Goal: Task Accomplishment & Management: Use online tool/utility

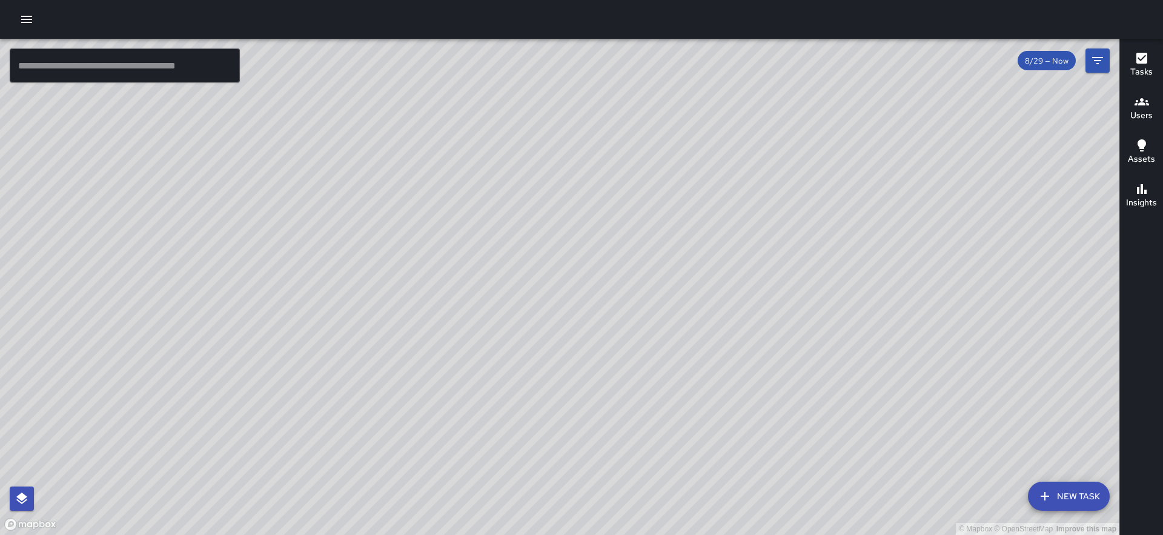
click at [1143, 74] on h6 "Tasks" at bounding box center [1142, 71] width 22 height 13
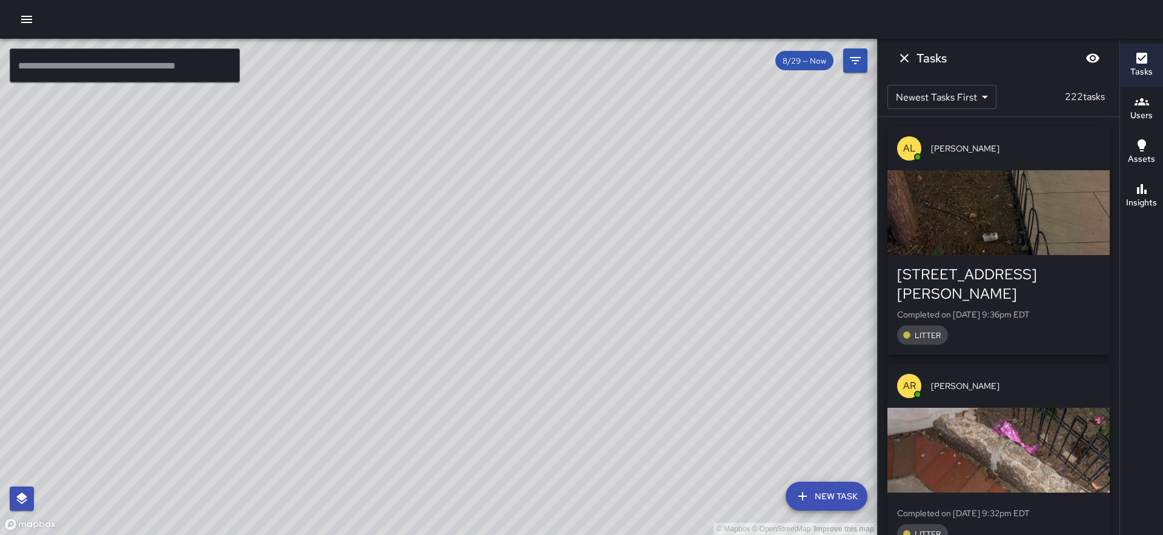
click at [947, 436] on div "button" at bounding box center [999, 450] width 222 height 85
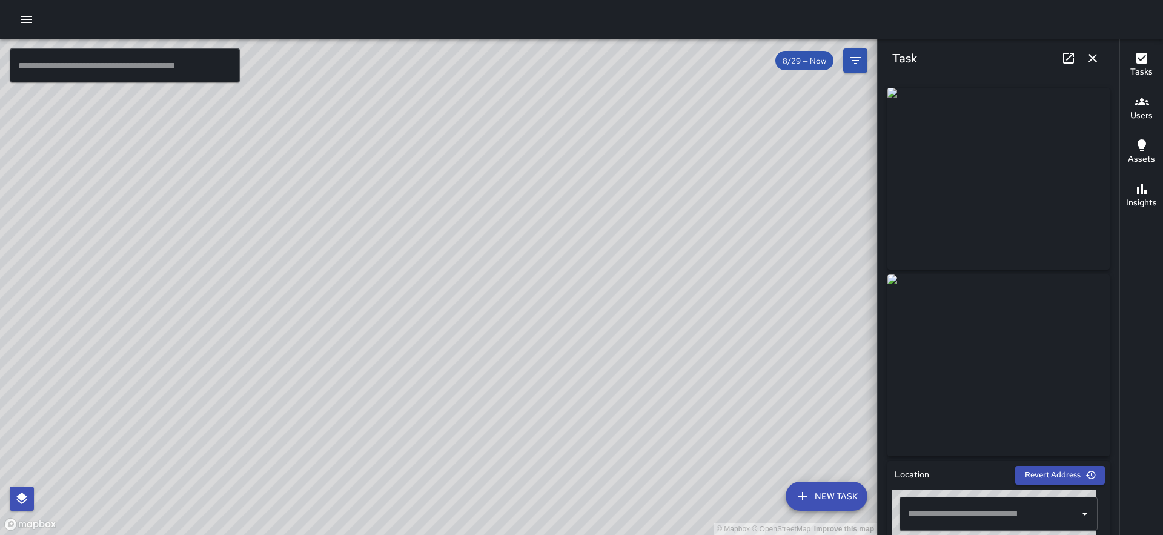
click at [1095, 56] on icon "button" at bounding box center [1093, 58] width 8 height 8
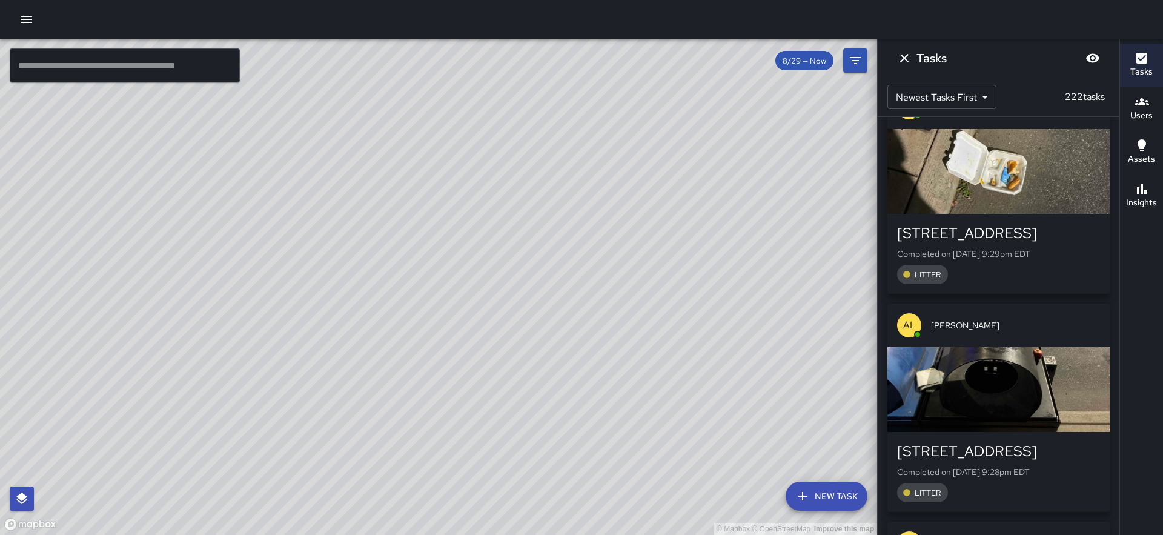
scroll to position [476, 0]
click at [976, 443] on div "[STREET_ADDRESS]" at bounding box center [998, 452] width 203 height 19
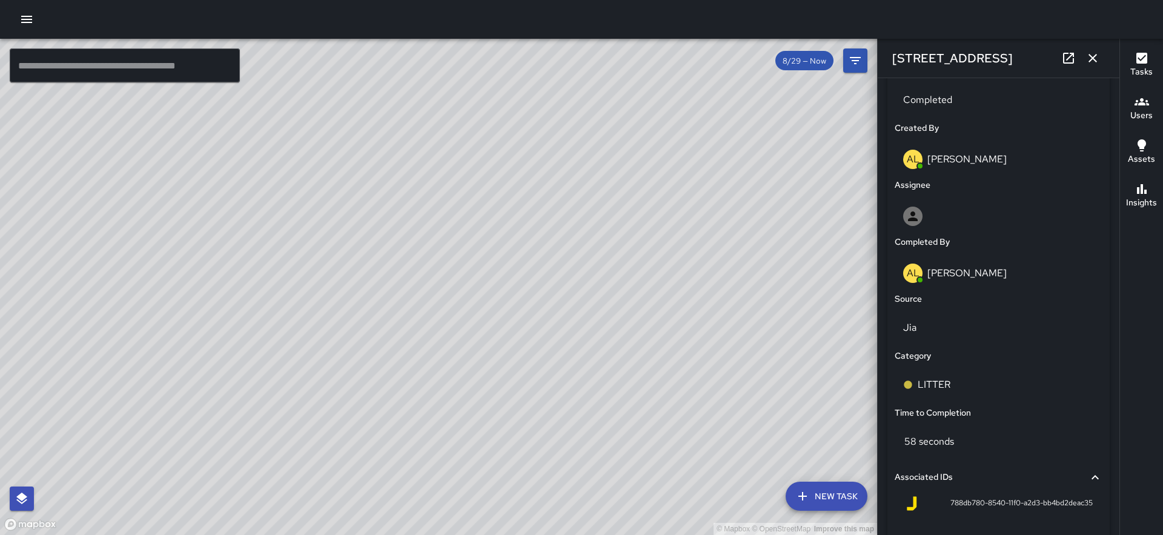
scroll to position [717, 0]
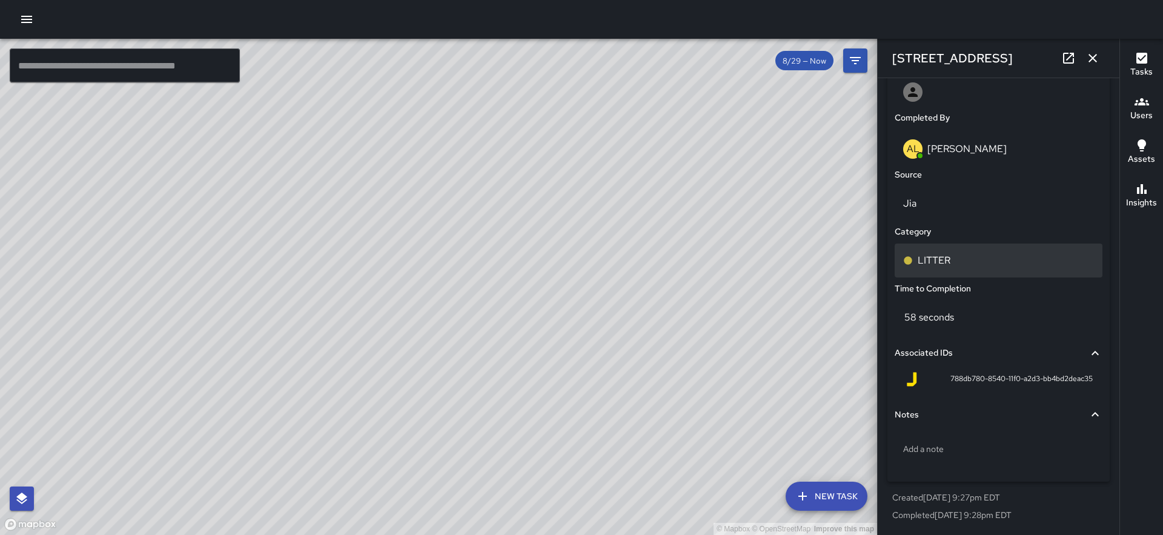
click at [952, 264] on div "LITTER" at bounding box center [998, 260] width 191 height 15
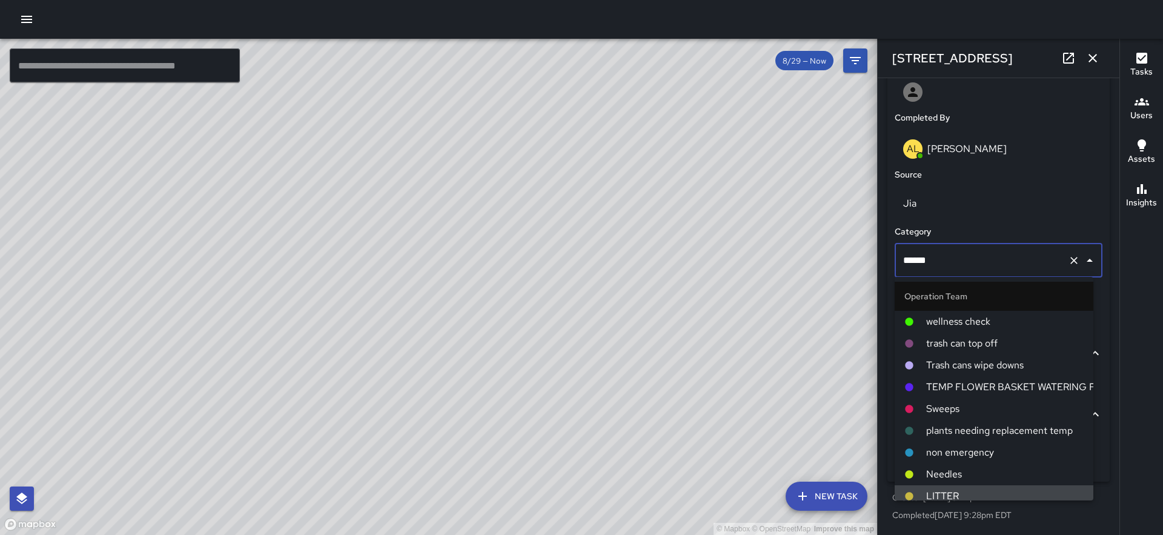
scroll to position [7, 0]
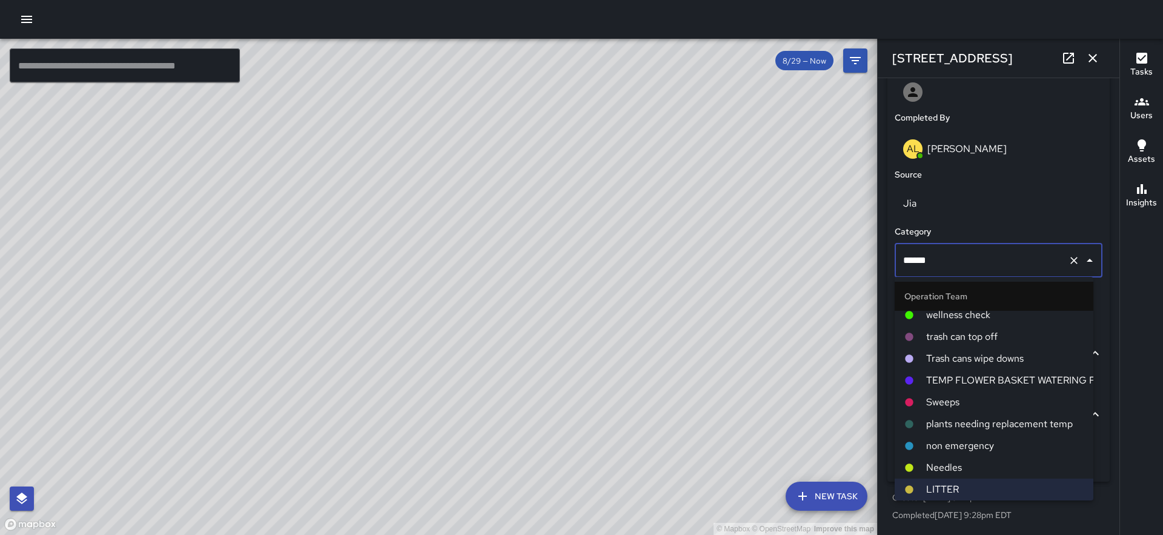
click at [986, 359] on span "Trash cans wipe downs" at bounding box center [1005, 358] width 158 height 15
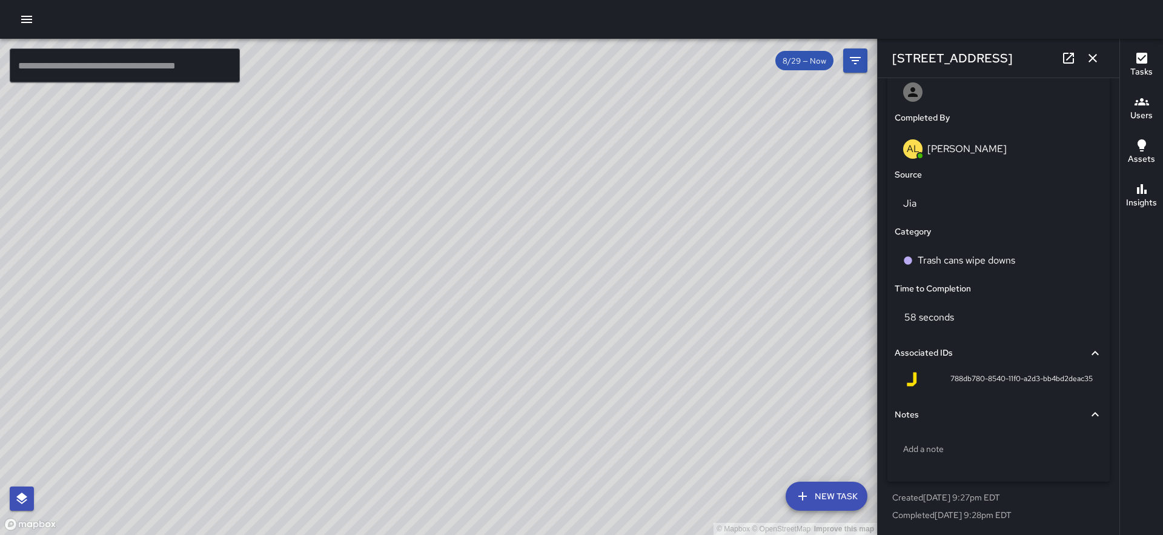
click at [1094, 60] on icon "button" at bounding box center [1093, 58] width 15 height 15
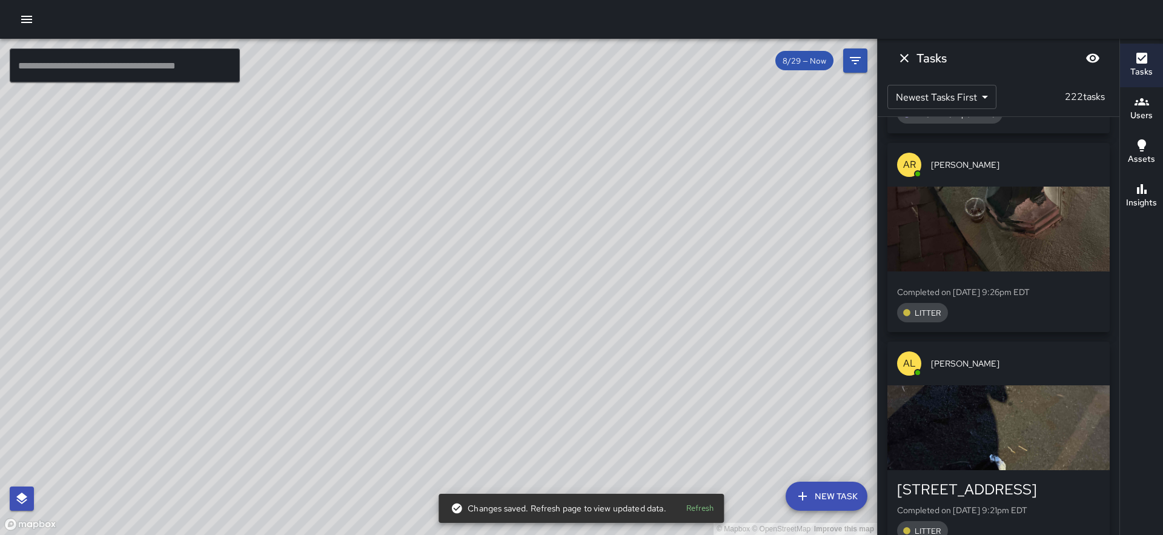
scroll to position [856, 0]
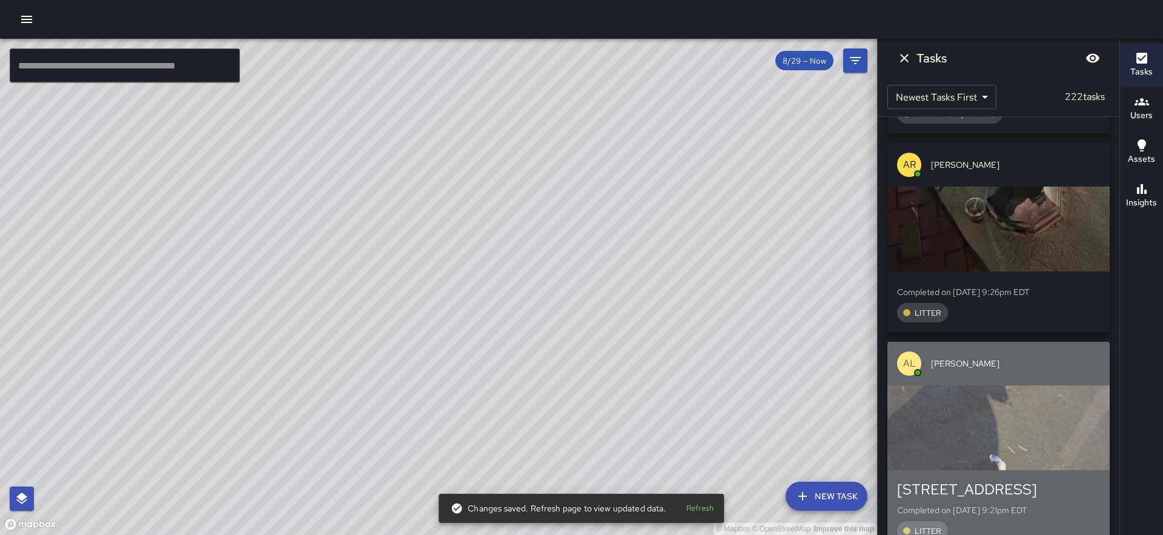
click at [975, 399] on div "button" at bounding box center [999, 427] width 222 height 85
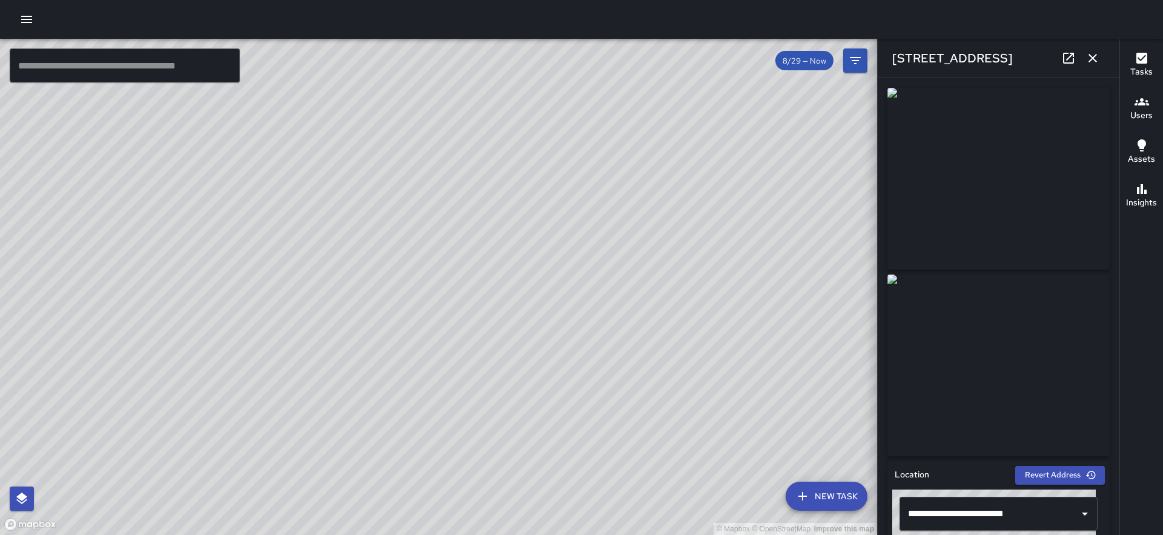
click at [1093, 56] on icon "button" at bounding box center [1093, 58] width 15 height 15
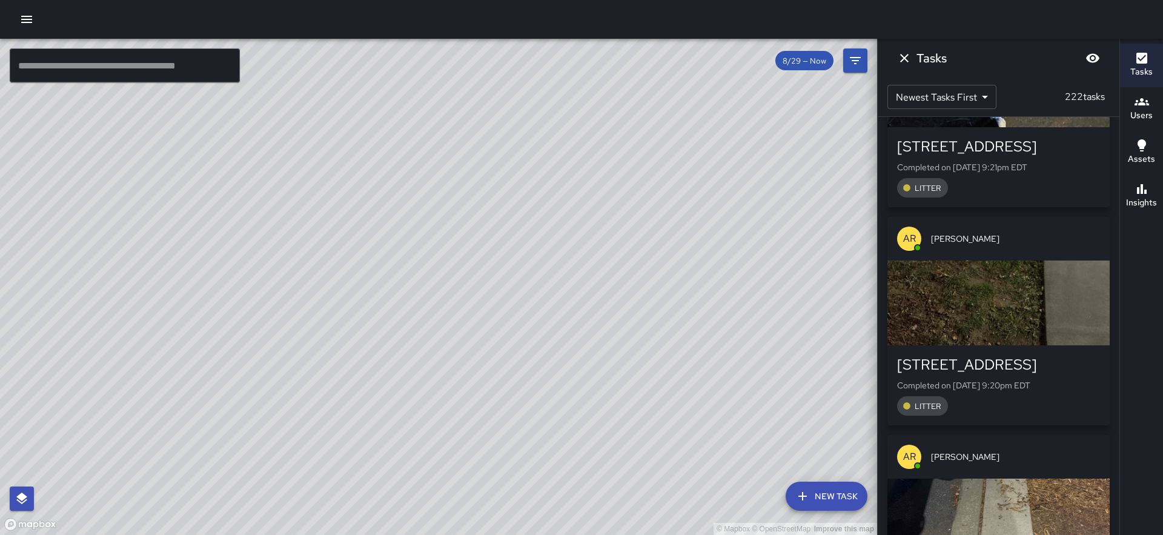
scroll to position [1198, 0]
click at [1010, 311] on div "button" at bounding box center [999, 304] width 222 height 85
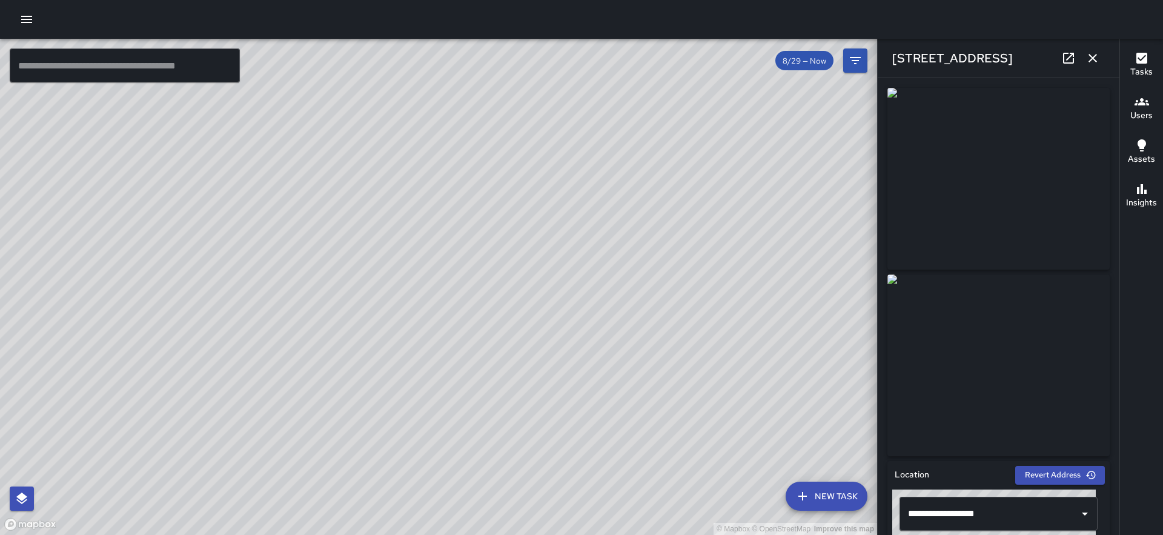
click at [1097, 62] on icon "button" at bounding box center [1093, 58] width 15 height 15
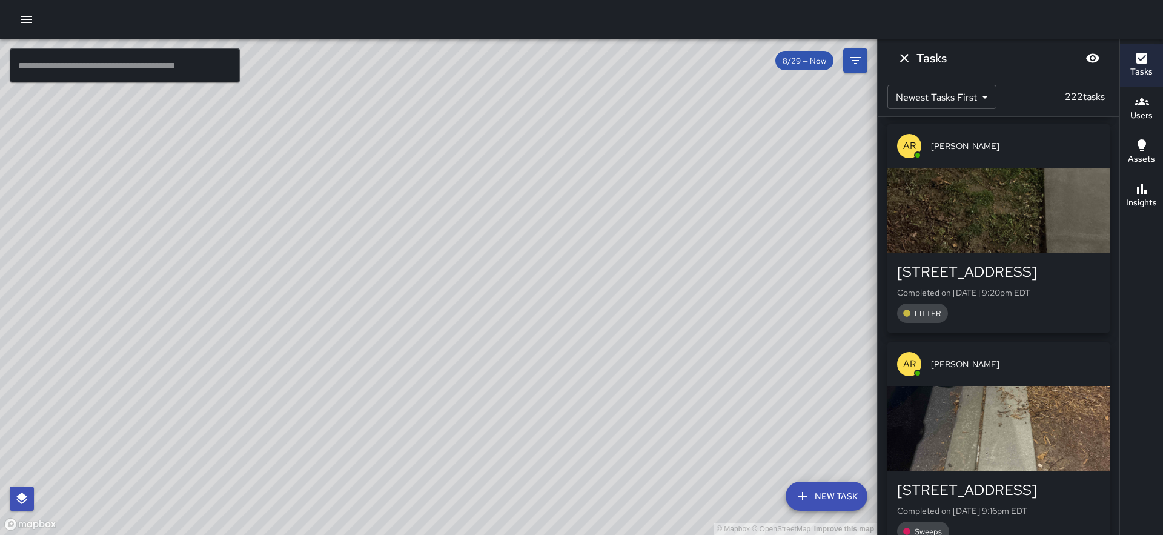
scroll to position [1292, 0]
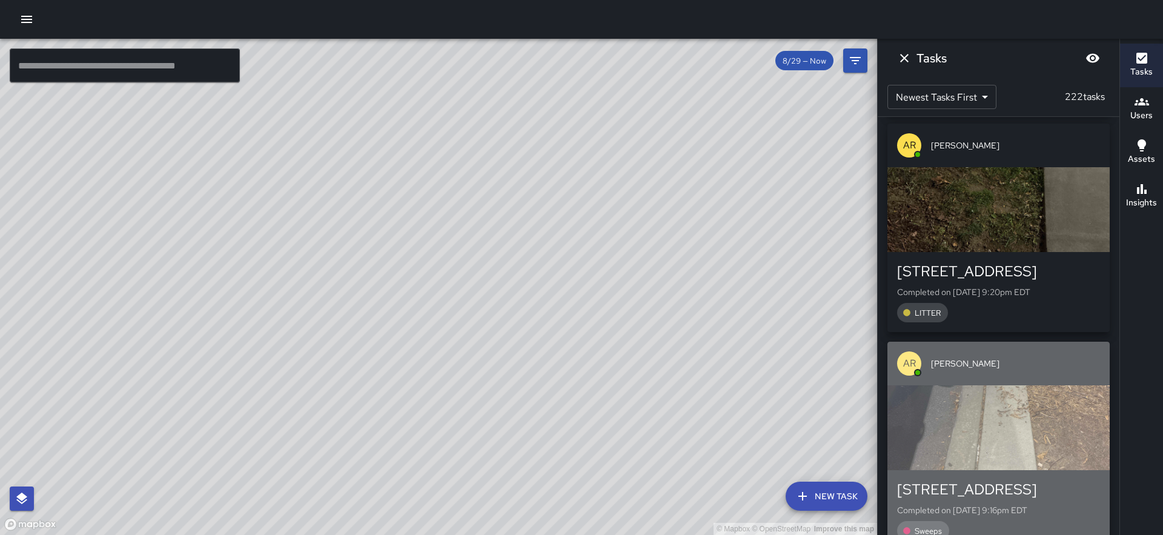
click at [1014, 407] on div "button" at bounding box center [999, 427] width 222 height 85
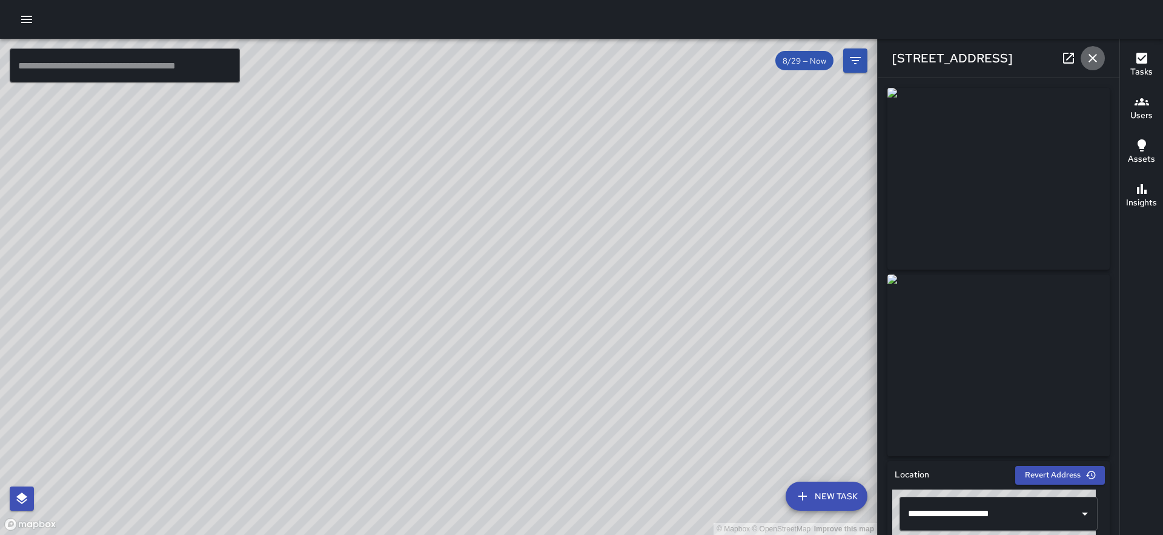
click at [1097, 56] on icon "button" at bounding box center [1093, 58] width 15 height 15
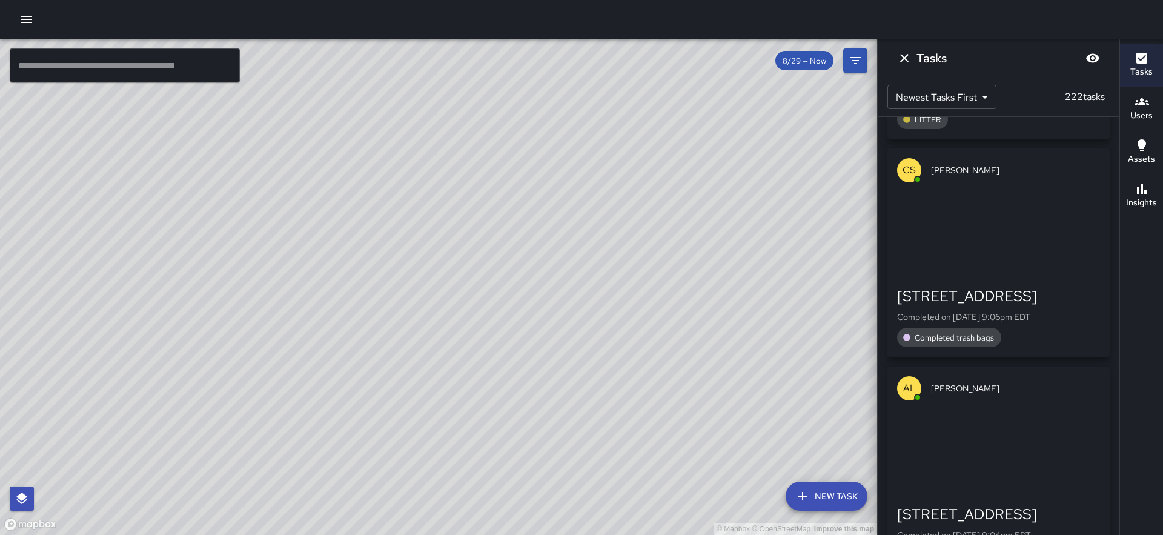
scroll to position [2484, 0]
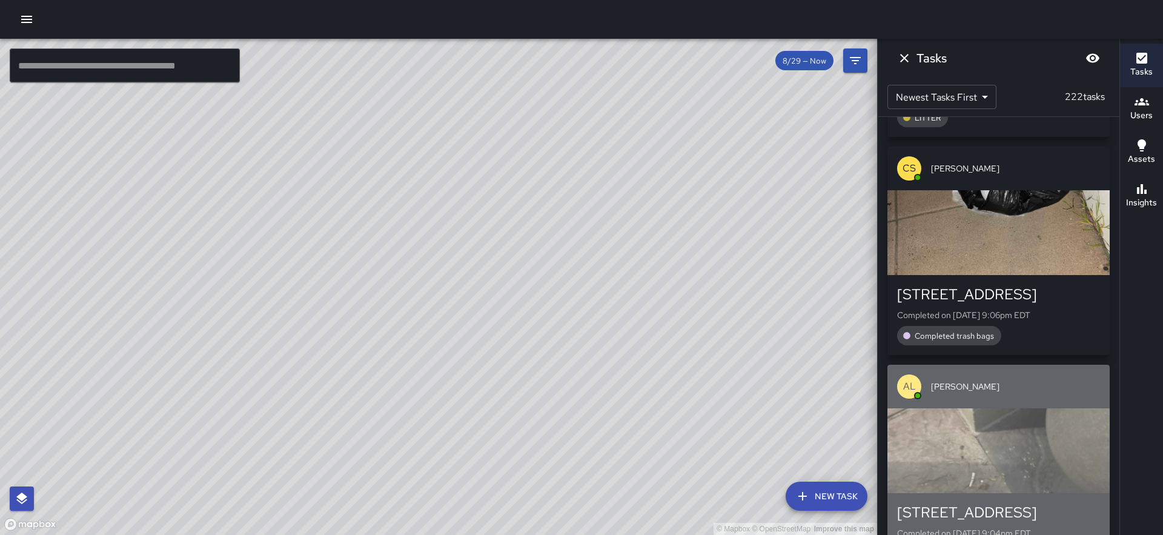
click at [1002, 464] on div "button" at bounding box center [999, 450] width 222 height 85
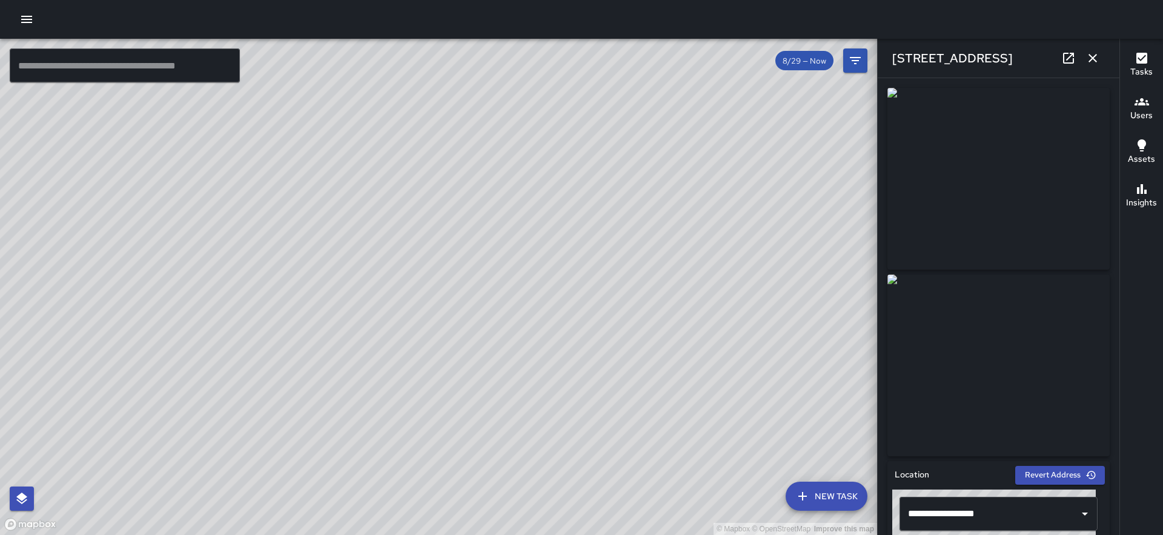
click at [1094, 57] on icon "button" at bounding box center [1093, 58] width 8 height 8
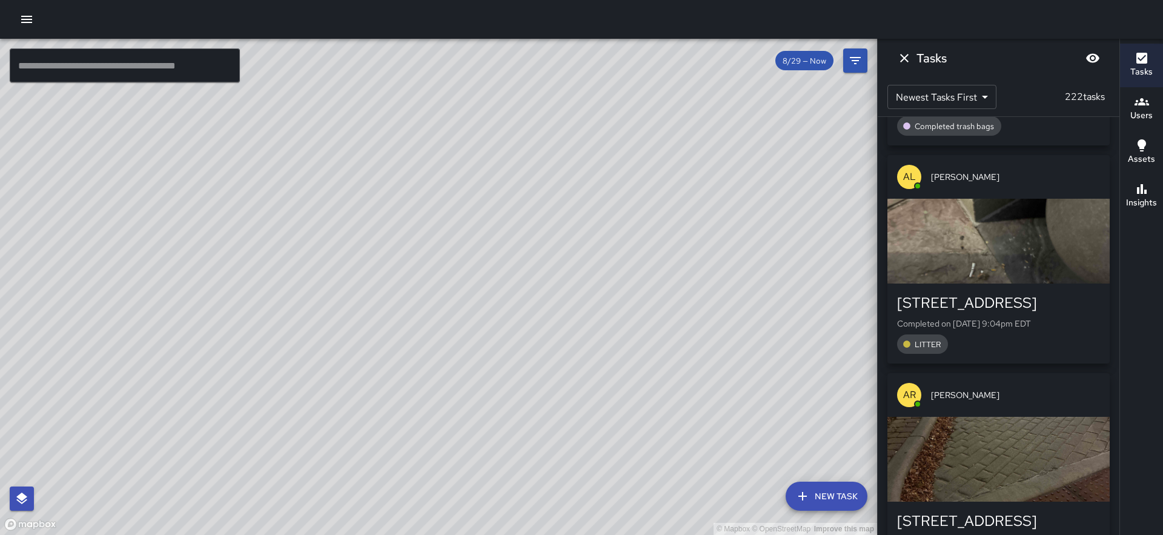
scroll to position [2693, 0]
click at [989, 452] on div "button" at bounding box center [999, 459] width 222 height 85
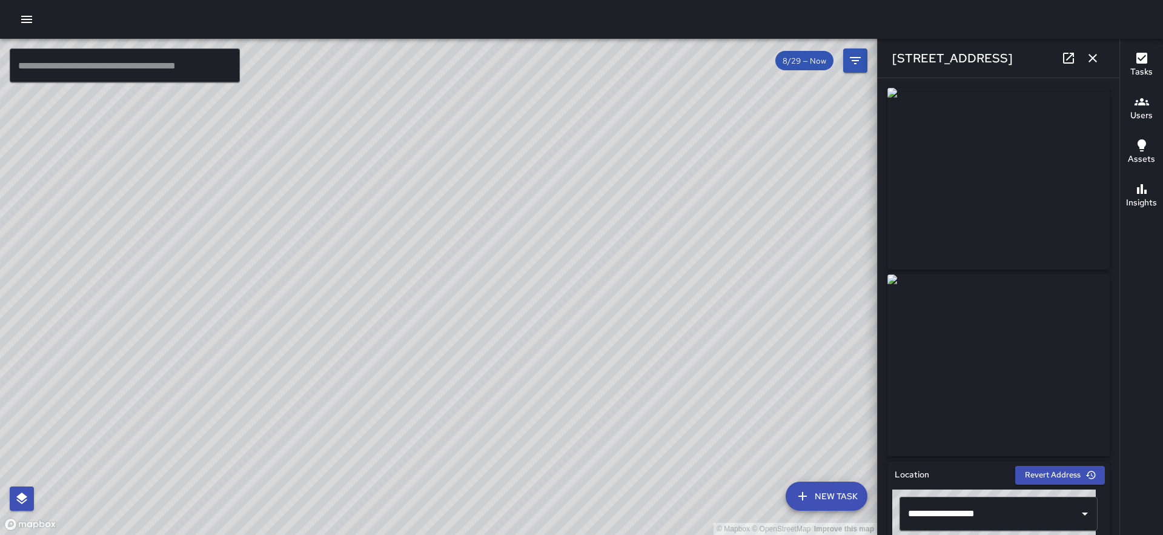
click at [1092, 58] on icon "button" at bounding box center [1093, 58] width 8 height 8
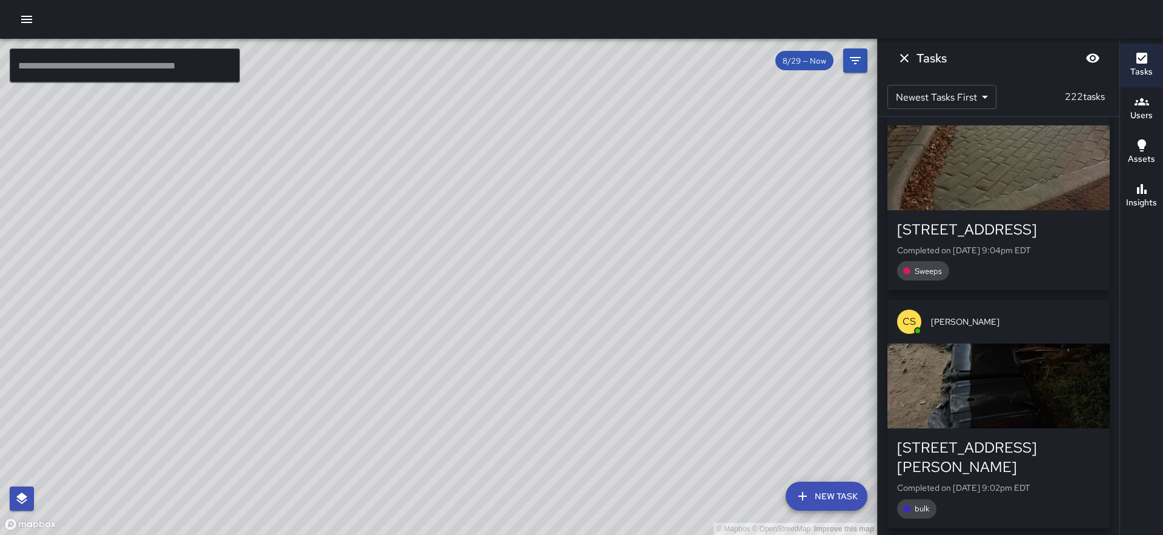
scroll to position [2986, 0]
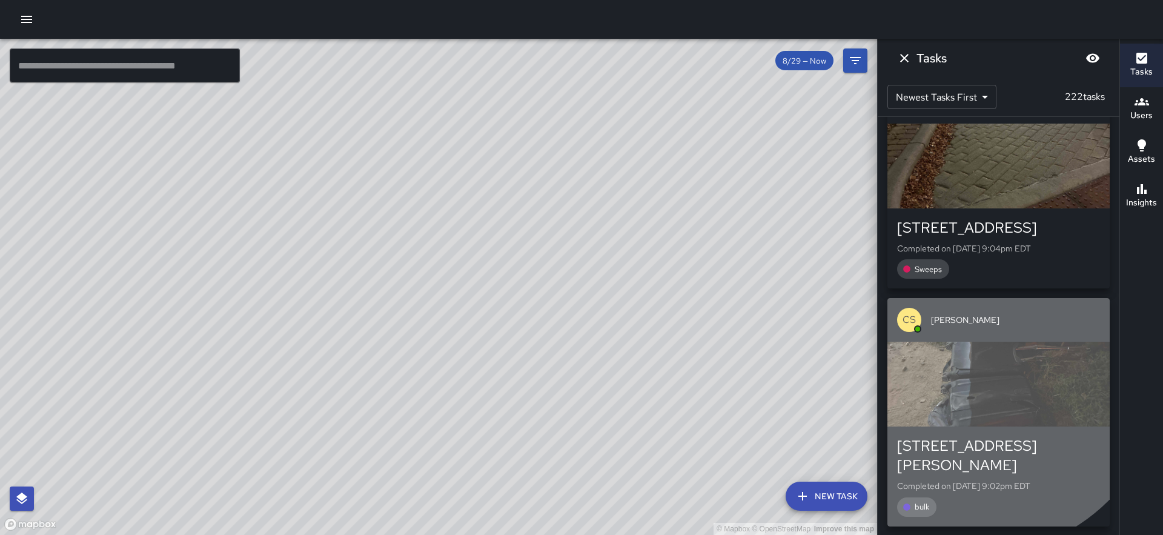
click at [978, 370] on div "button" at bounding box center [999, 384] width 222 height 85
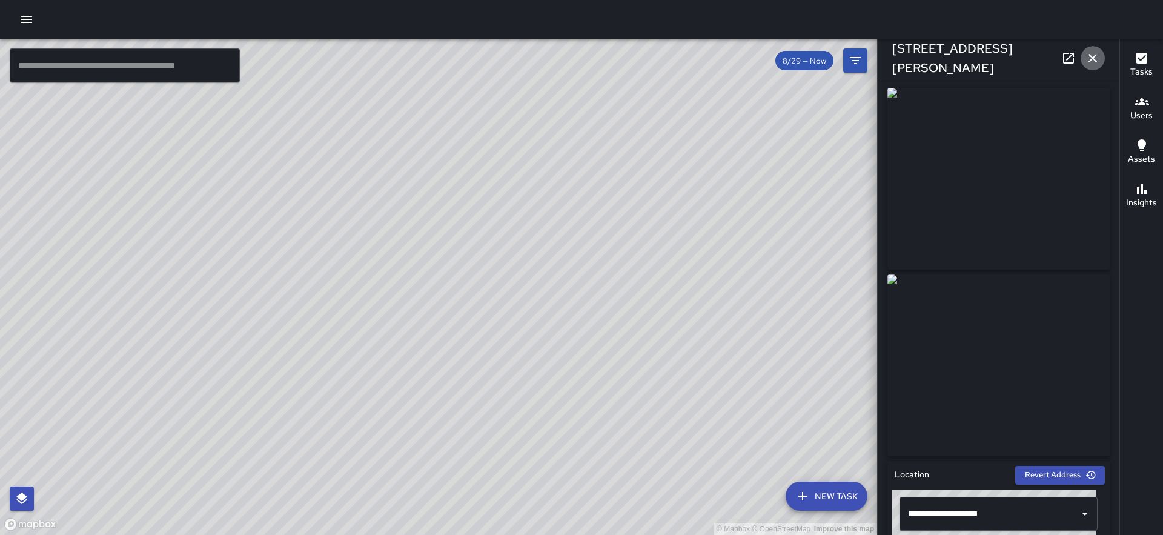
click at [1094, 61] on icon "button" at bounding box center [1093, 58] width 15 height 15
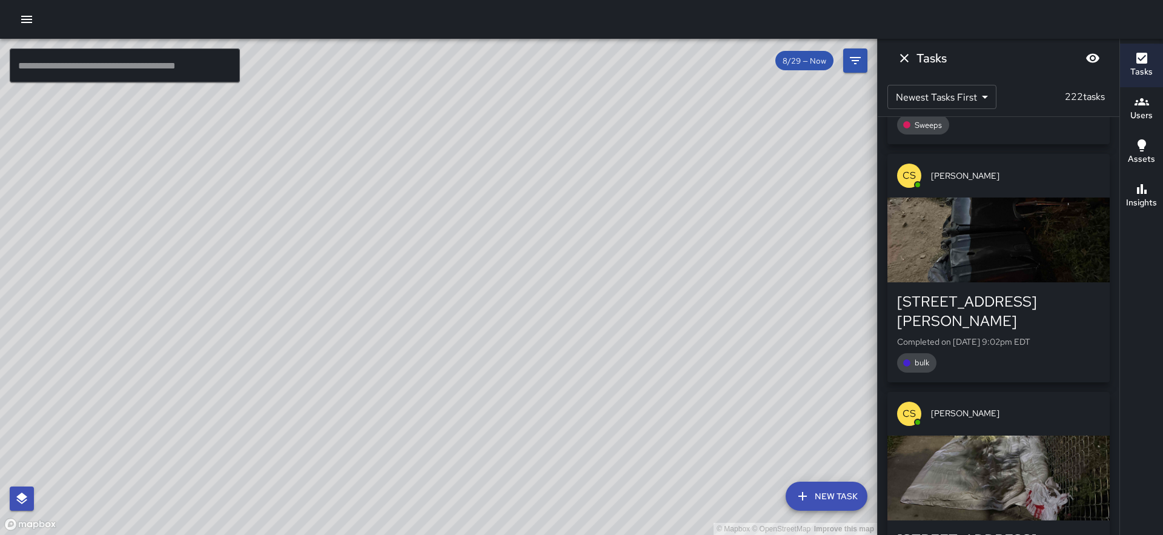
scroll to position [3159, 0]
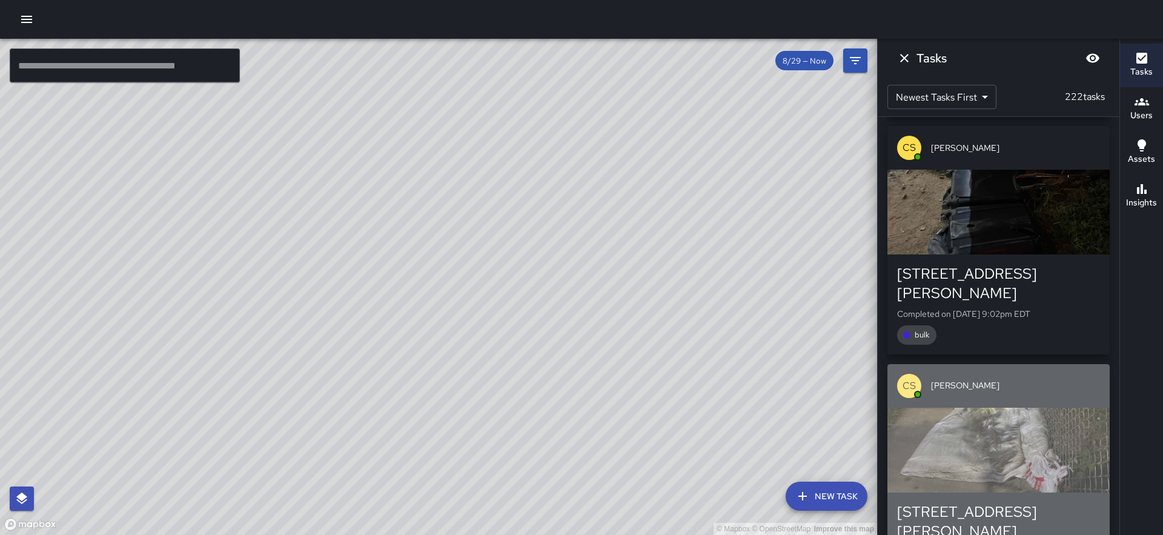
click at [983, 420] on div "button" at bounding box center [999, 450] width 222 height 85
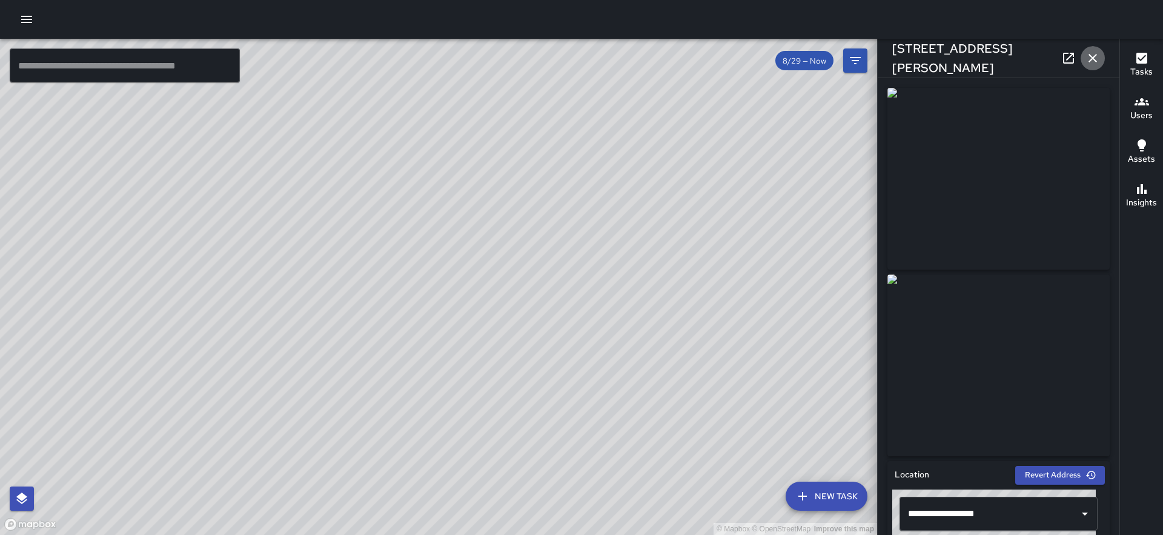
click at [1094, 54] on icon "button" at bounding box center [1093, 58] width 15 height 15
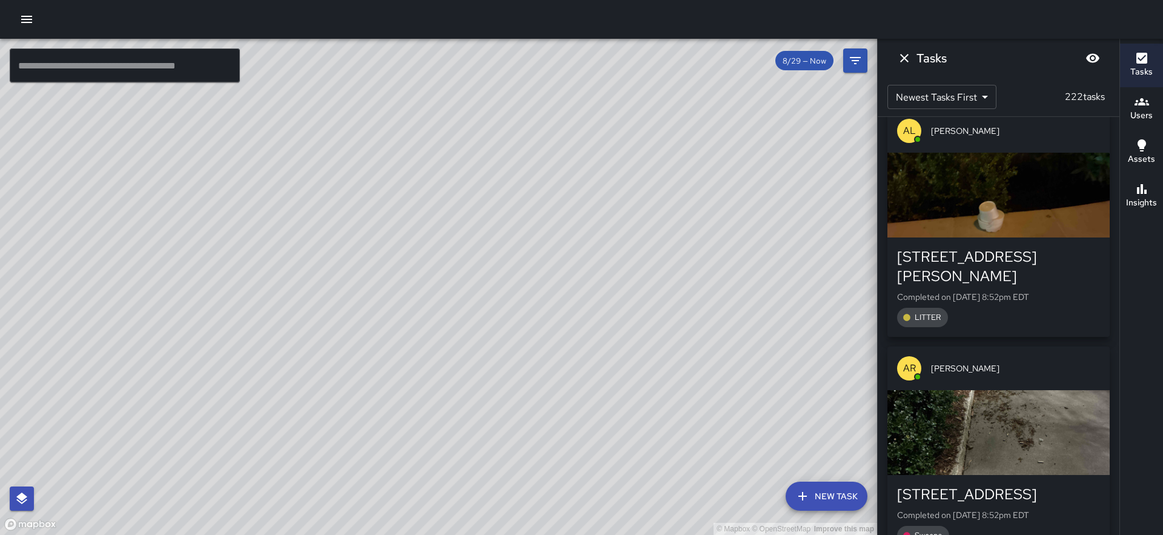
scroll to position [3798, 0]
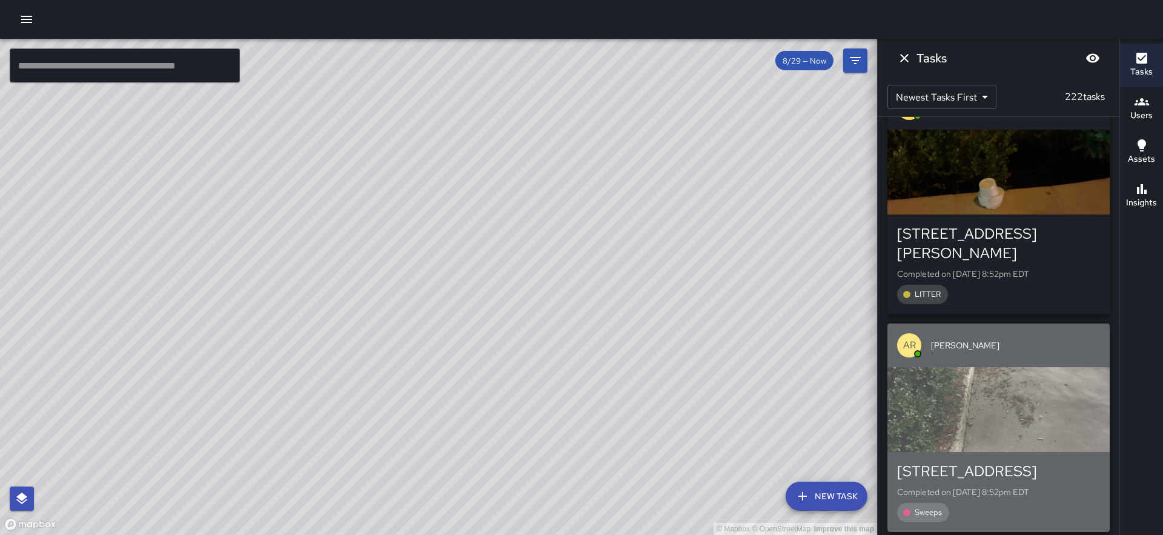
click at [1006, 367] on div "button" at bounding box center [999, 409] width 222 height 85
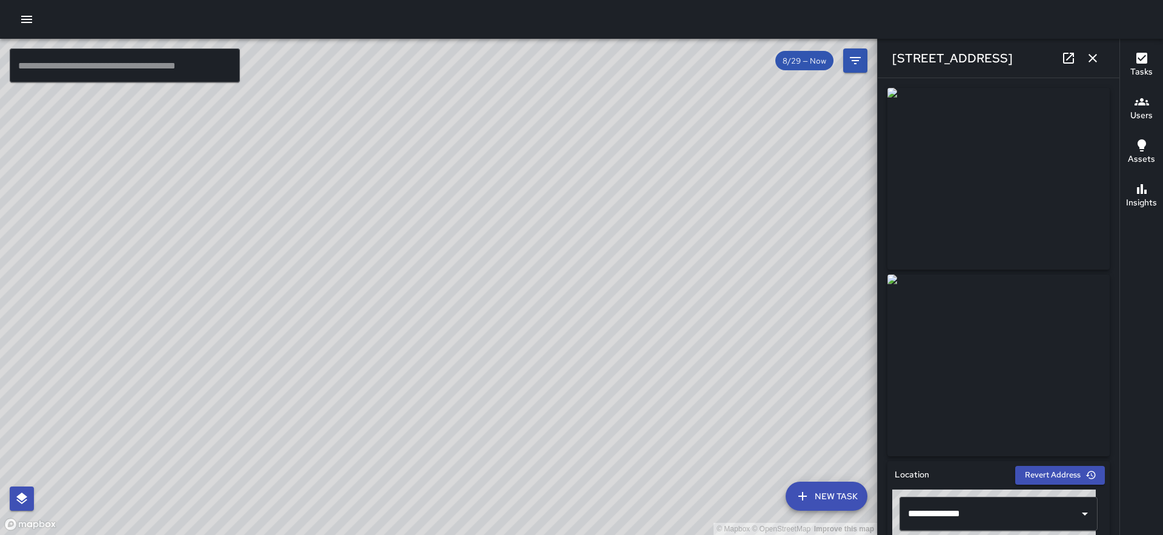
click at [1093, 57] on icon "button" at bounding box center [1093, 58] width 15 height 15
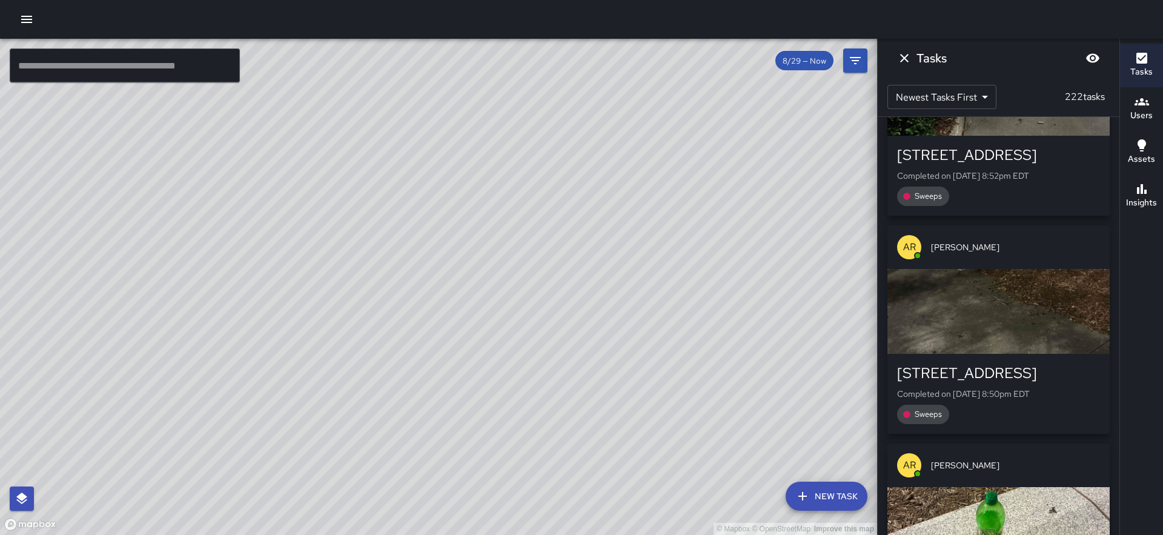
scroll to position [4102, 0]
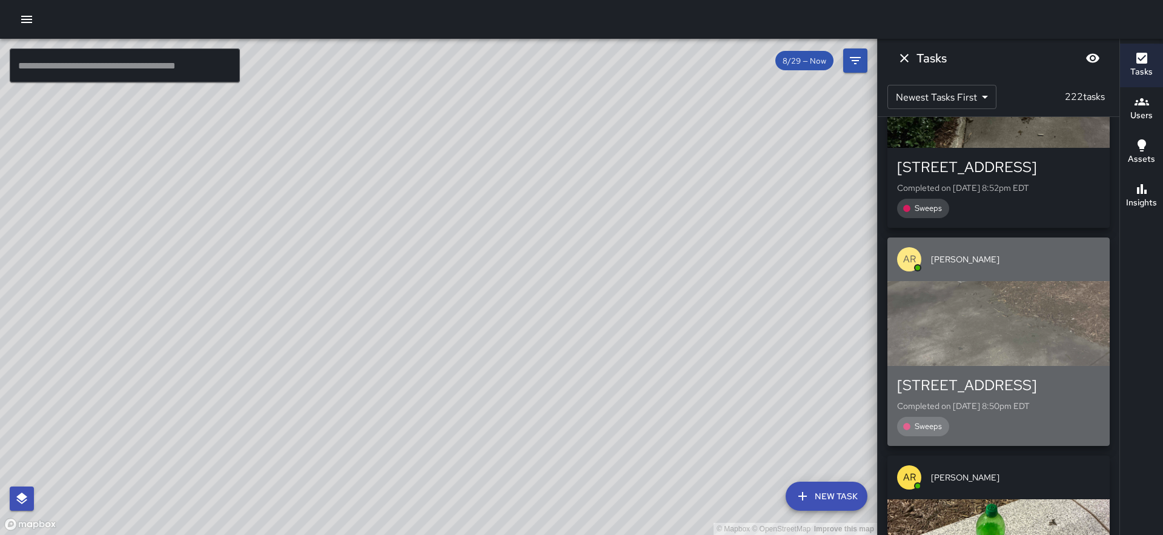
click at [1005, 281] on div "button" at bounding box center [999, 323] width 222 height 85
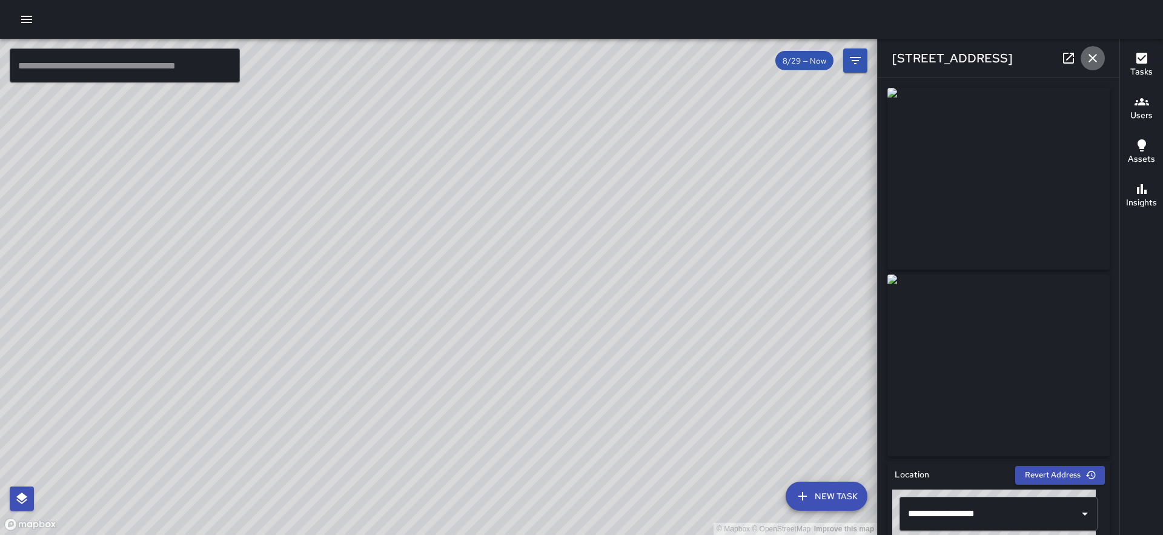
click at [1089, 55] on icon "button" at bounding box center [1093, 58] width 8 height 8
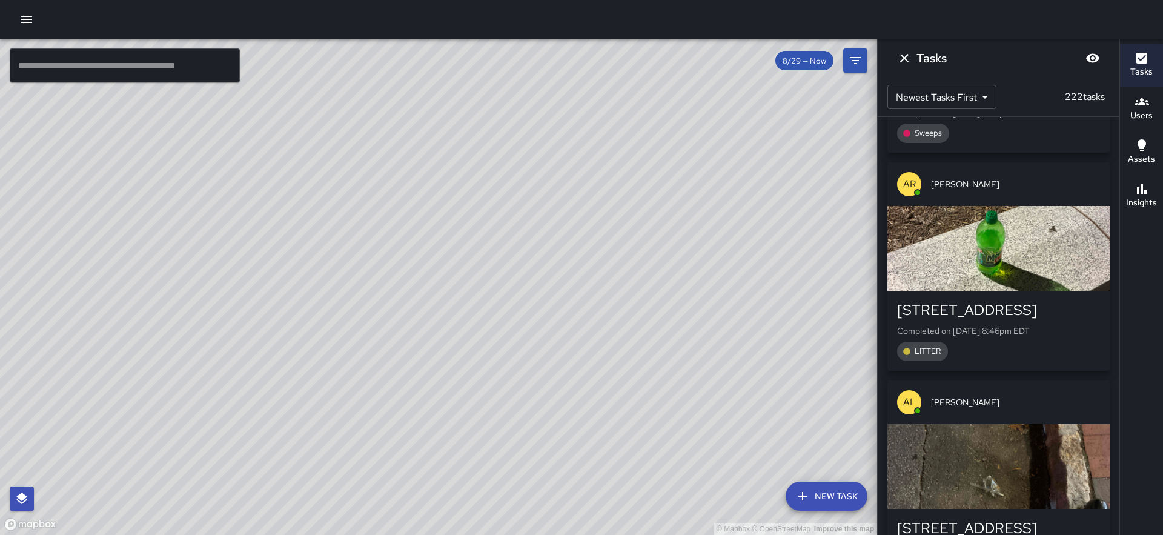
scroll to position [4501, 0]
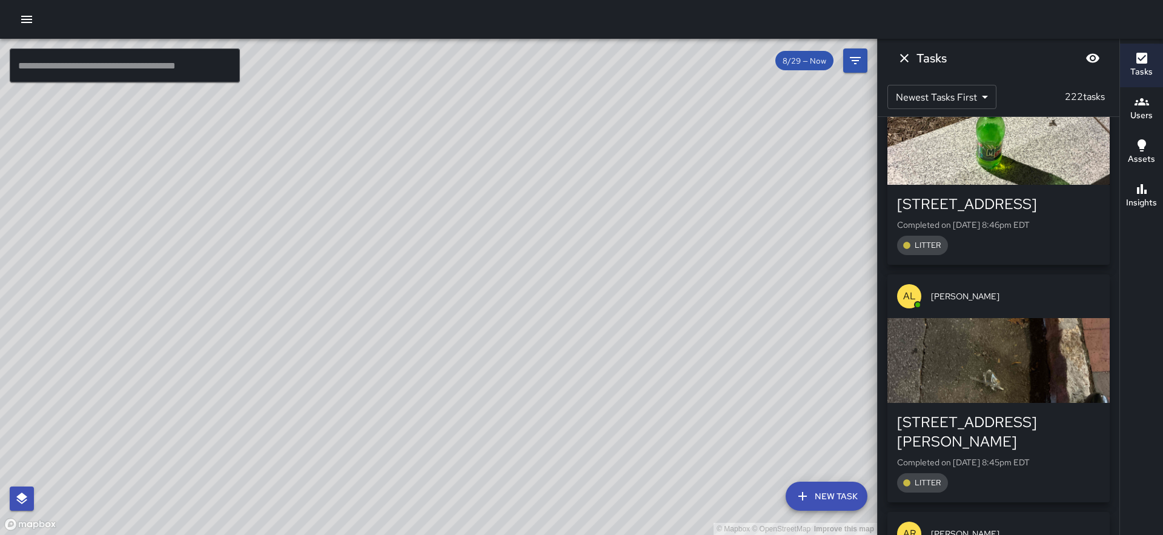
click at [1018, 318] on div "button" at bounding box center [999, 360] width 222 height 85
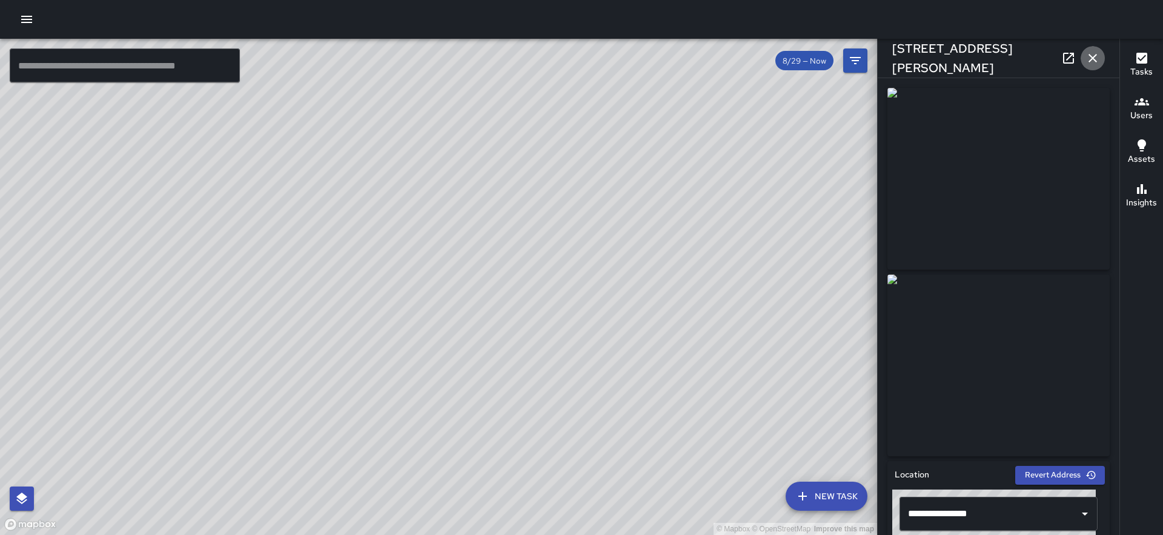
click at [1094, 60] on icon "button" at bounding box center [1093, 58] width 15 height 15
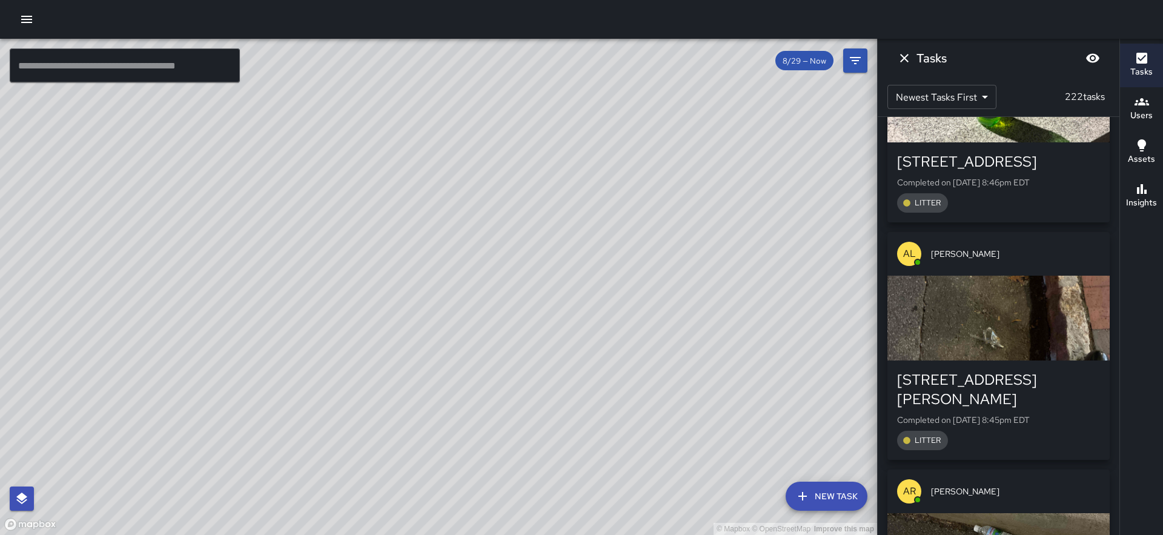
scroll to position [4545, 0]
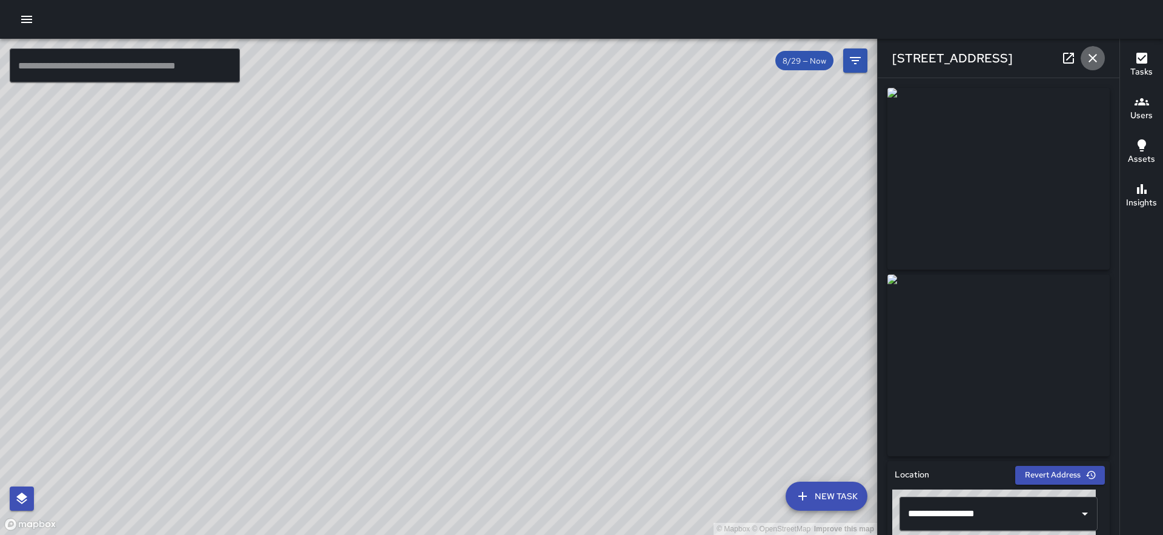
click at [1095, 58] on icon "button" at bounding box center [1093, 58] width 15 height 15
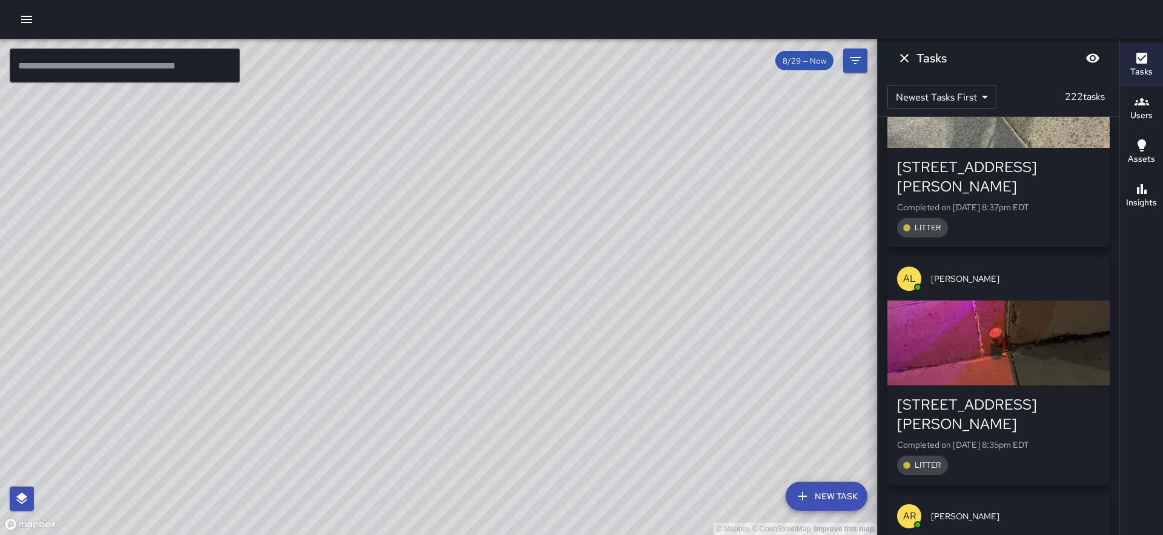
scroll to position [5212, 0]
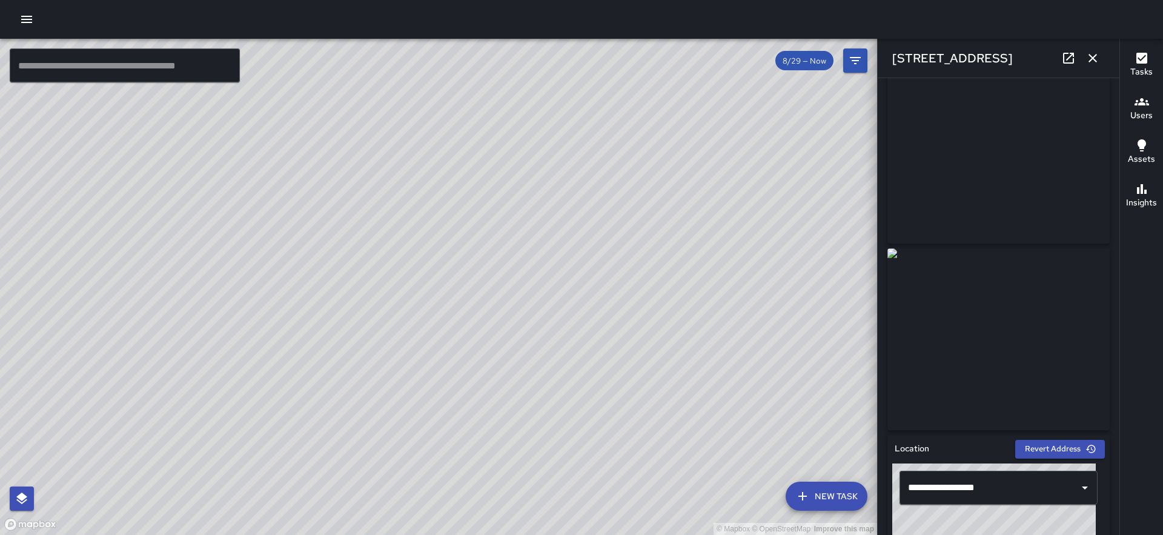
scroll to position [0, 0]
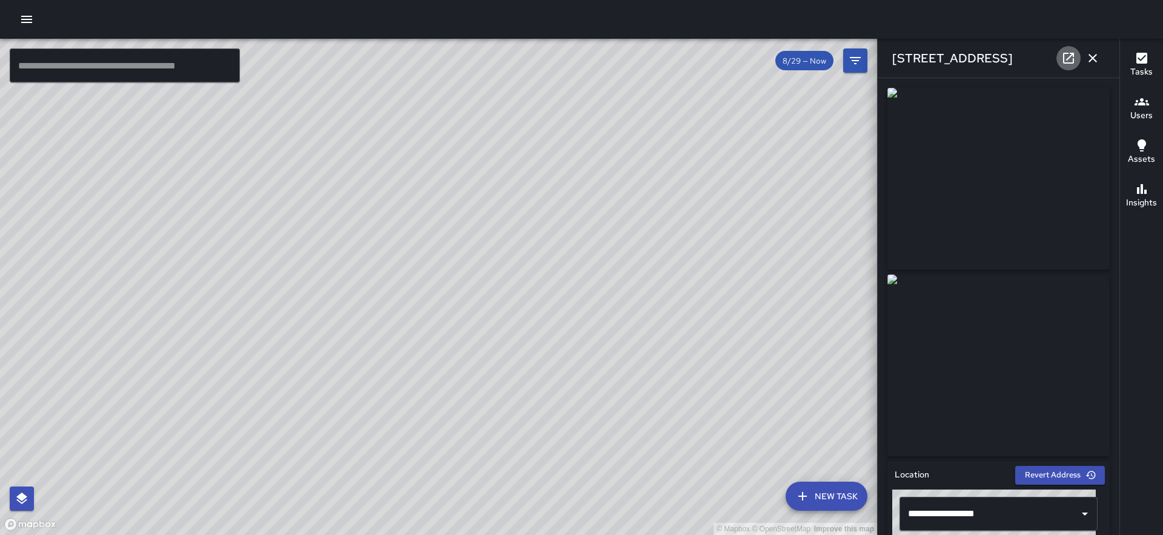
click at [1070, 58] on icon at bounding box center [1069, 58] width 15 height 15
click at [1090, 61] on icon "button" at bounding box center [1093, 58] width 8 height 8
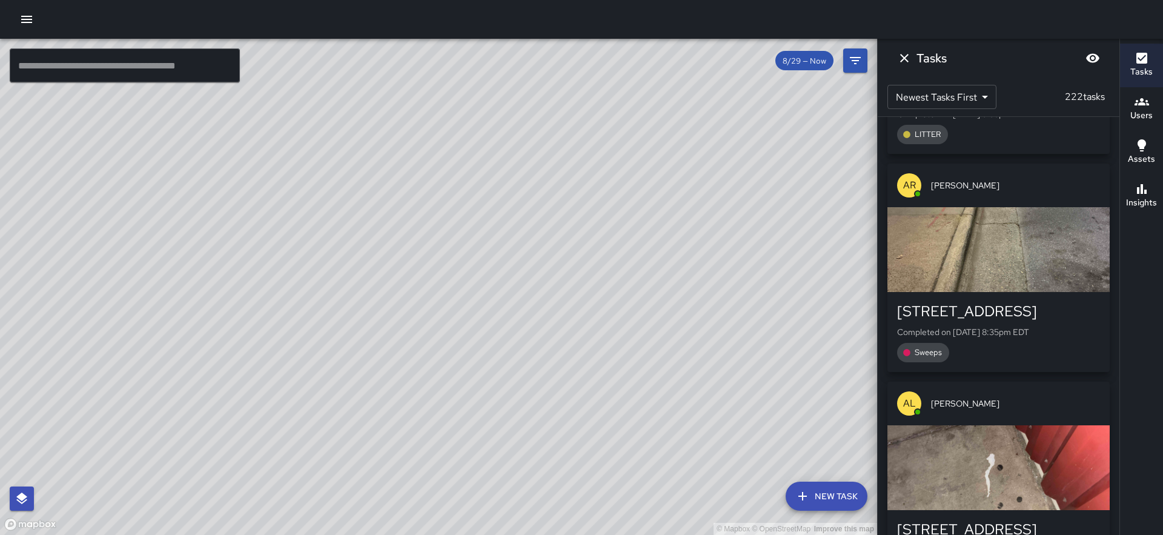
scroll to position [5545, 0]
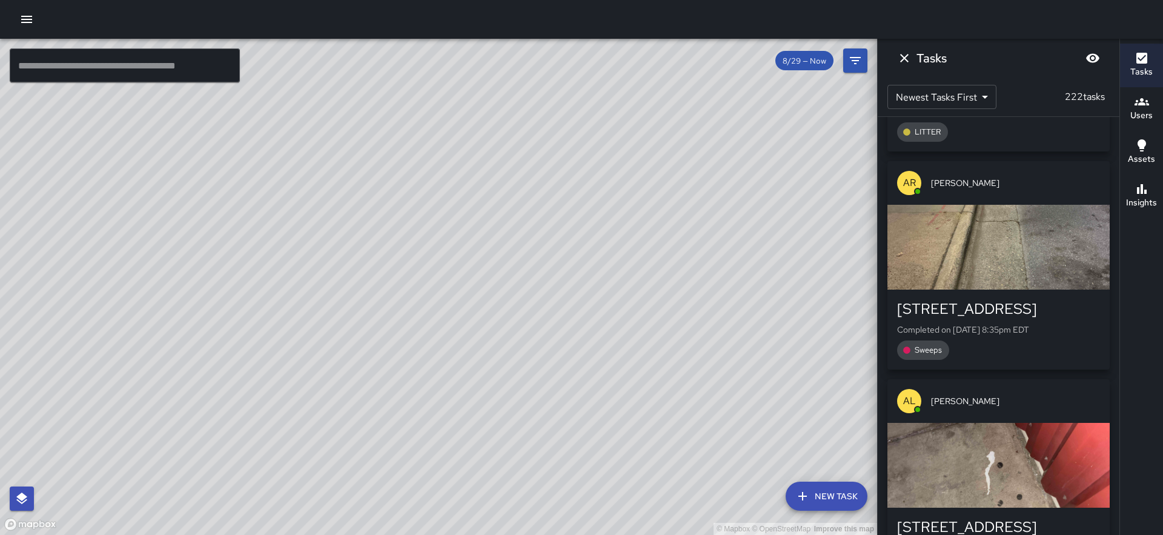
click at [959, 423] on div "button" at bounding box center [999, 465] width 222 height 85
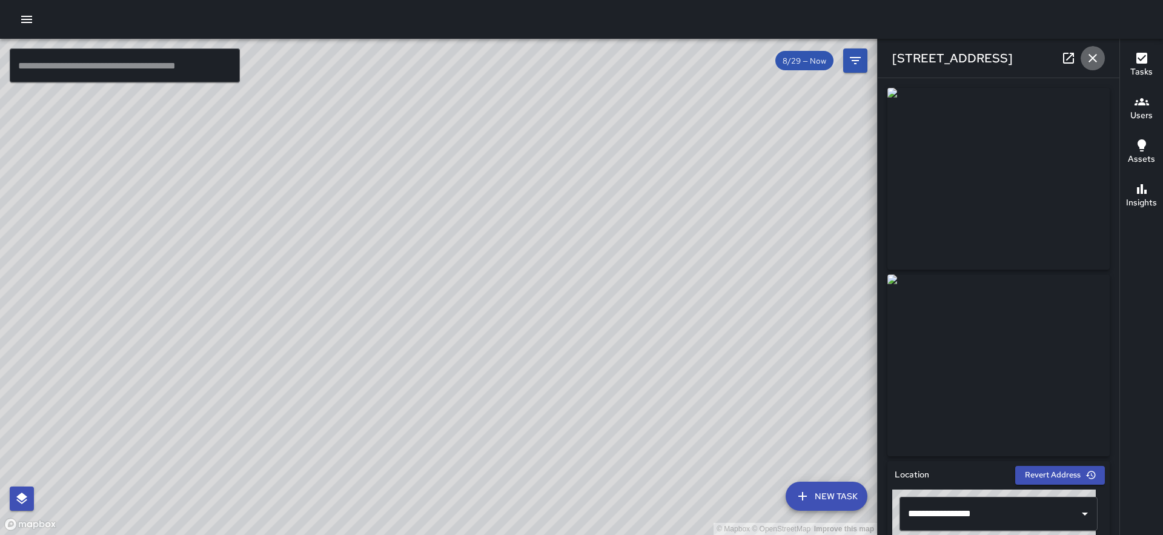
click at [1089, 62] on icon "button" at bounding box center [1093, 58] width 15 height 15
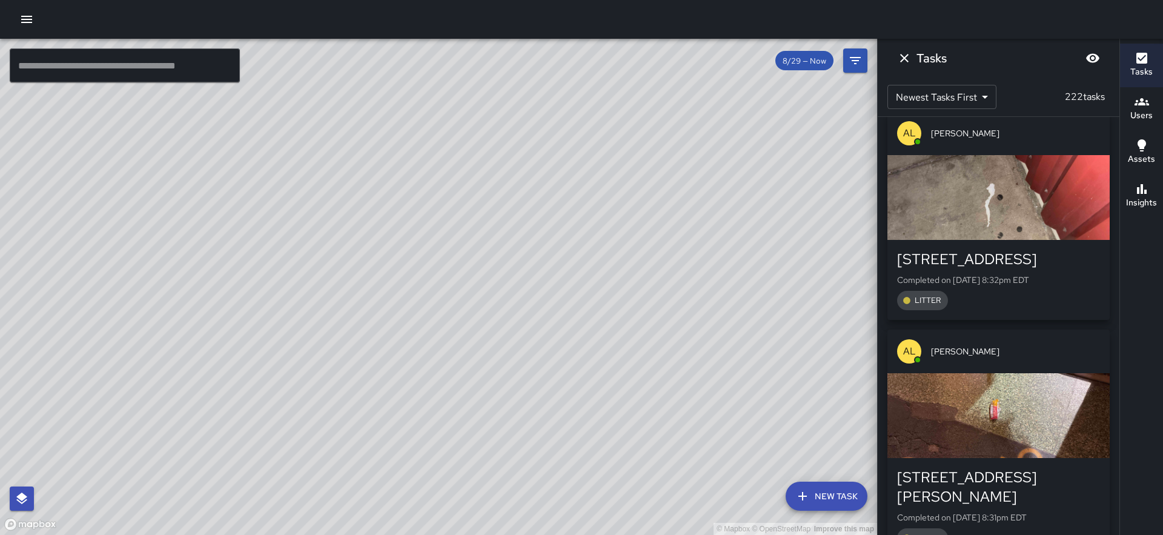
scroll to position [6006, 0]
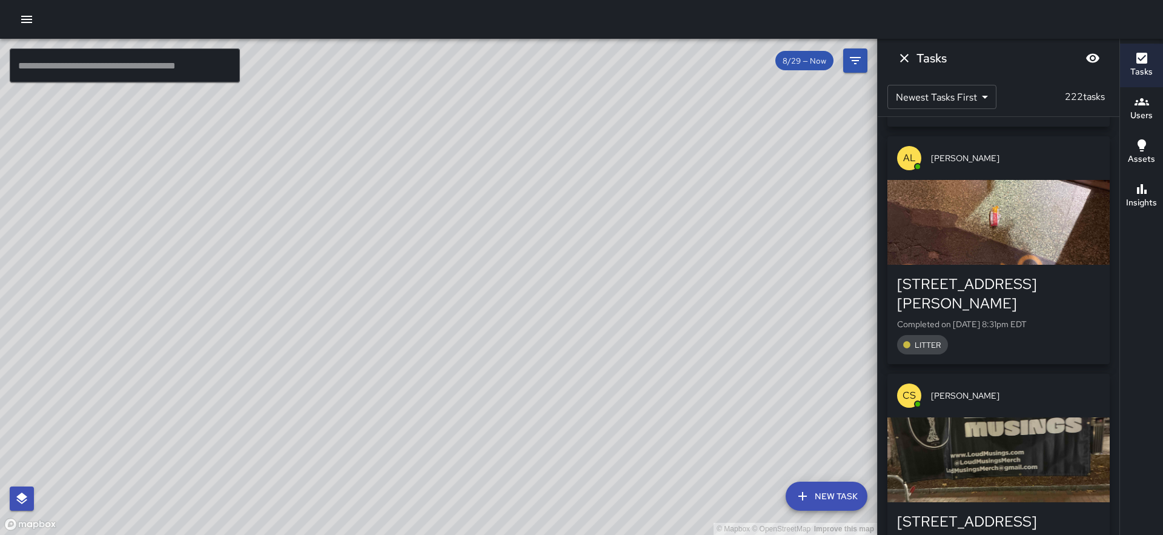
click at [1028, 417] on div "button" at bounding box center [999, 459] width 222 height 85
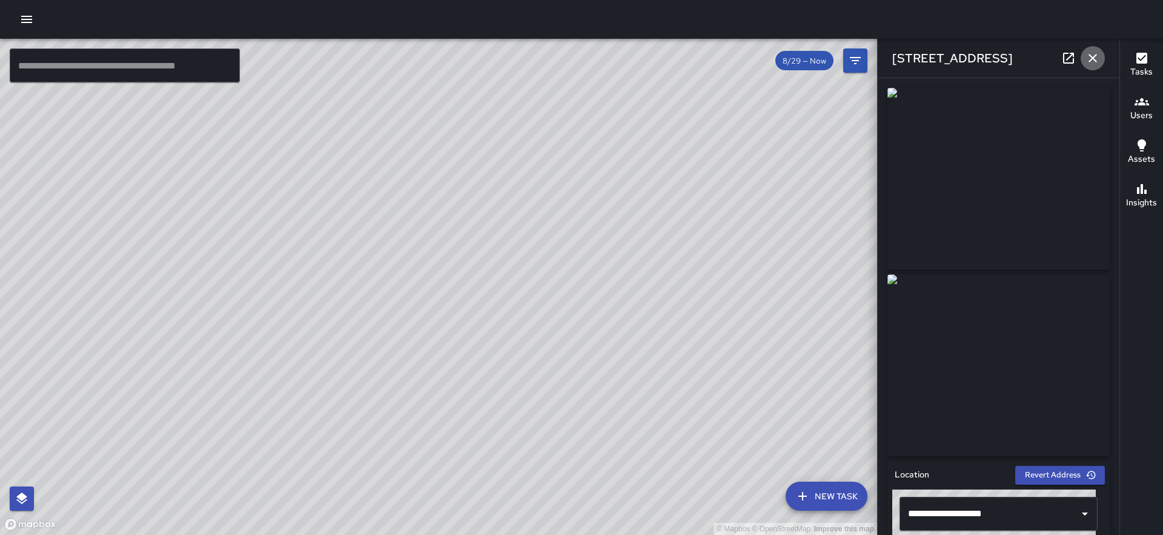
click at [1091, 56] on icon "button" at bounding box center [1093, 58] width 15 height 15
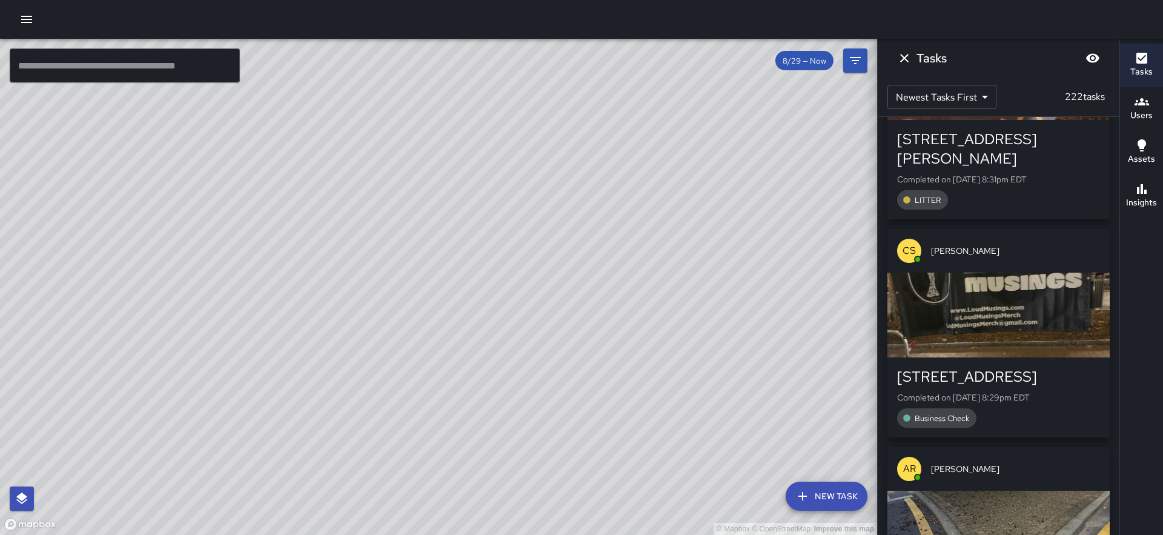
scroll to position [6158, 0]
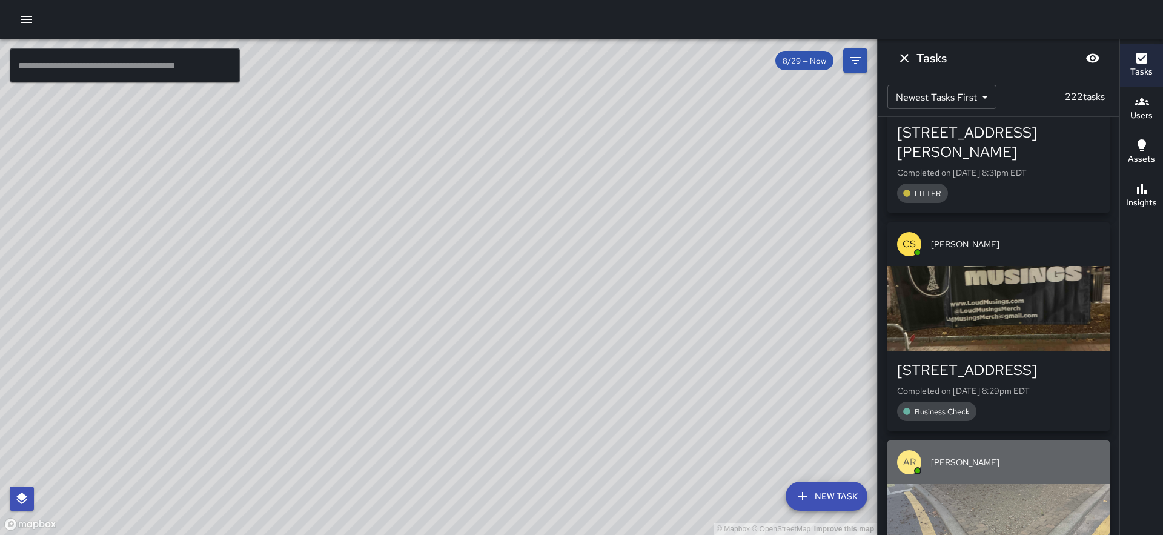
click at [998, 484] on div "button" at bounding box center [999, 526] width 222 height 85
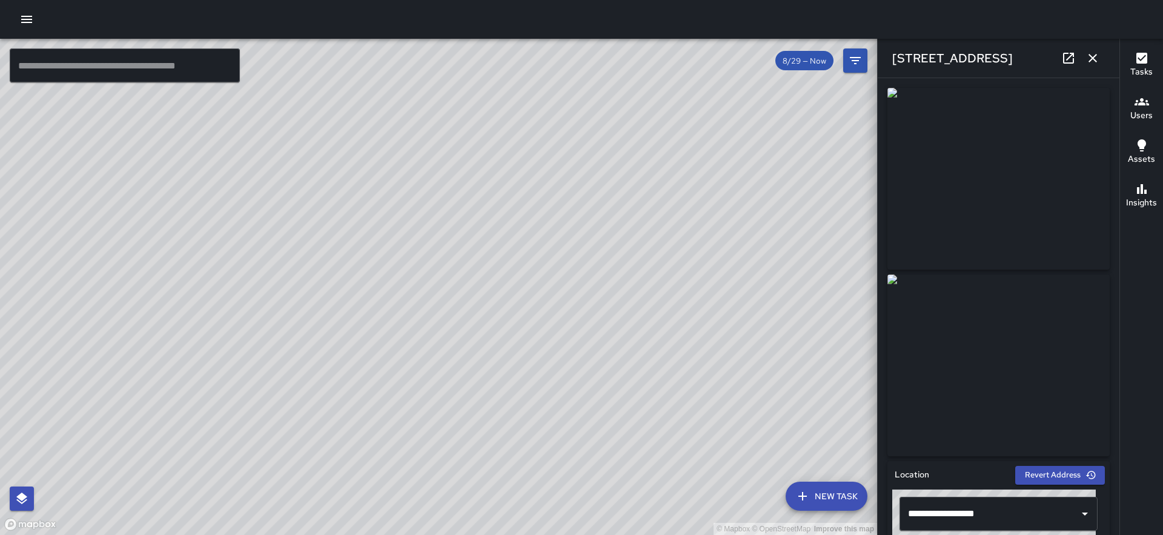
click at [1071, 56] on icon at bounding box center [1068, 58] width 11 height 11
click at [1092, 62] on icon "button" at bounding box center [1093, 58] width 15 height 15
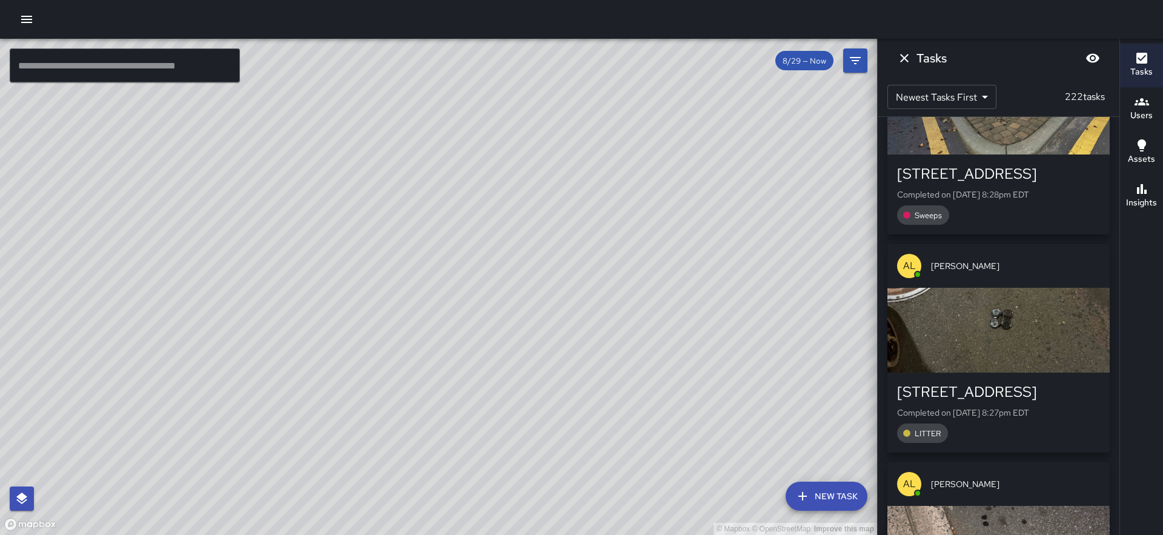
scroll to position [6579, 0]
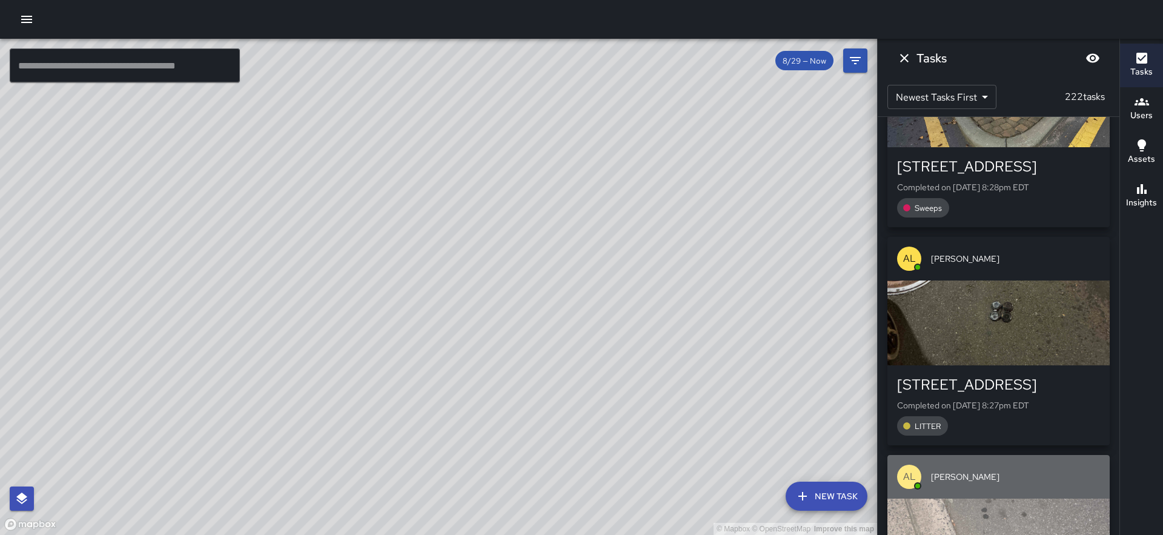
click at [983, 499] on div "button" at bounding box center [999, 541] width 222 height 85
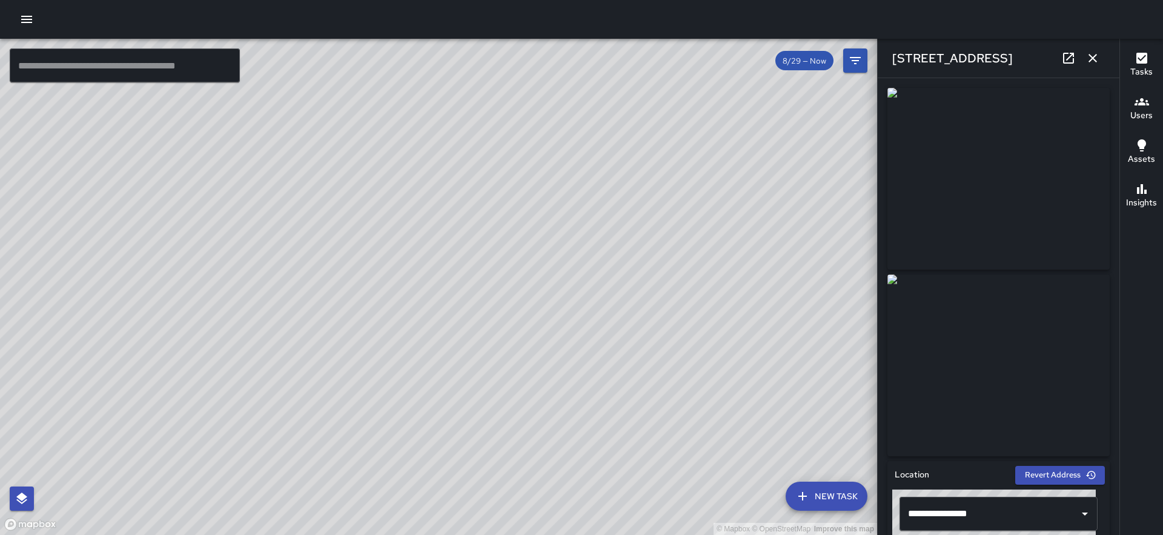
click at [1090, 57] on icon "button" at bounding box center [1093, 58] width 15 height 15
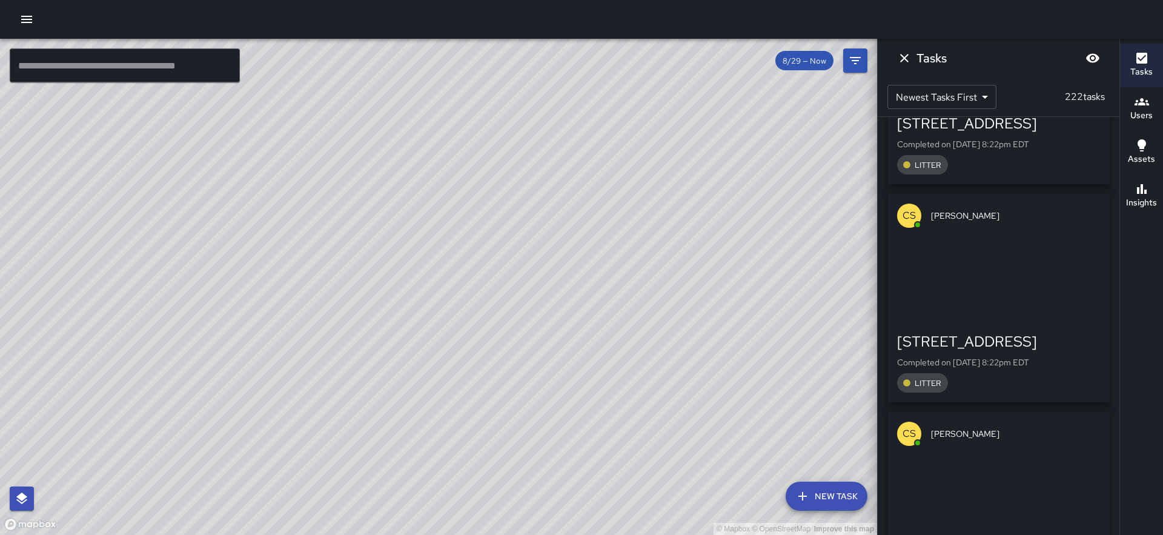
scroll to position [7515, 0]
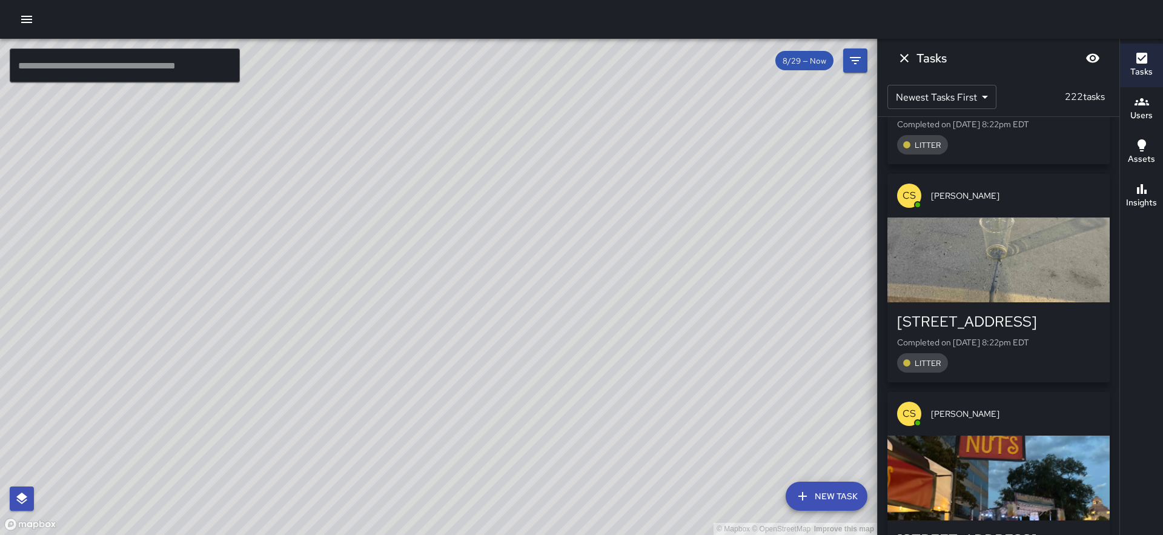
click at [1026, 436] on div "button" at bounding box center [999, 478] width 222 height 85
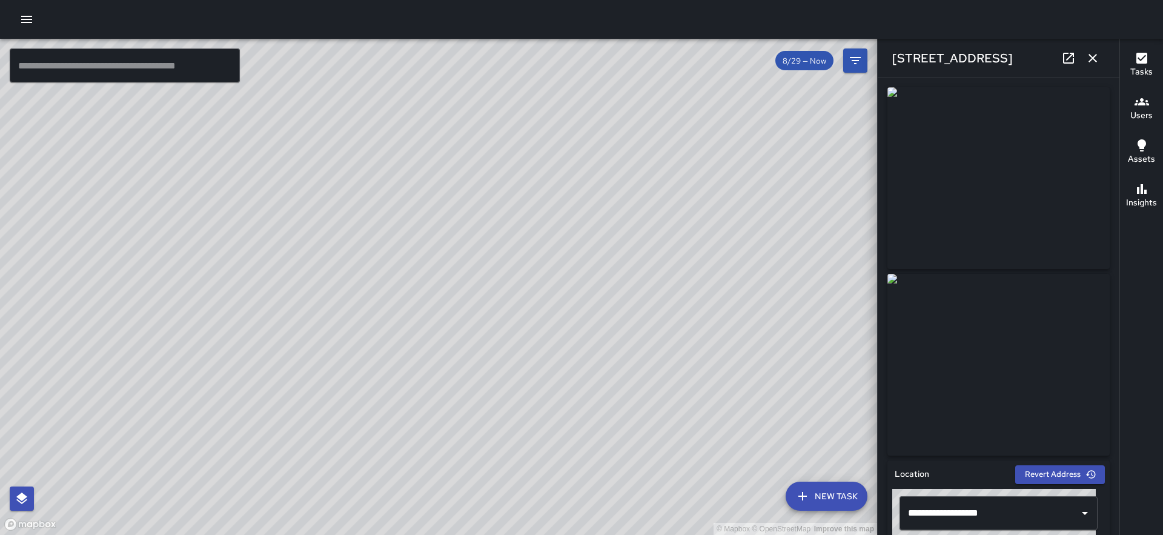
scroll to position [0, 0]
click at [1098, 59] on icon "button" at bounding box center [1093, 58] width 15 height 15
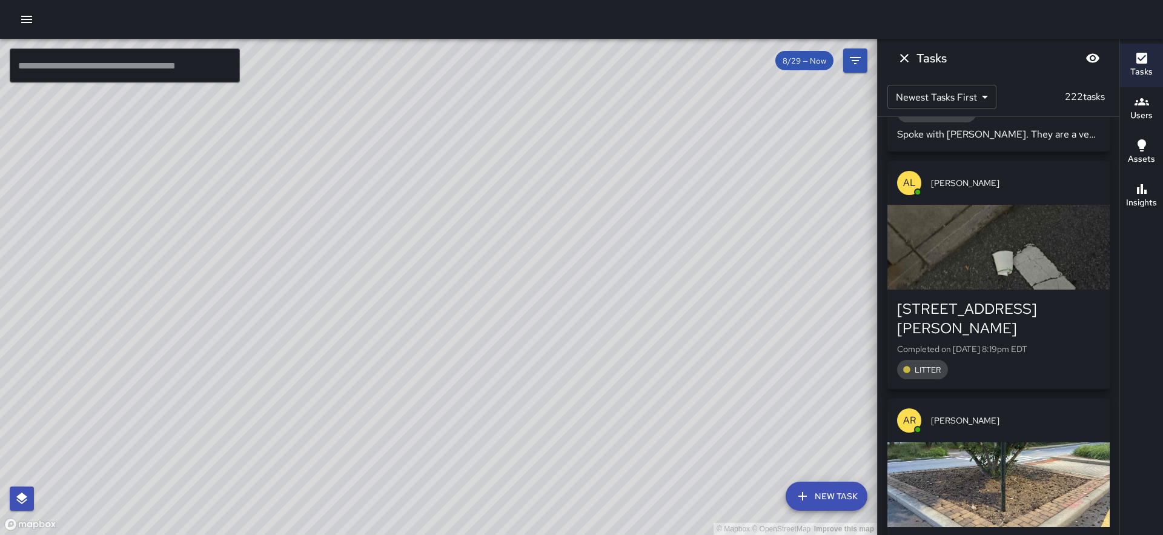
scroll to position [7971, 0]
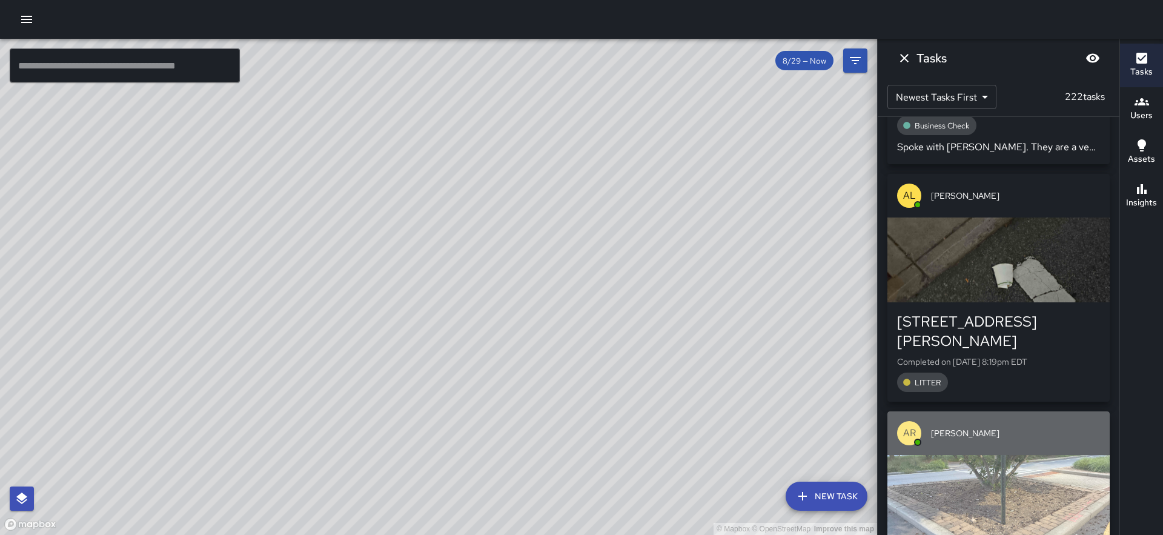
click at [1022, 455] on div "button" at bounding box center [999, 497] width 222 height 85
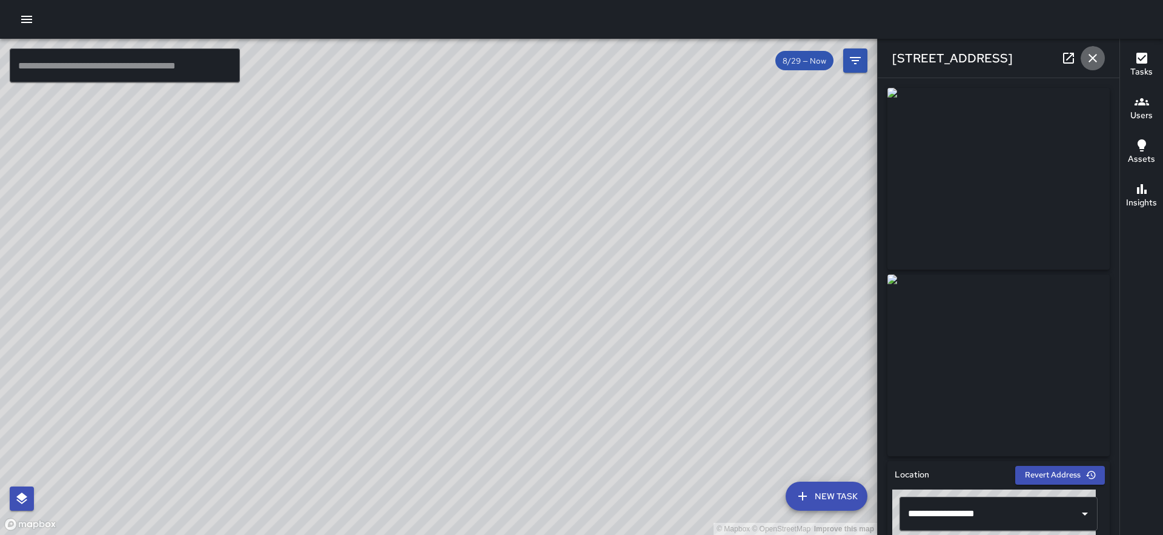
click at [1095, 58] on icon "button" at bounding box center [1093, 58] width 15 height 15
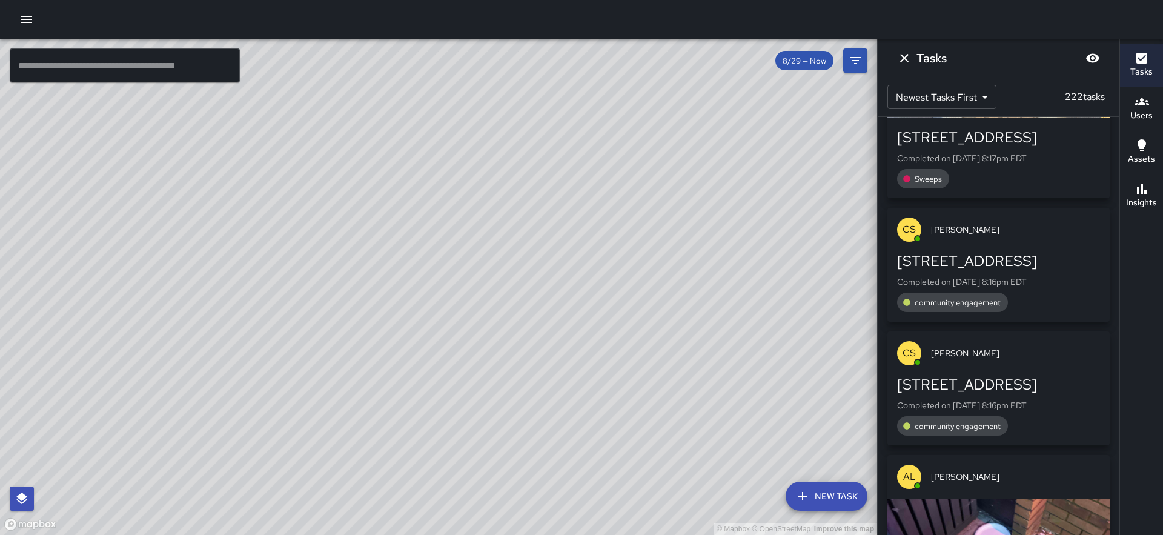
scroll to position [8406, 0]
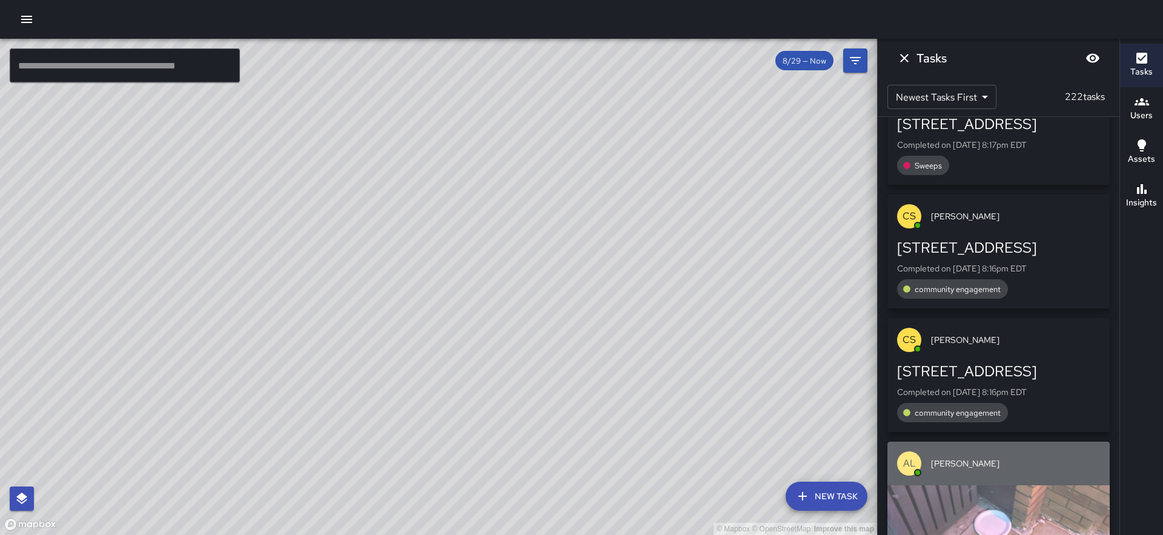
click at [1005, 485] on div "button" at bounding box center [999, 527] width 222 height 85
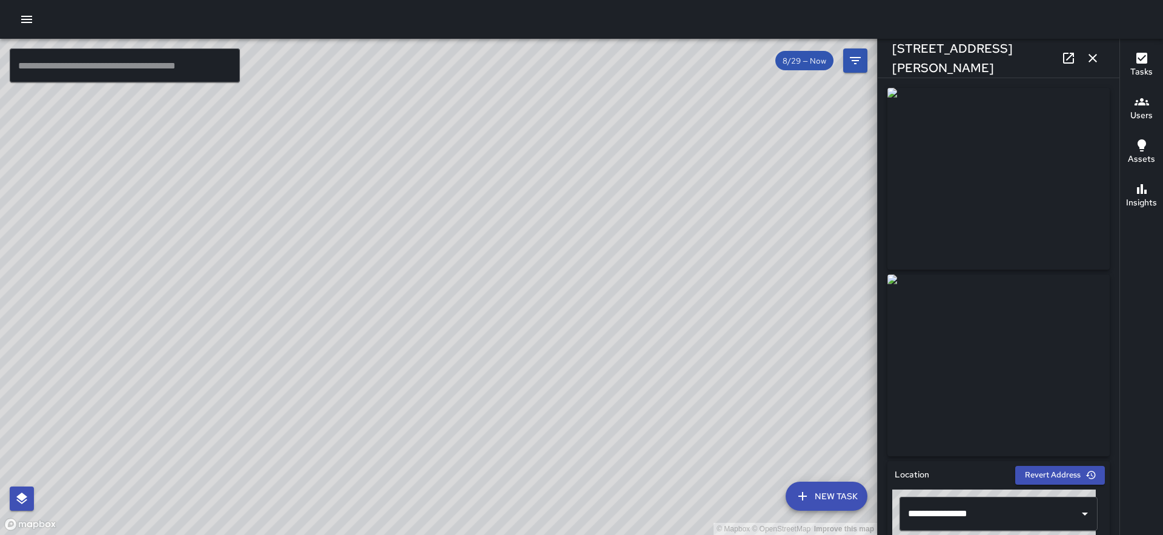
click at [1091, 66] on button "button" at bounding box center [1093, 58] width 24 height 24
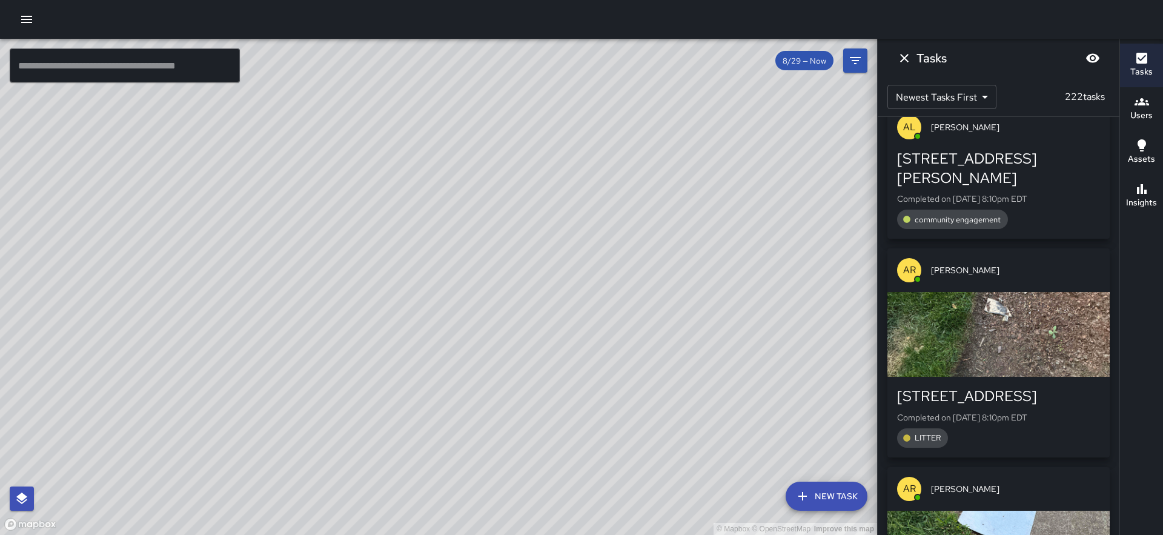
scroll to position [8981, 0]
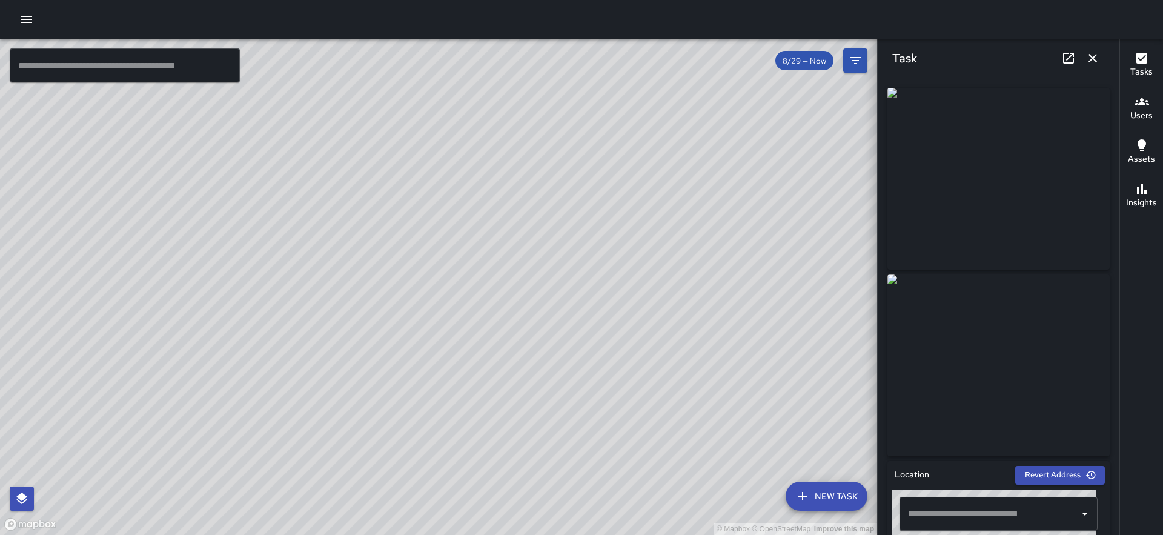
click at [1098, 58] on icon "button" at bounding box center [1093, 58] width 15 height 15
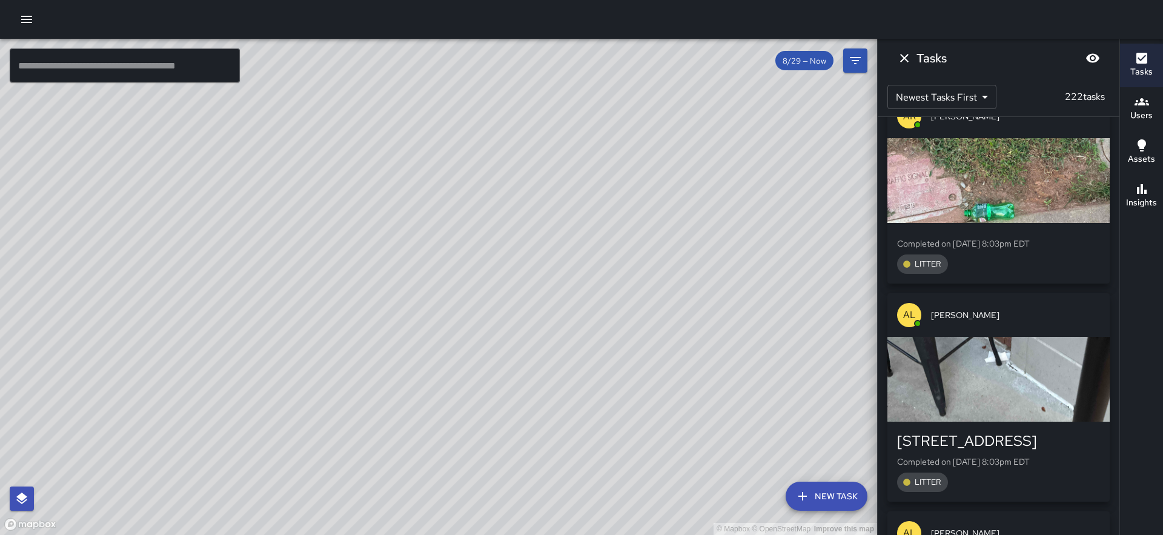
scroll to position [9553, 0]
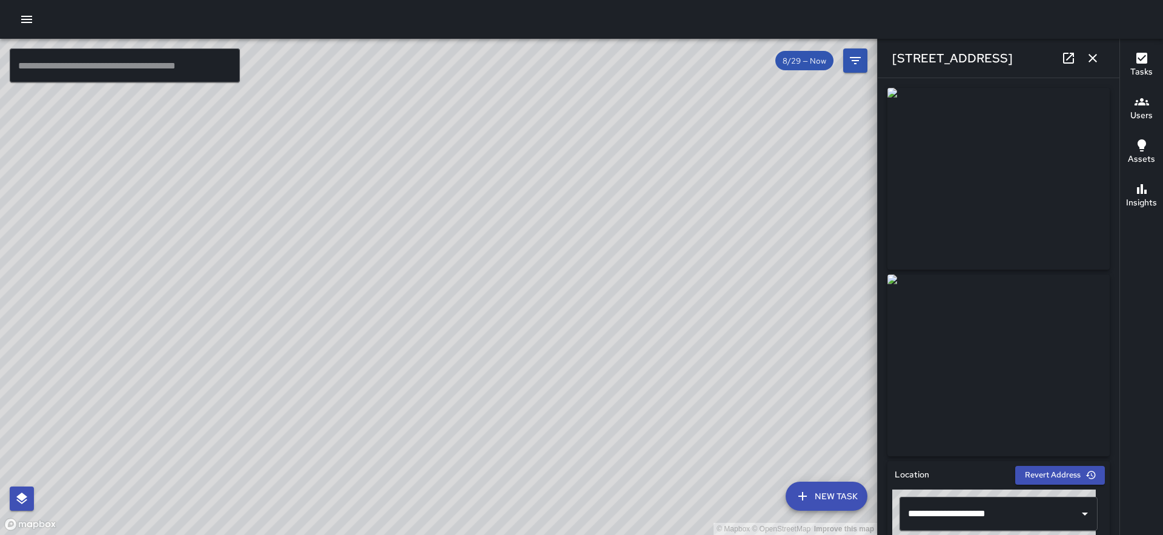
click at [1089, 60] on icon "button" at bounding box center [1093, 58] width 15 height 15
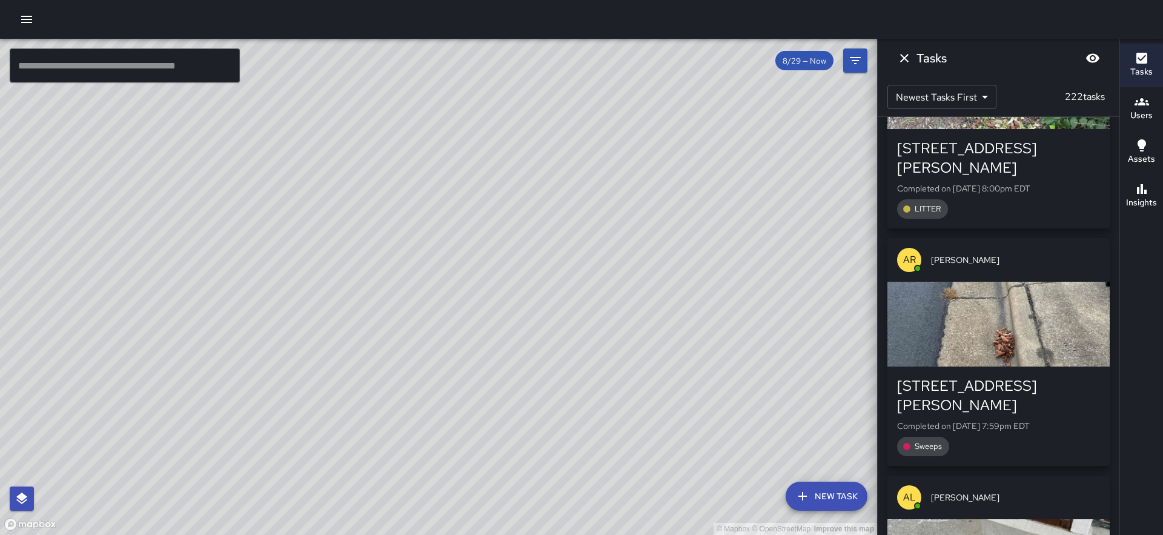
scroll to position [10264, 0]
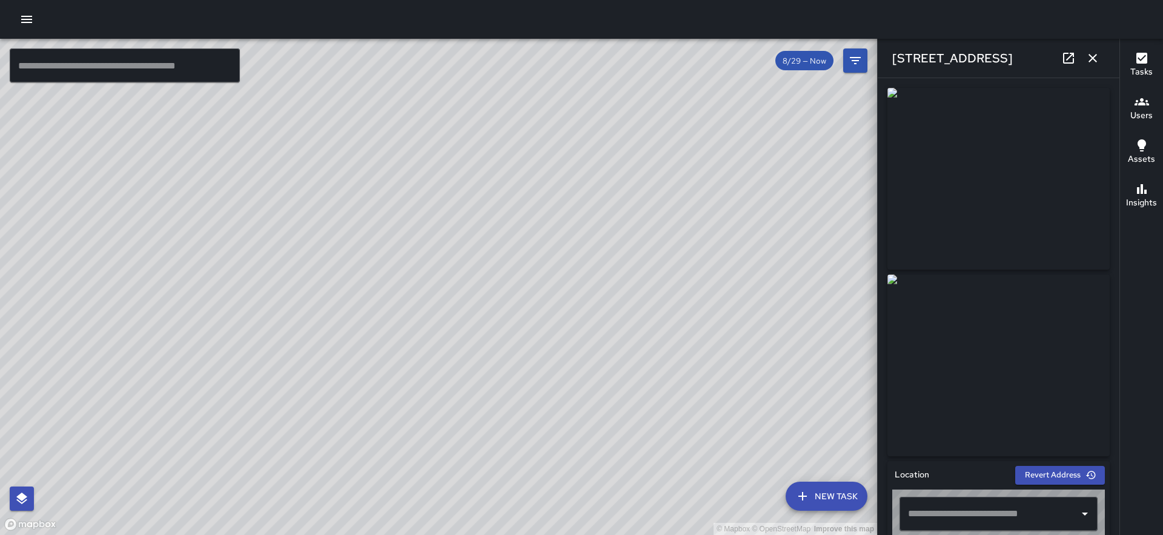
type input "**********"
click at [1095, 66] on button "button" at bounding box center [1093, 58] width 24 height 24
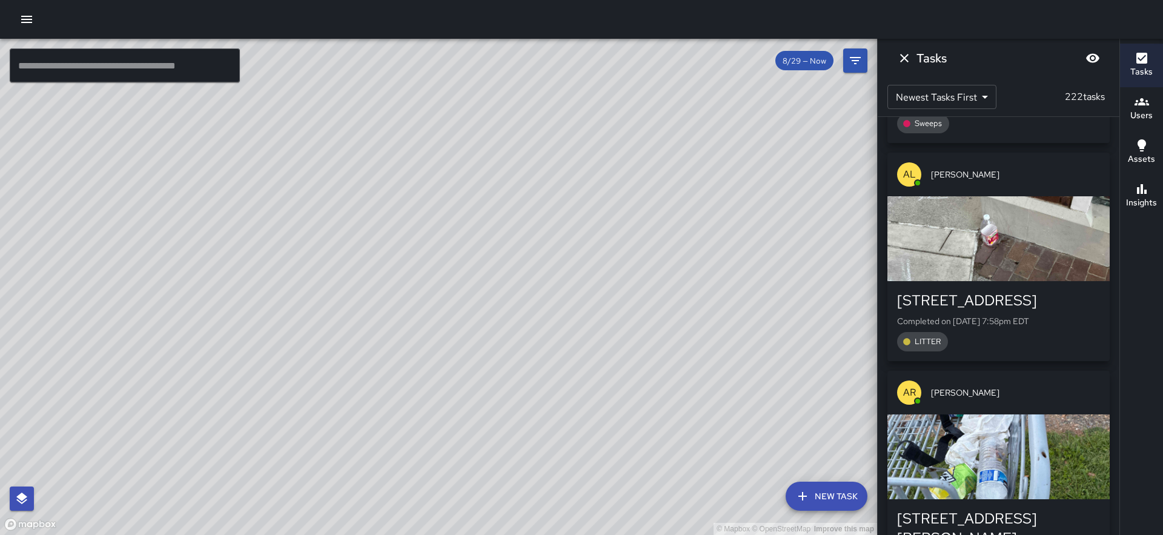
scroll to position [10631, 0]
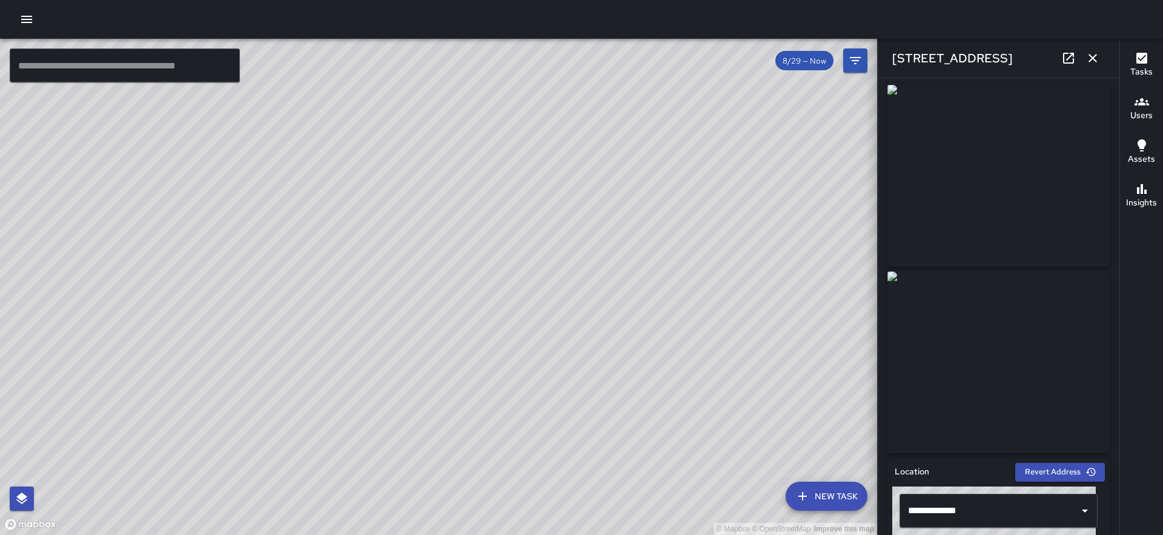
scroll to position [0, 0]
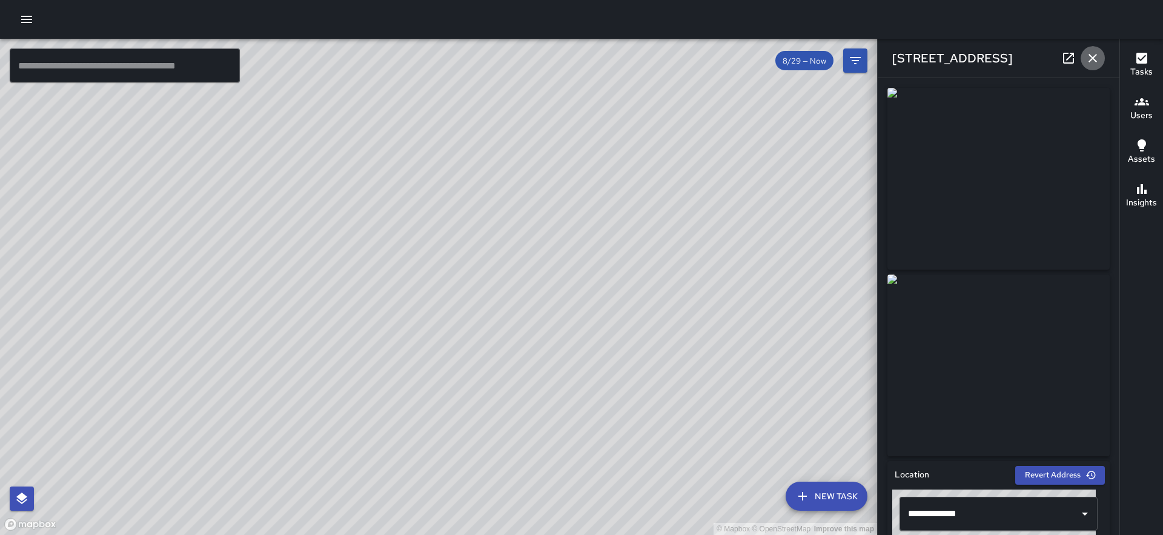
click at [1093, 59] on icon "button" at bounding box center [1093, 58] width 8 height 8
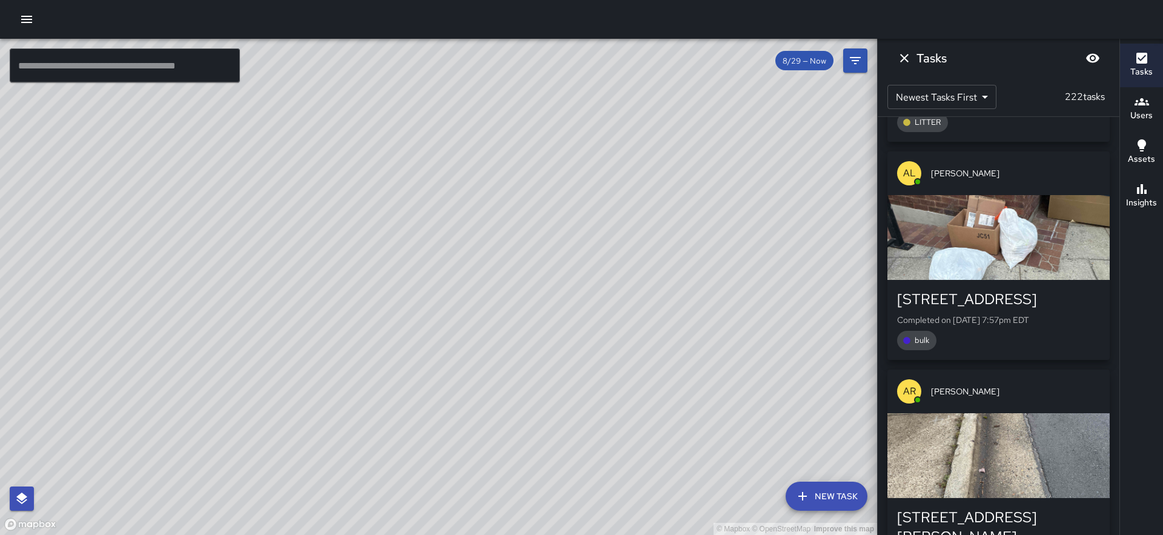
scroll to position [11069, 0]
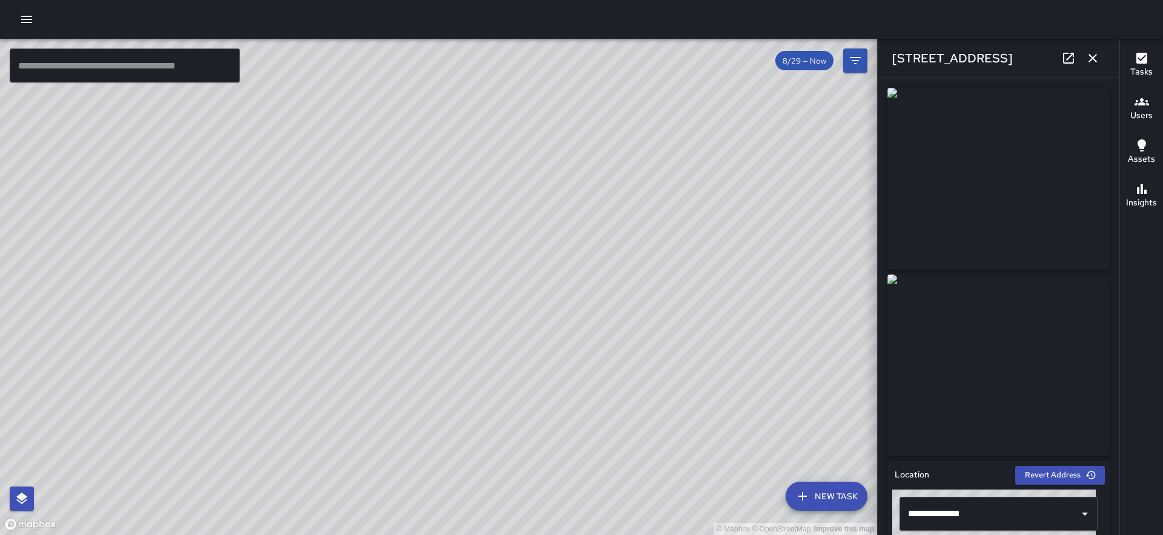
click at [1091, 57] on icon "button" at bounding box center [1093, 58] width 15 height 15
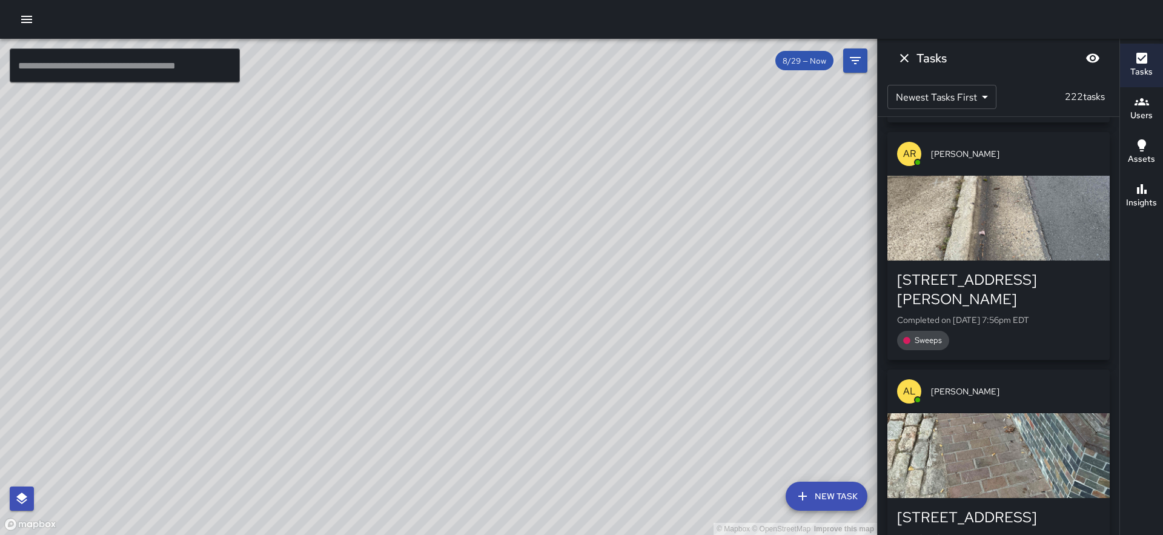
scroll to position [11299, 0]
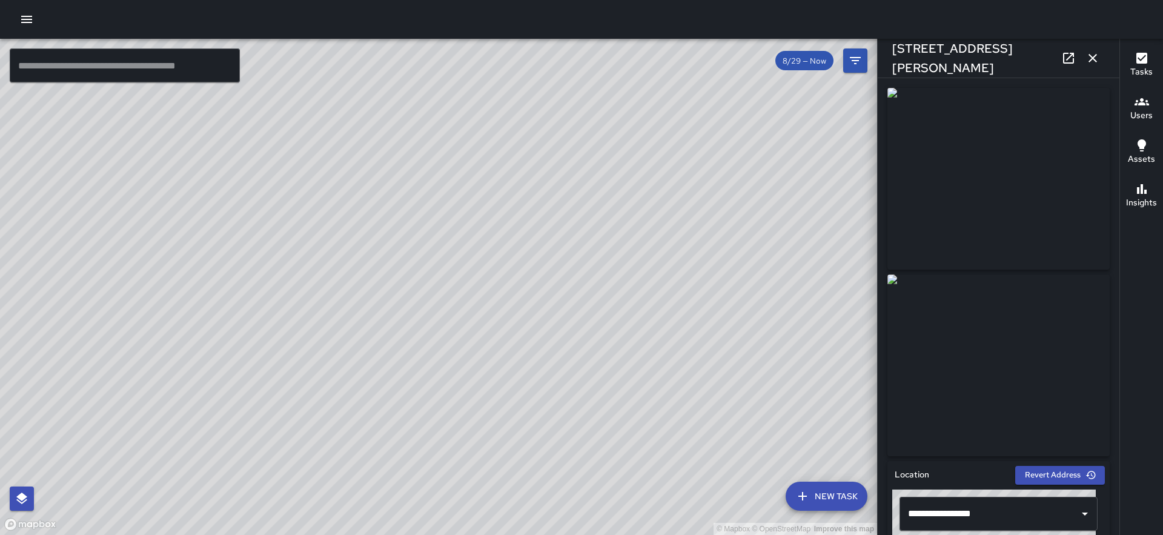
click at [1090, 56] on icon "button" at bounding box center [1093, 58] width 15 height 15
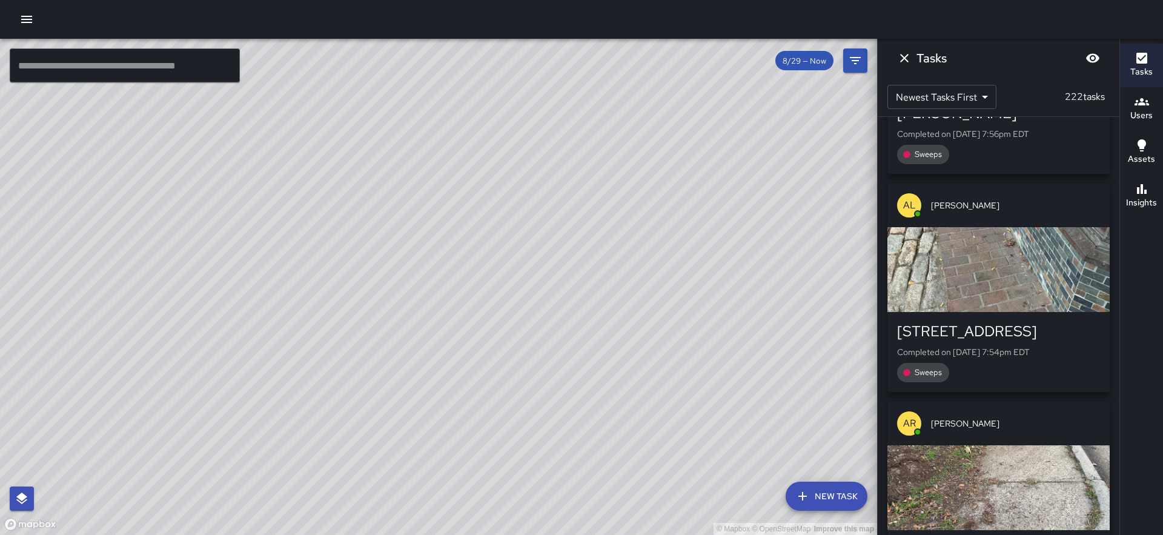
scroll to position [11483, 0]
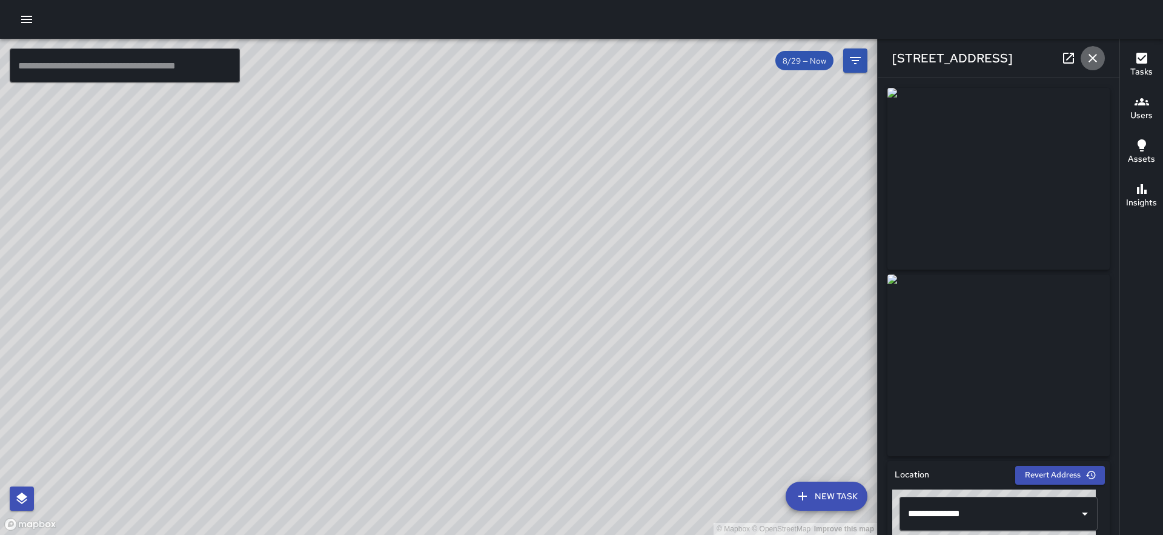
click at [1094, 58] on icon "button" at bounding box center [1093, 58] width 15 height 15
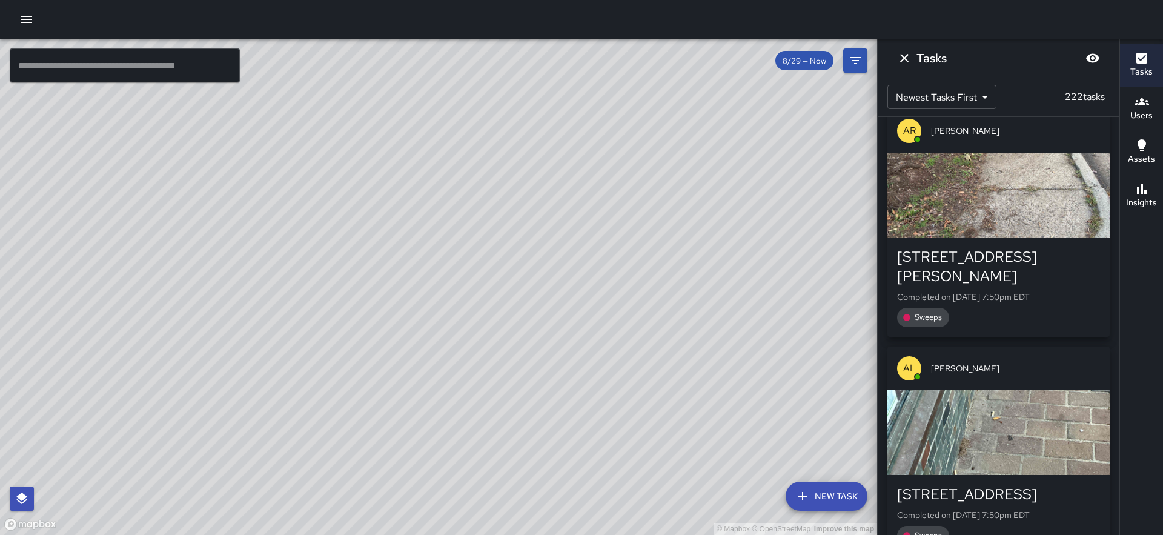
scroll to position [11777, 0]
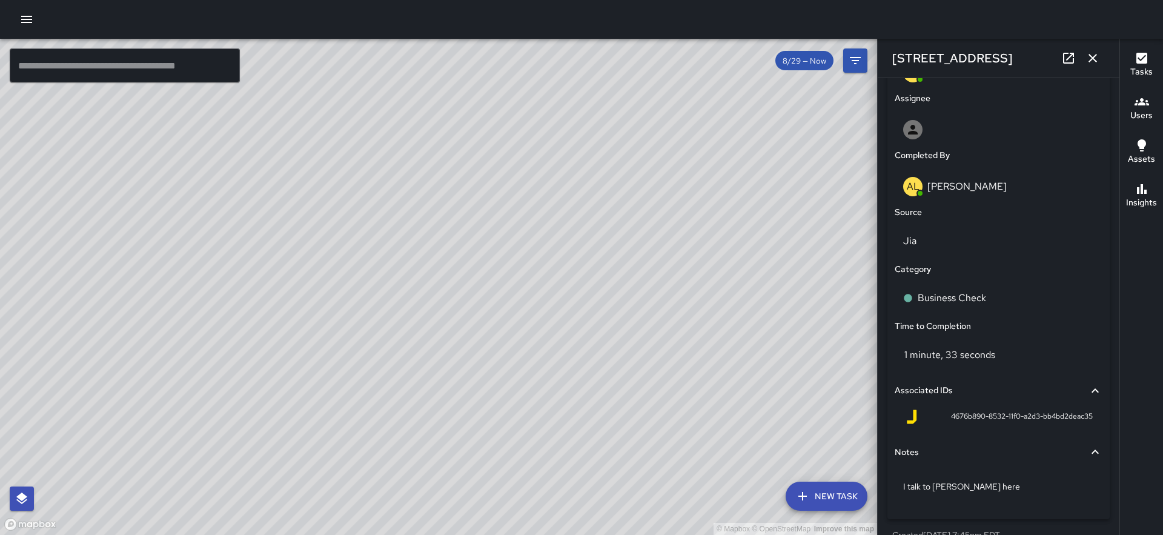
scroll to position [711, 0]
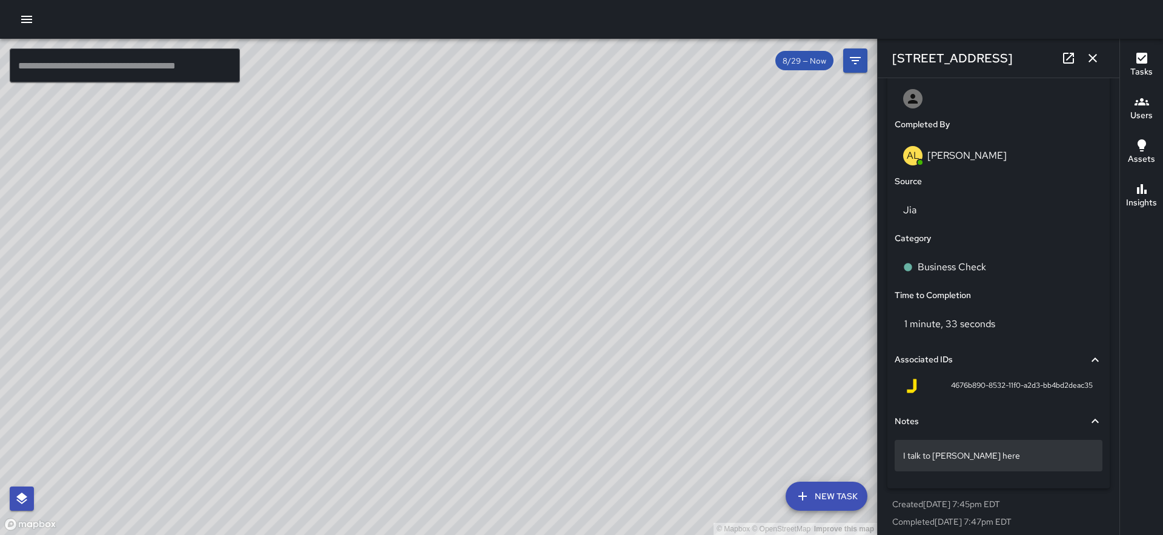
click at [982, 457] on p "I talk to [PERSON_NAME] here" at bounding box center [998, 456] width 191 height 12
type textarea "**********"
click at [1093, 58] on icon "button" at bounding box center [1093, 58] width 8 height 8
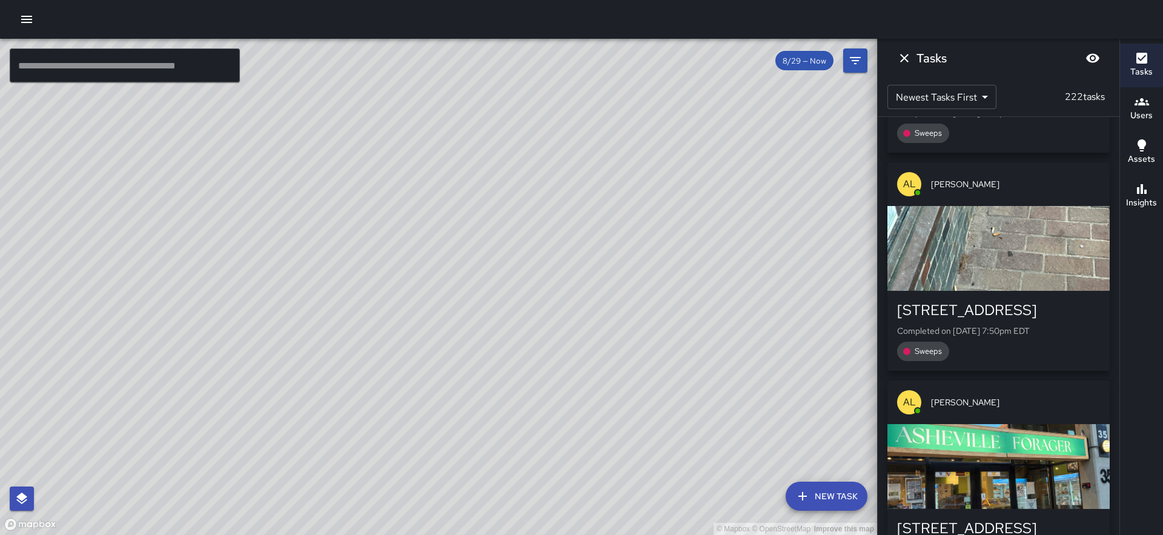
scroll to position [11988, 0]
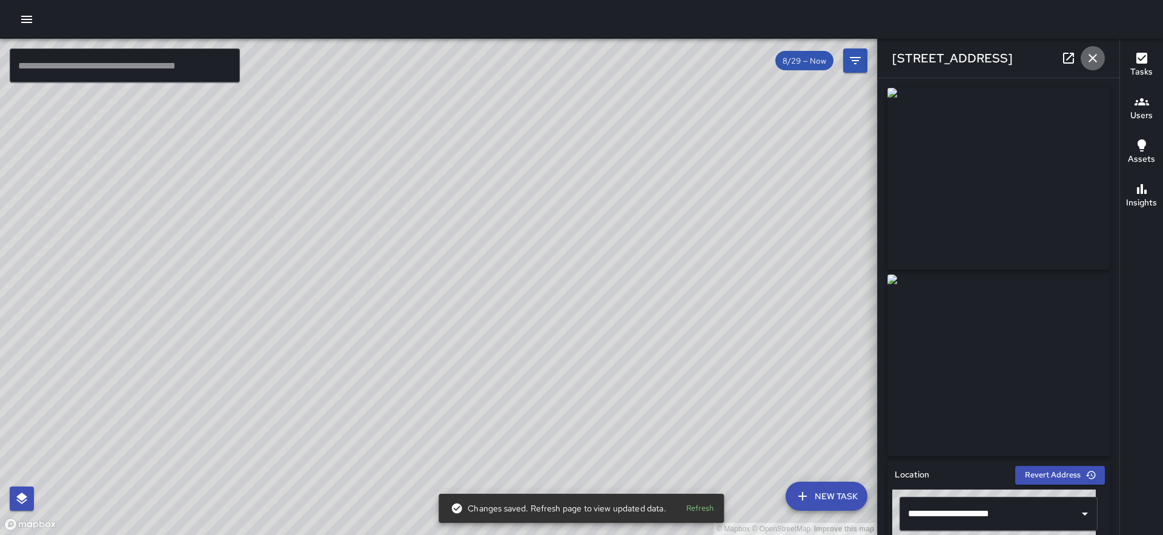
click at [1090, 61] on icon "button" at bounding box center [1093, 58] width 8 height 8
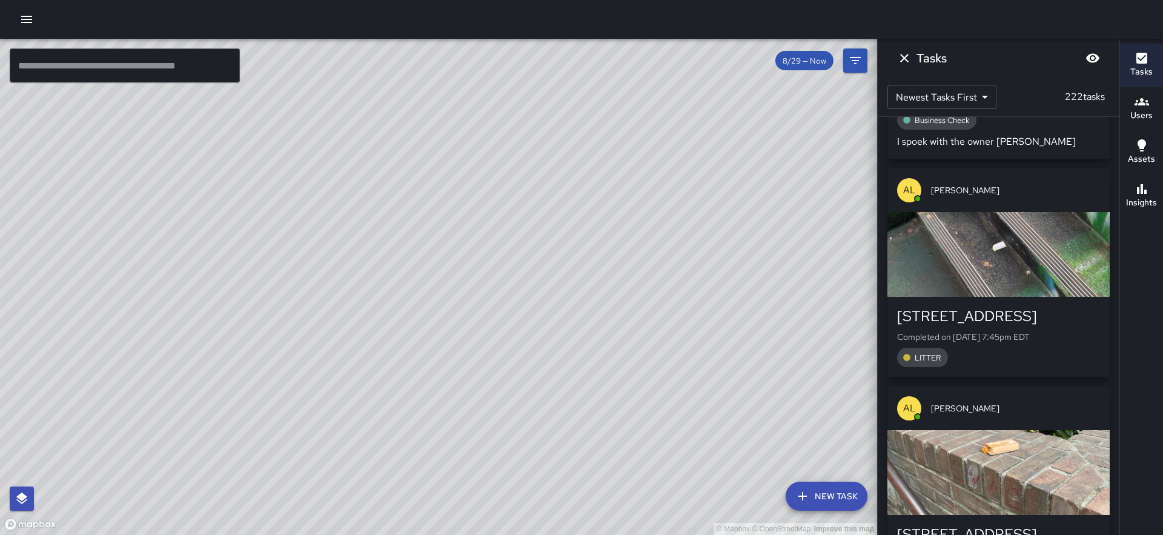
scroll to position [12411, 0]
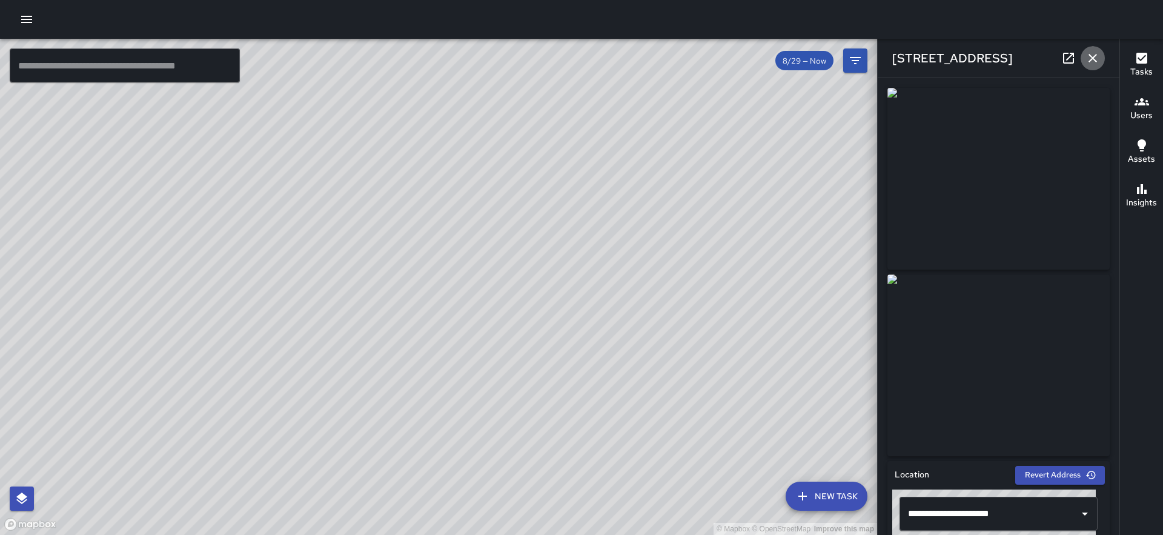
click at [1093, 64] on icon "button" at bounding box center [1093, 58] width 15 height 15
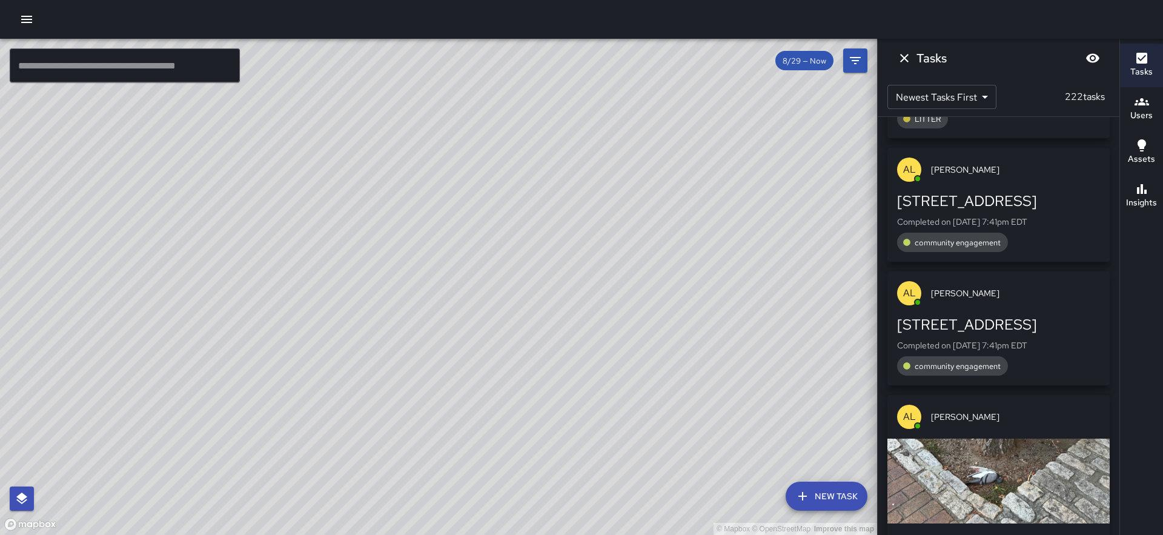
scroll to position [13113, 0]
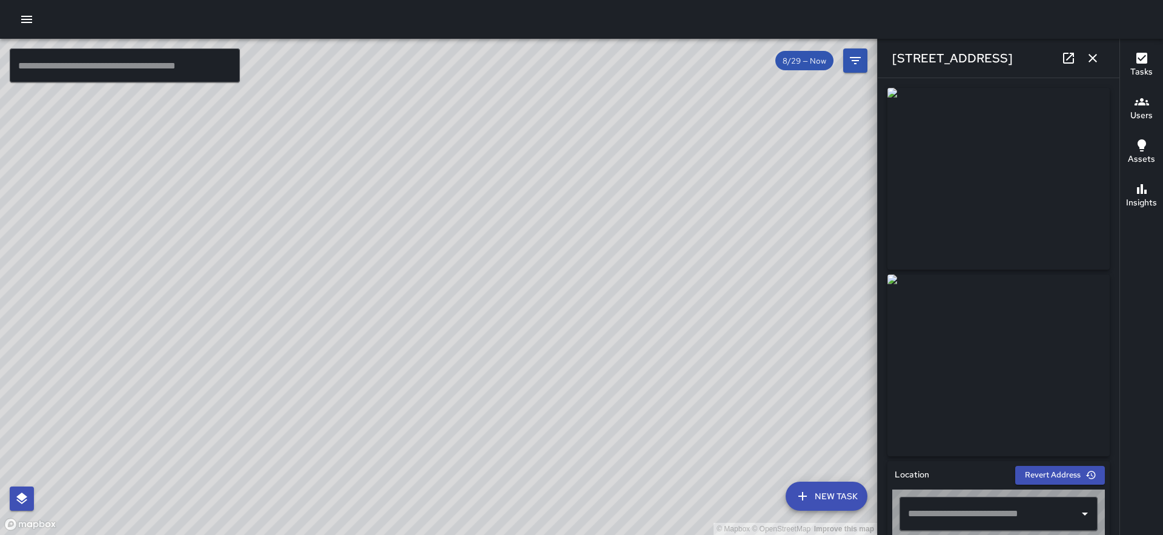
type input "**********"
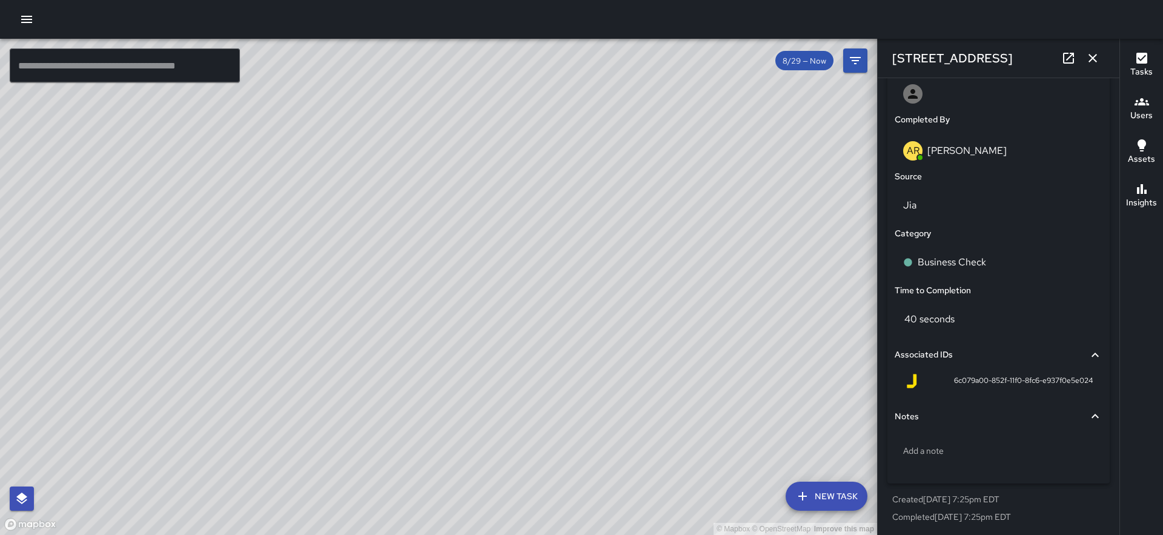
scroll to position [717, 0]
click at [975, 451] on p "Add a note" at bounding box center [998, 449] width 191 height 12
type textarea "**********"
click at [1091, 60] on icon "button" at bounding box center [1093, 58] width 8 height 8
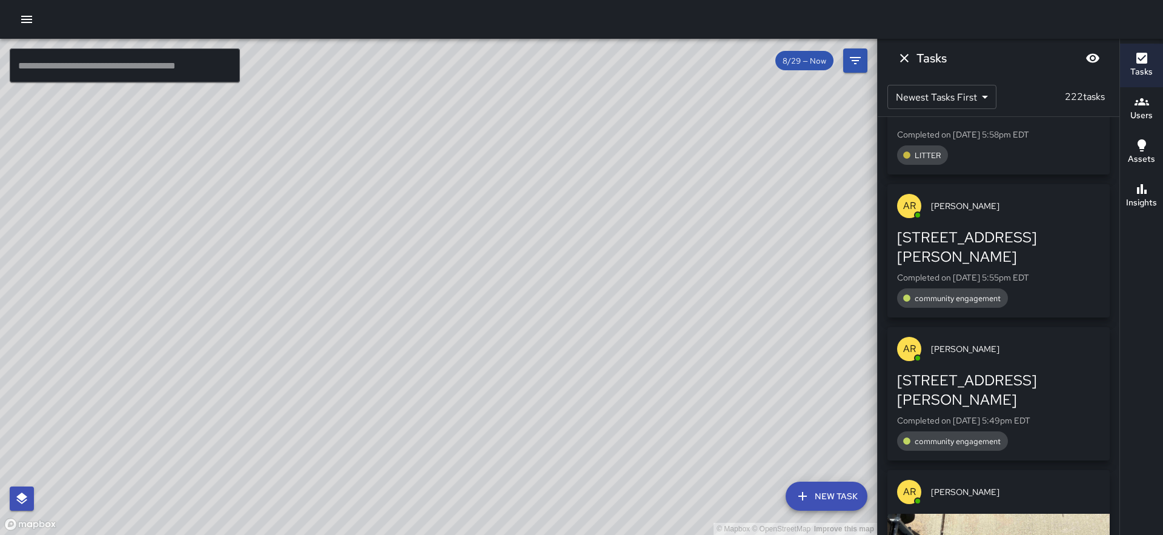
scroll to position [14878, 0]
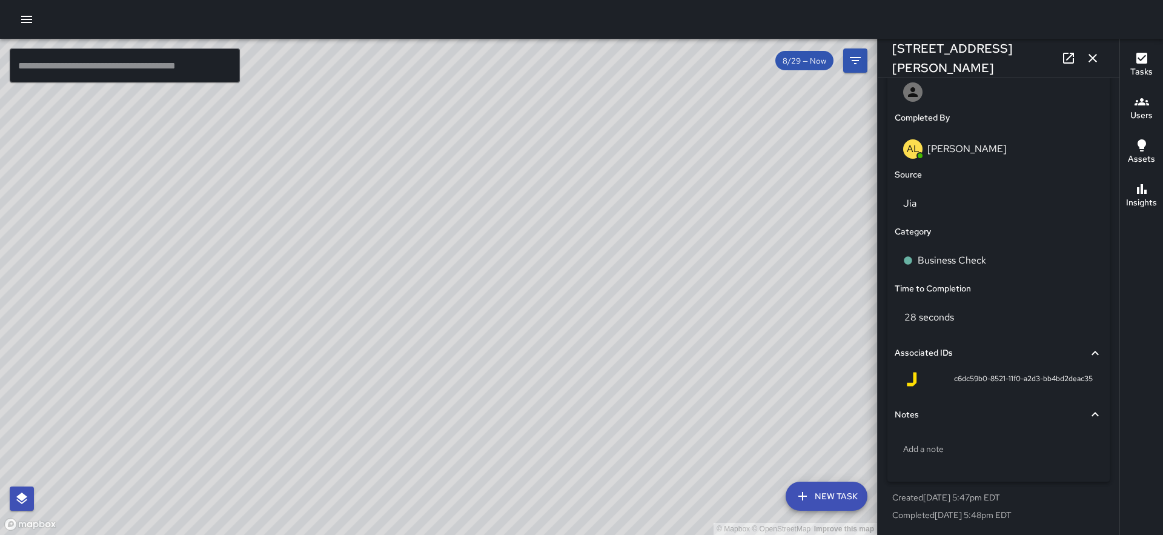
scroll to position [717, 0]
click at [979, 453] on p "Add a note" at bounding box center [998, 449] width 191 height 12
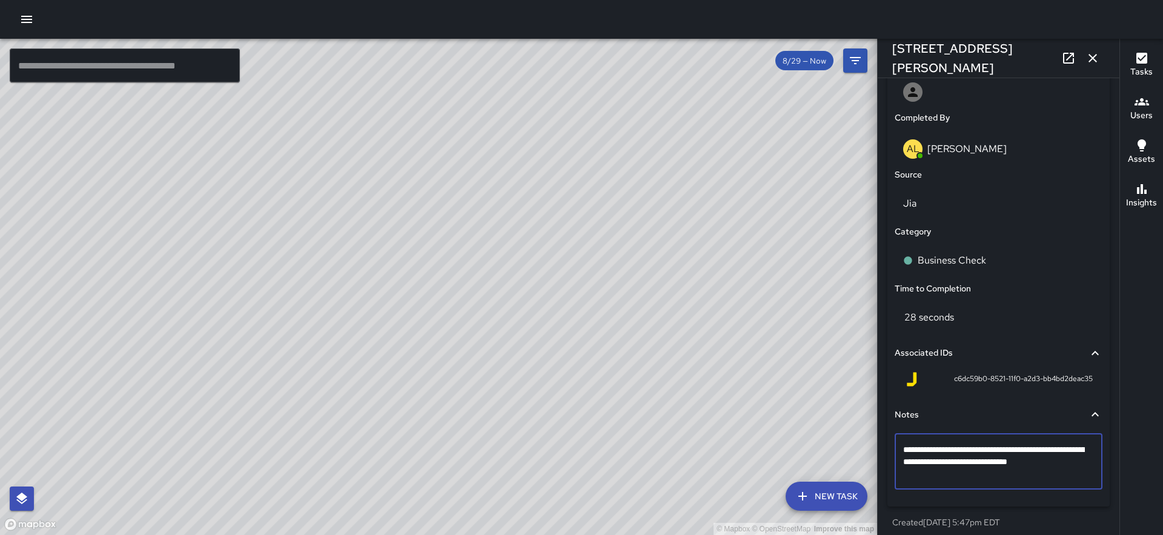
type textarea "**********"
click at [1092, 58] on icon "button" at bounding box center [1093, 58] width 15 height 15
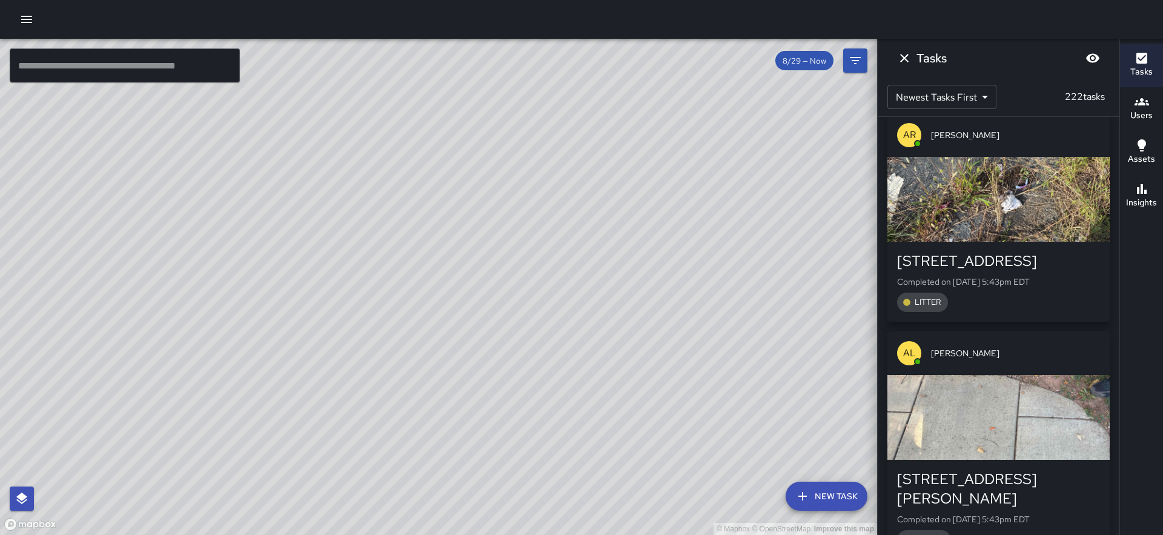
scroll to position [16200, 0]
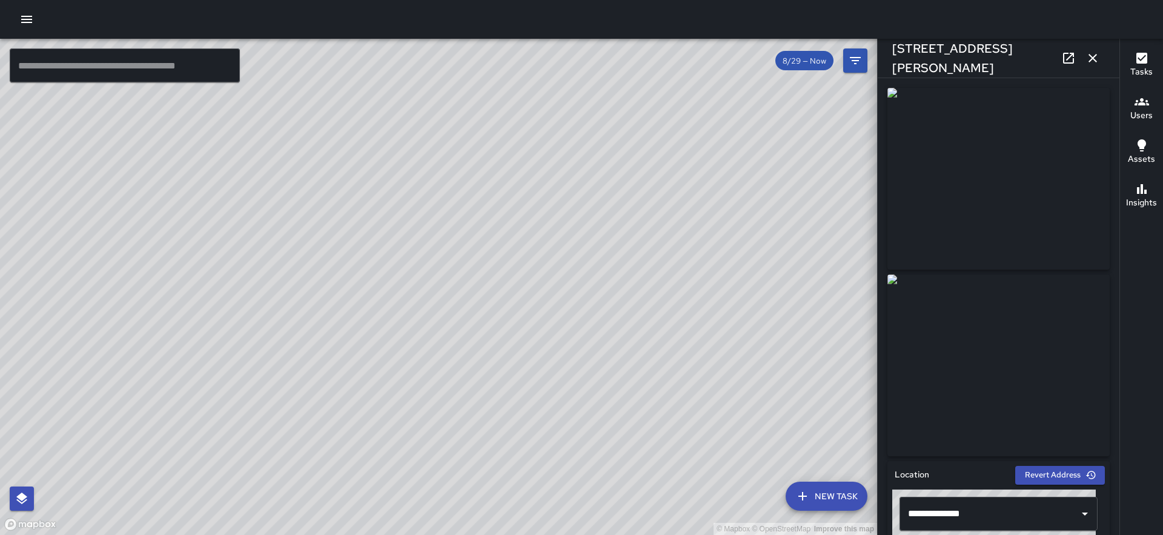
click at [1092, 59] on icon "button" at bounding box center [1093, 58] width 8 height 8
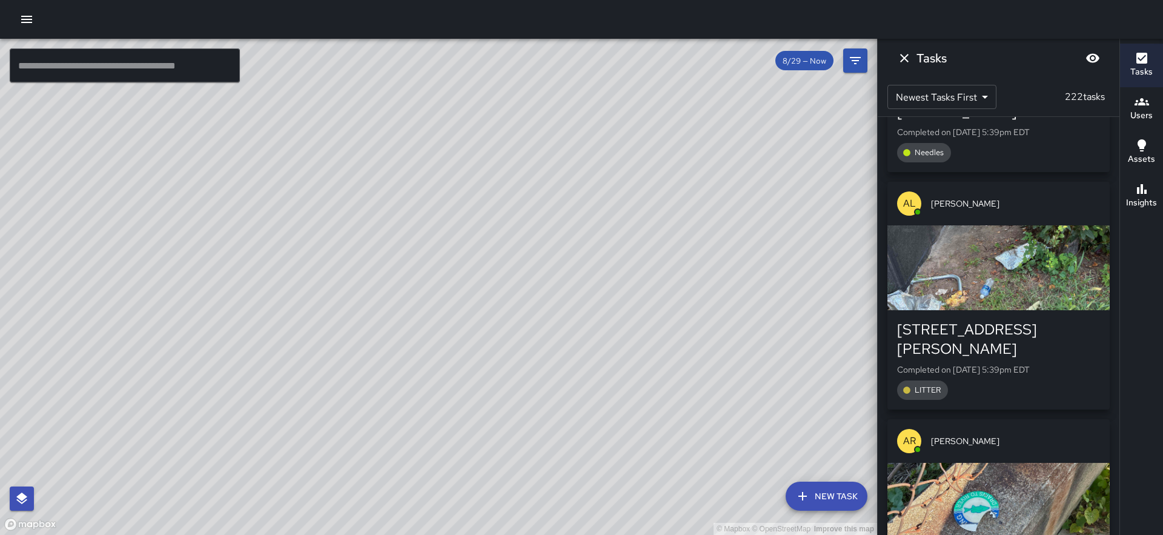
scroll to position [17545, 0]
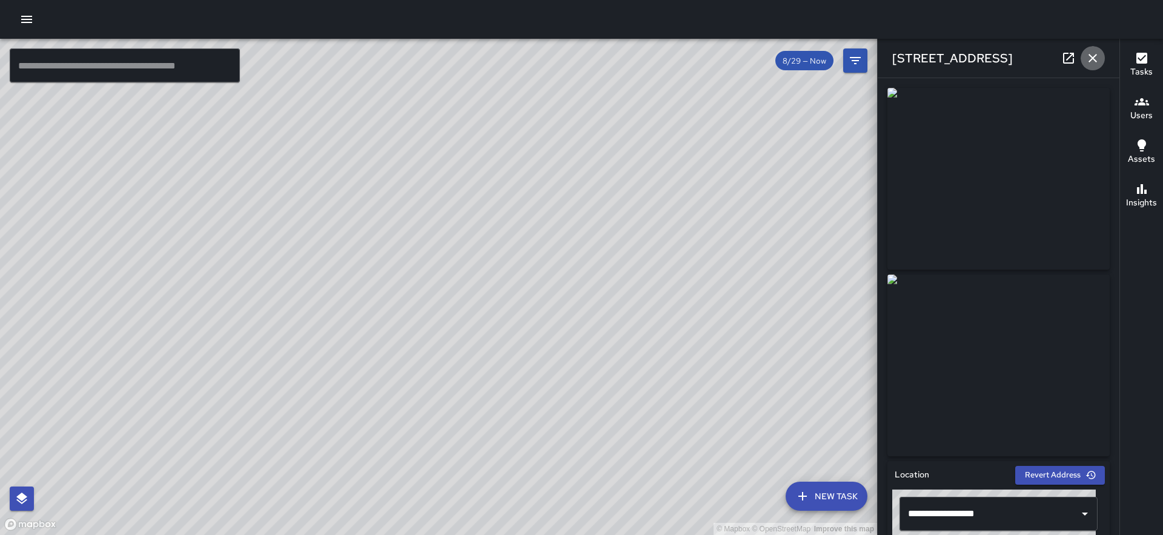
click at [1092, 56] on icon "button" at bounding box center [1093, 58] width 8 height 8
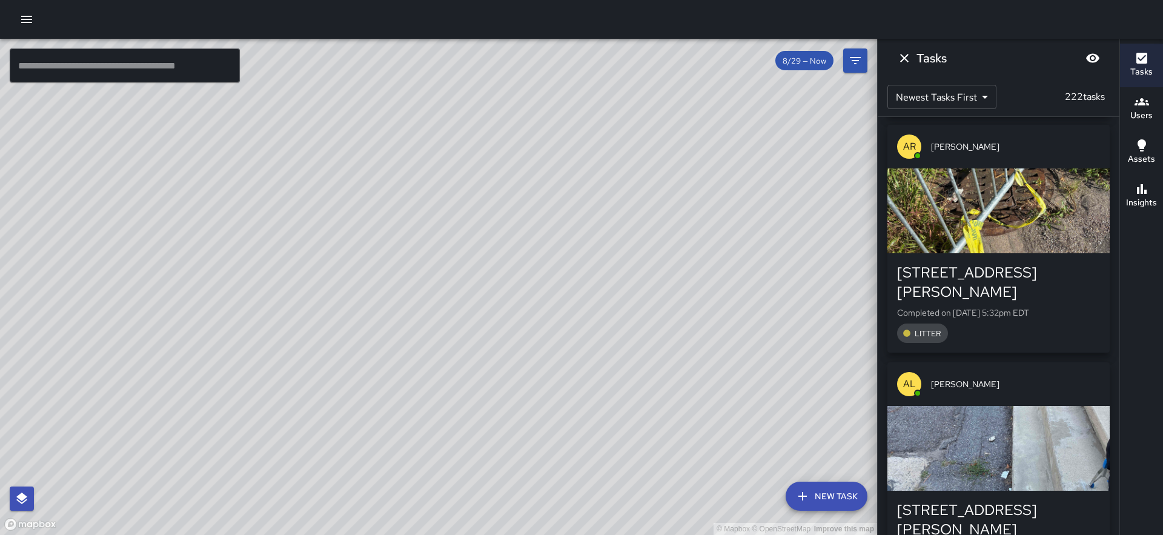
scroll to position [19454, 0]
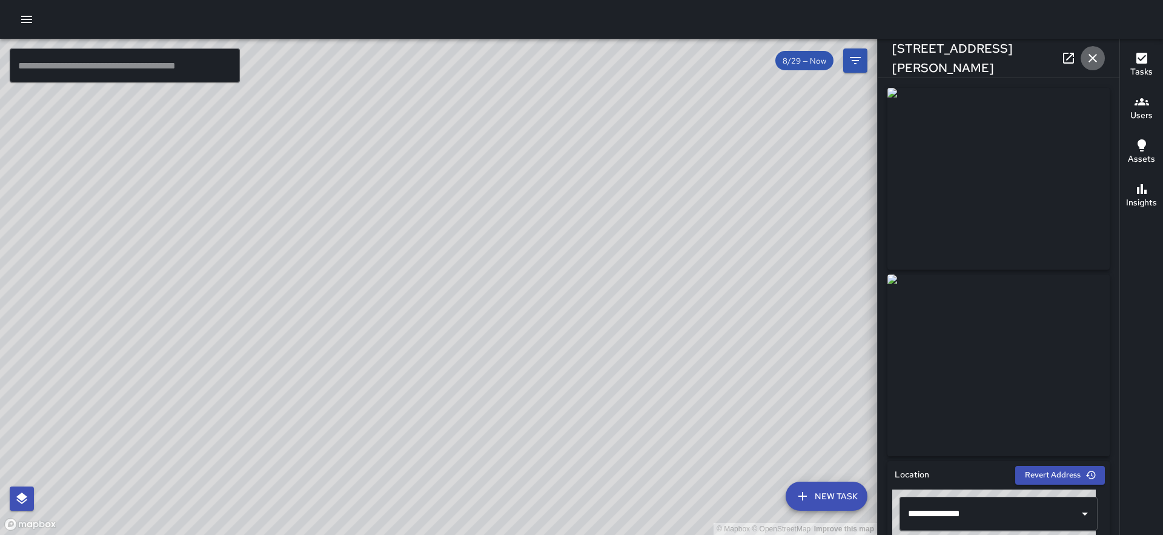
click at [1096, 59] on icon "button" at bounding box center [1093, 58] width 15 height 15
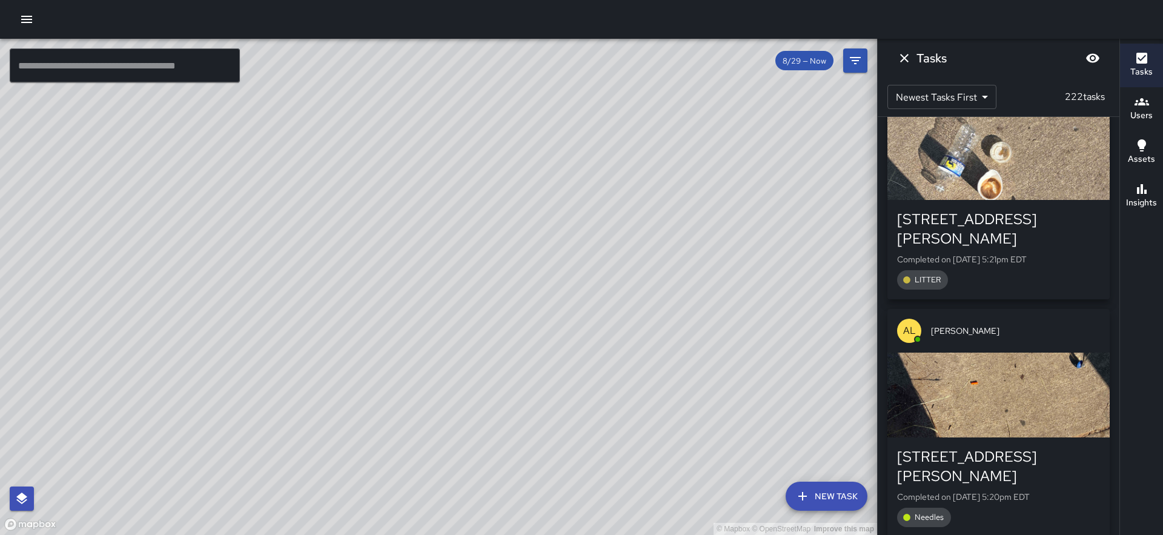
scroll to position [22357, 0]
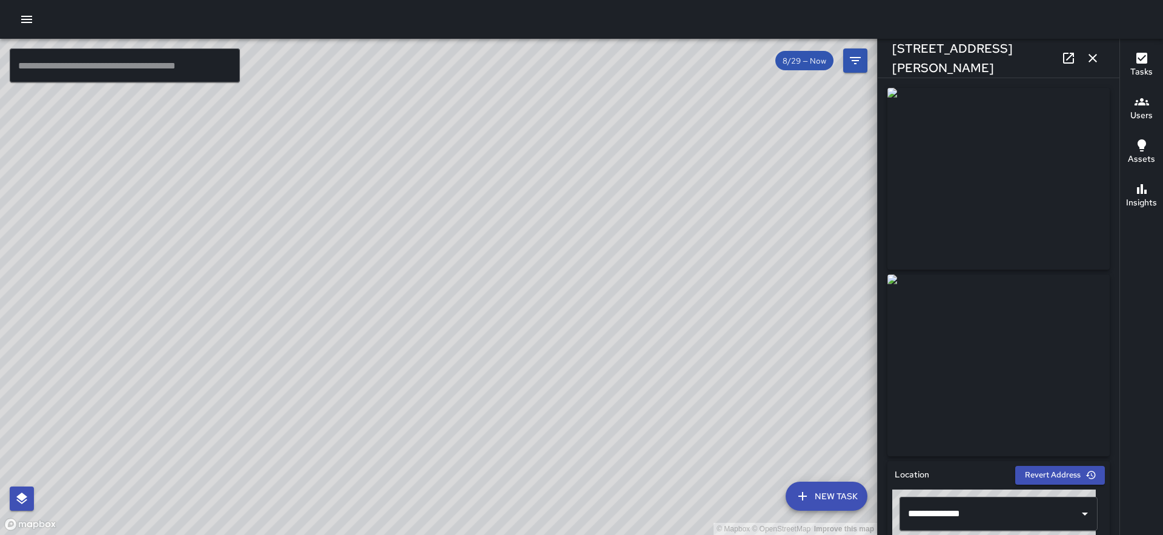
click at [1070, 58] on icon at bounding box center [1069, 58] width 15 height 15
click at [1088, 58] on icon "button" at bounding box center [1093, 58] width 15 height 15
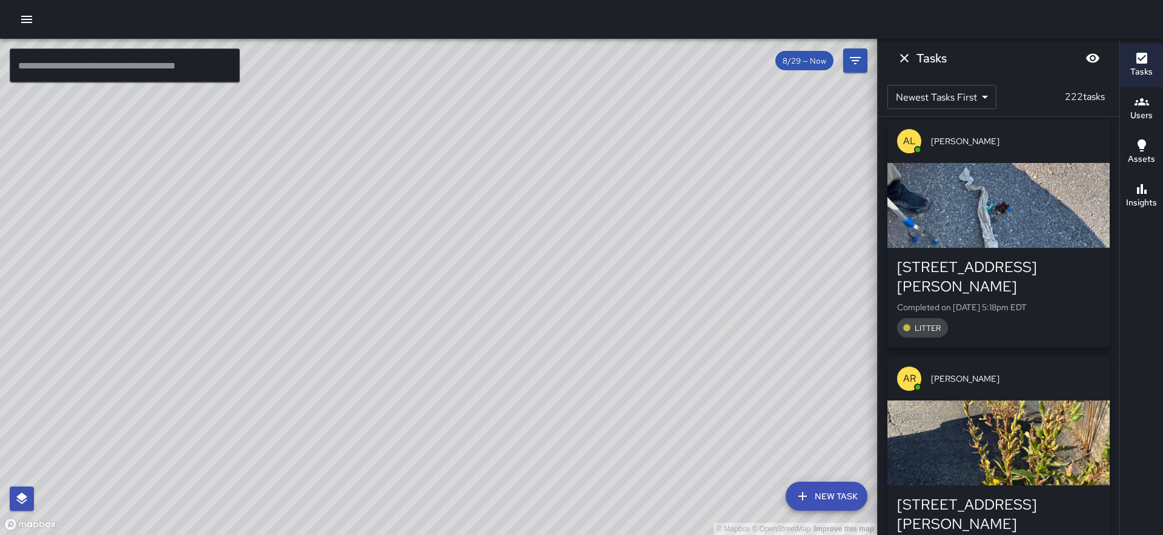
scroll to position [23260, 0]
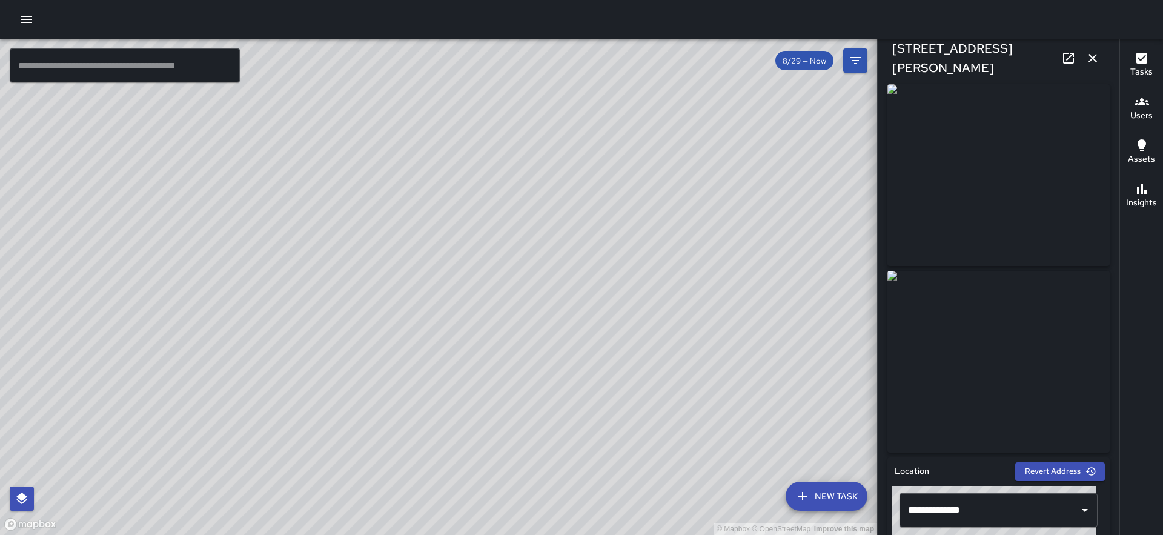
scroll to position [0, 0]
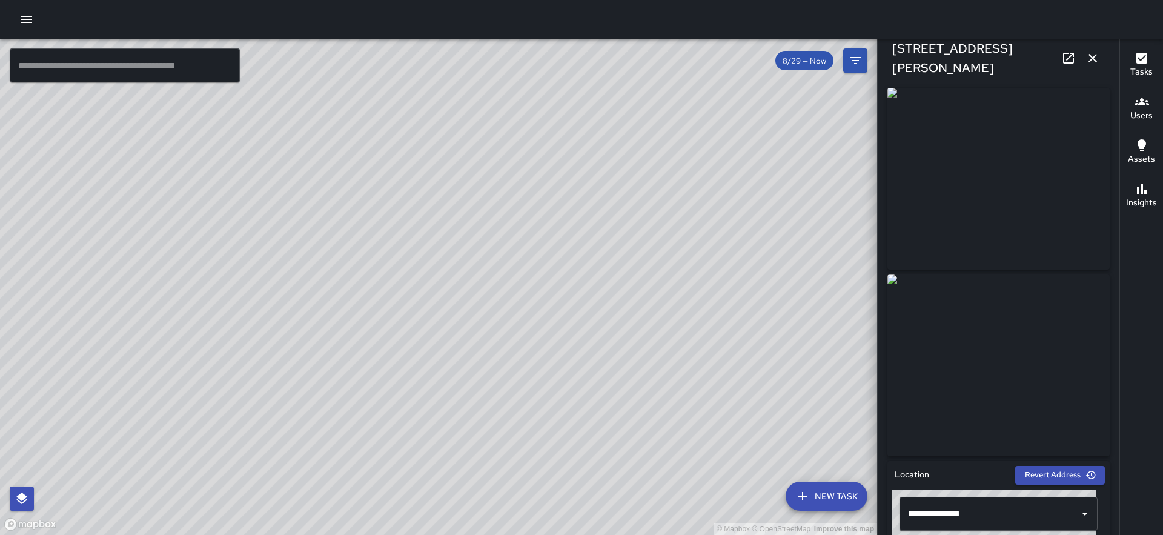
click at [1094, 57] on icon "button" at bounding box center [1093, 58] width 8 height 8
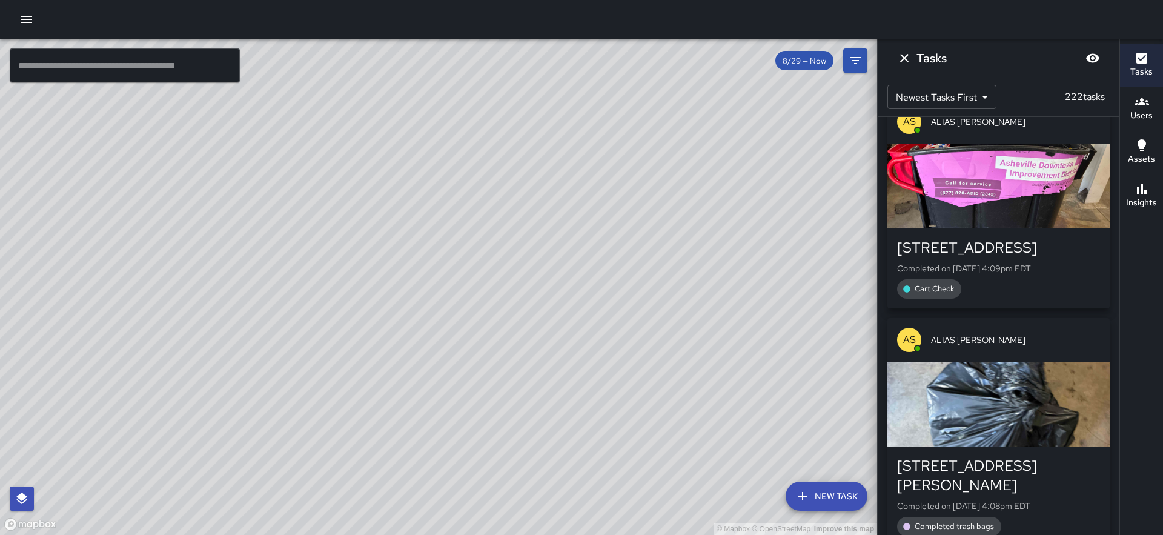
scroll to position [28106, 0]
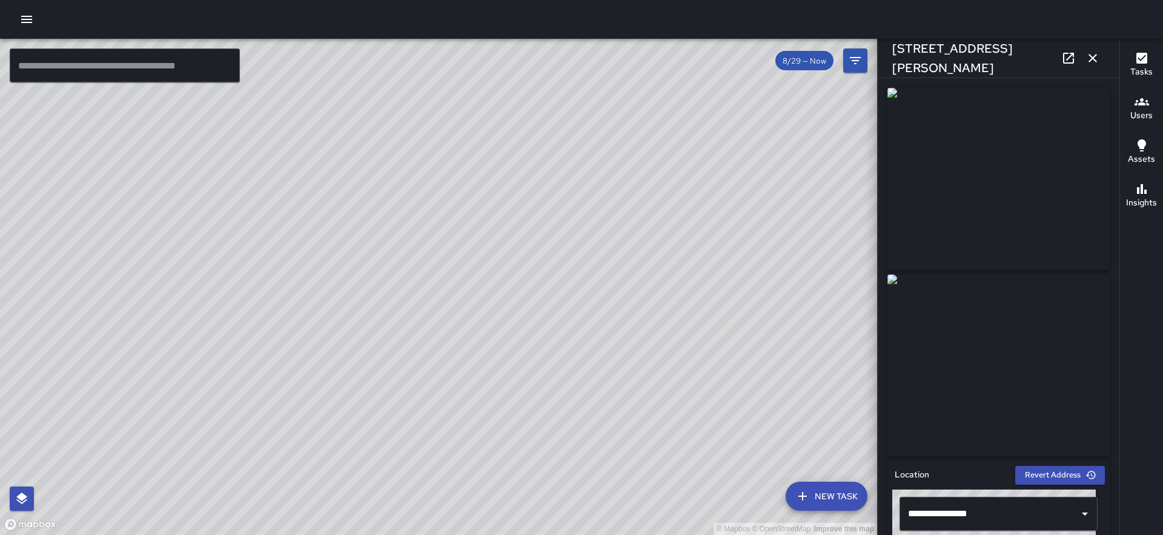
click at [1091, 64] on icon "button" at bounding box center [1093, 58] width 15 height 15
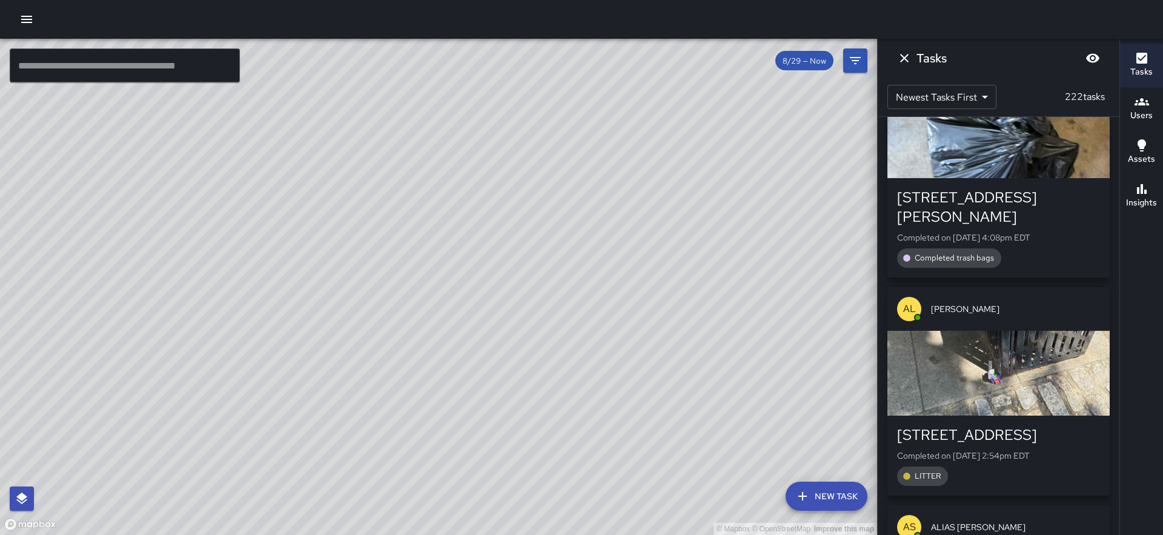
scroll to position [28364, 0]
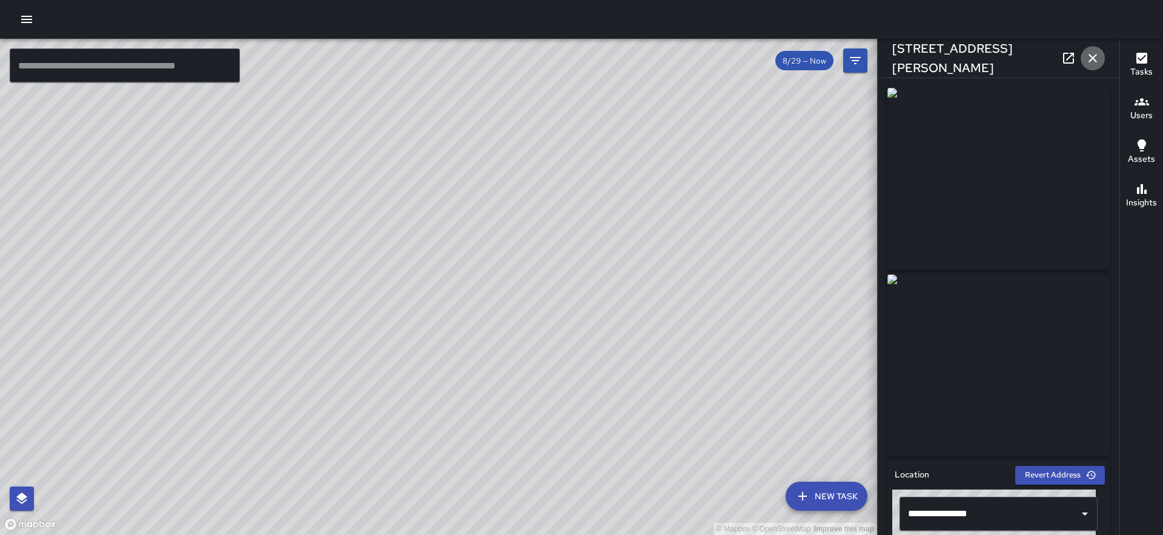
click at [1089, 61] on icon "button" at bounding box center [1093, 58] width 8 height 8
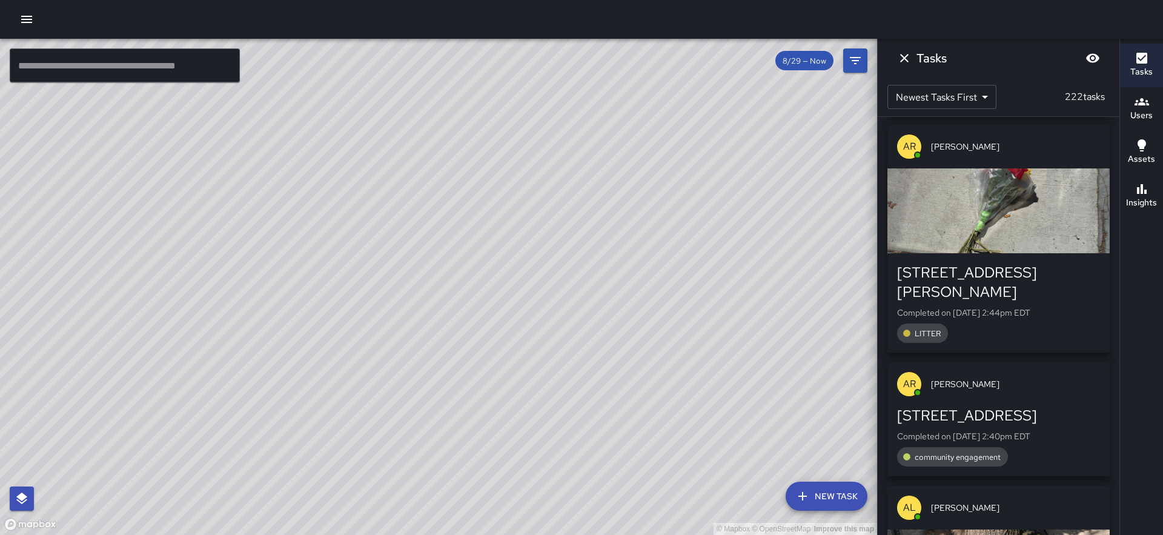
scroll to position [28979, 0]
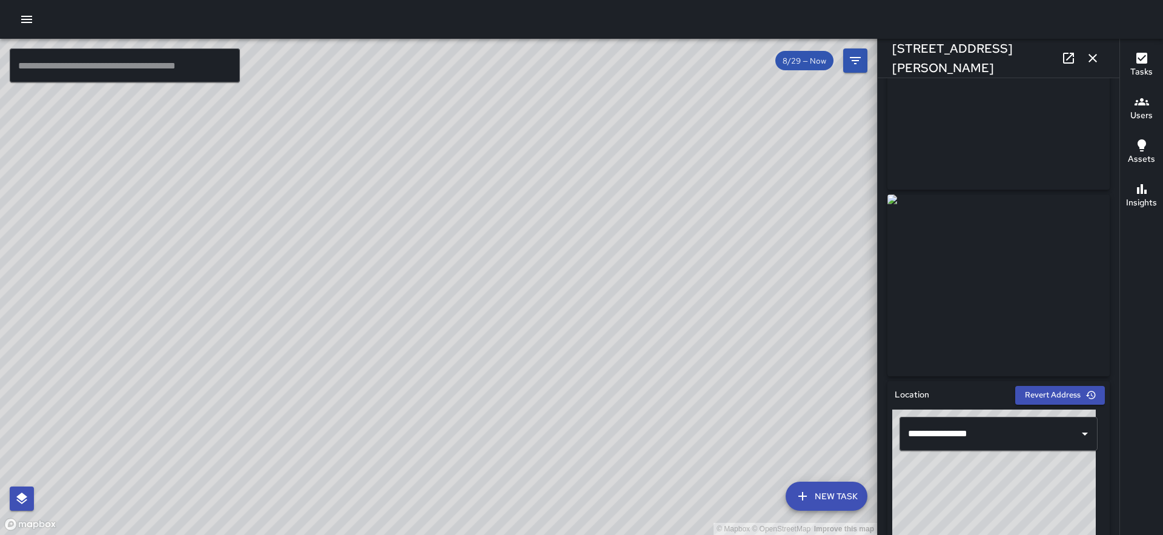
scroll to position [502, 0]
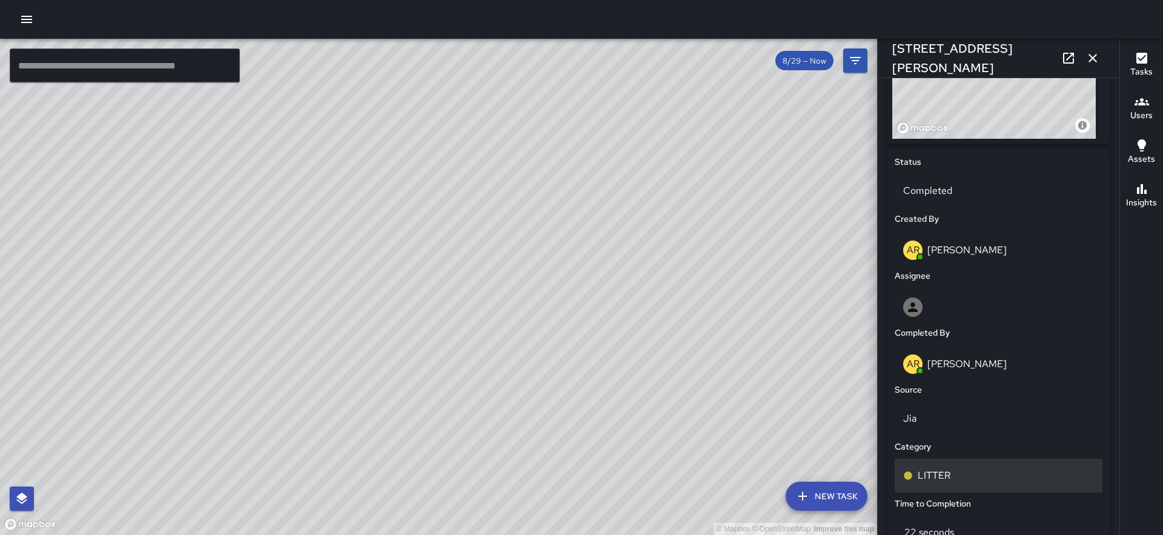
click at [941, 476] on p "LITTER" at bounding box center [934, 475] width 33 height 15
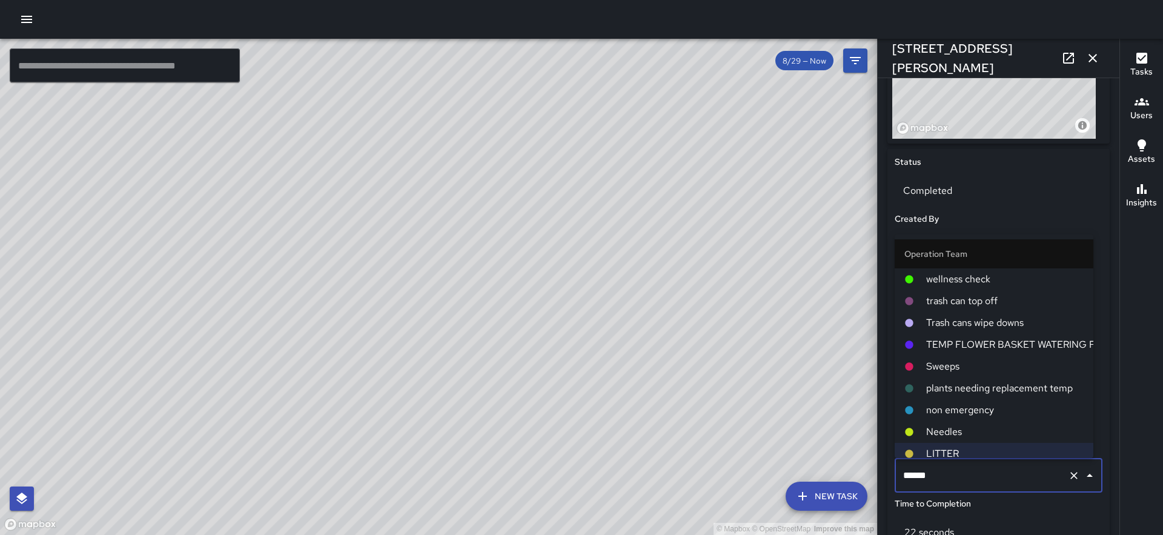
scroll to position [273, 0]
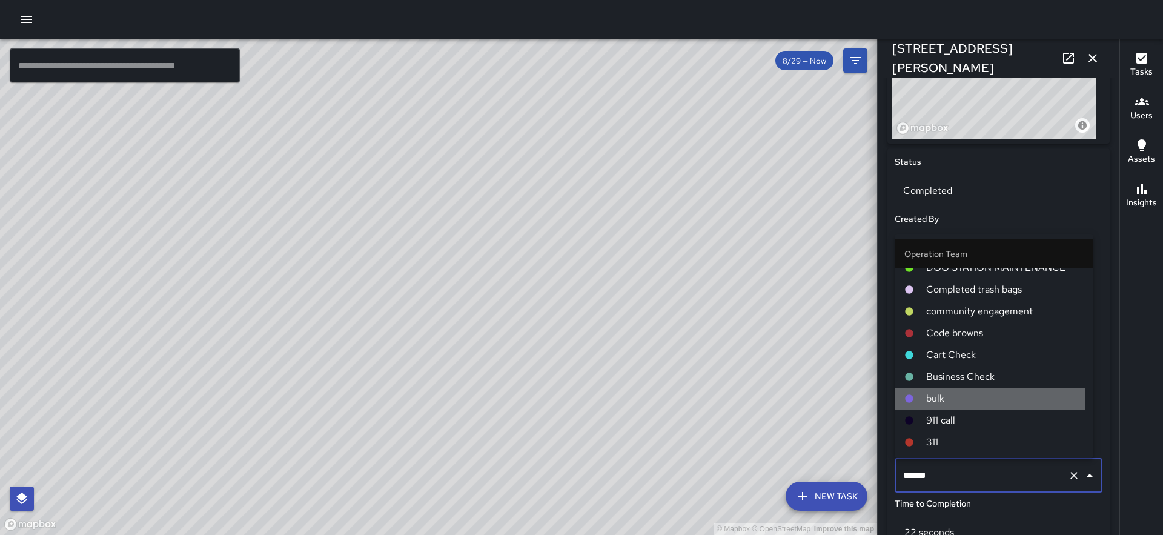
click at [951, 400] on span "bulk" at bounding box center [1005, 398] width 158 height 15
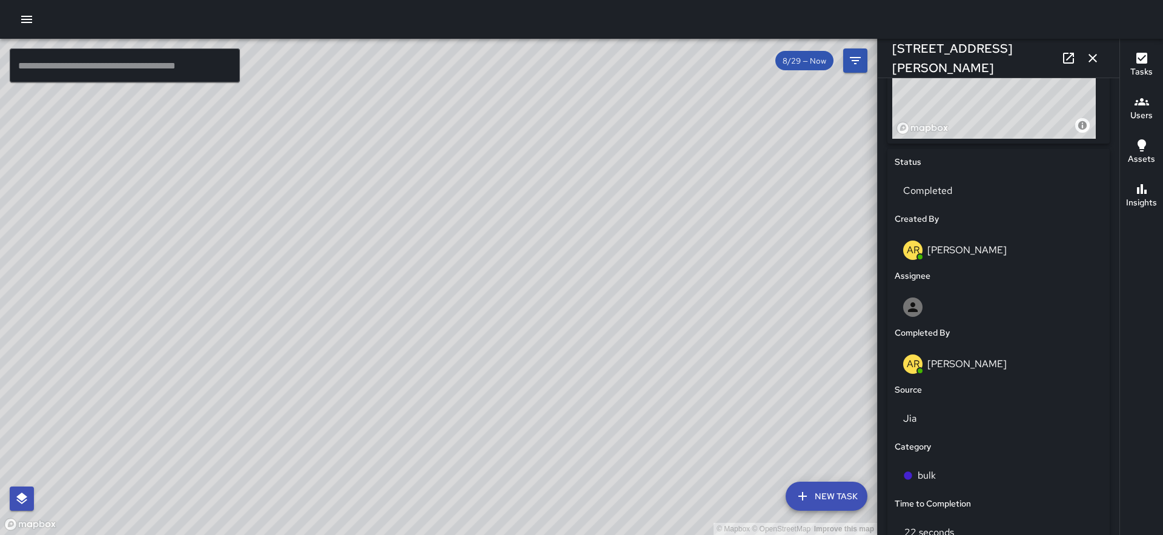
click at [1094, 59] on icon "button" at bounding box center [1093, 58] width 8 height 8
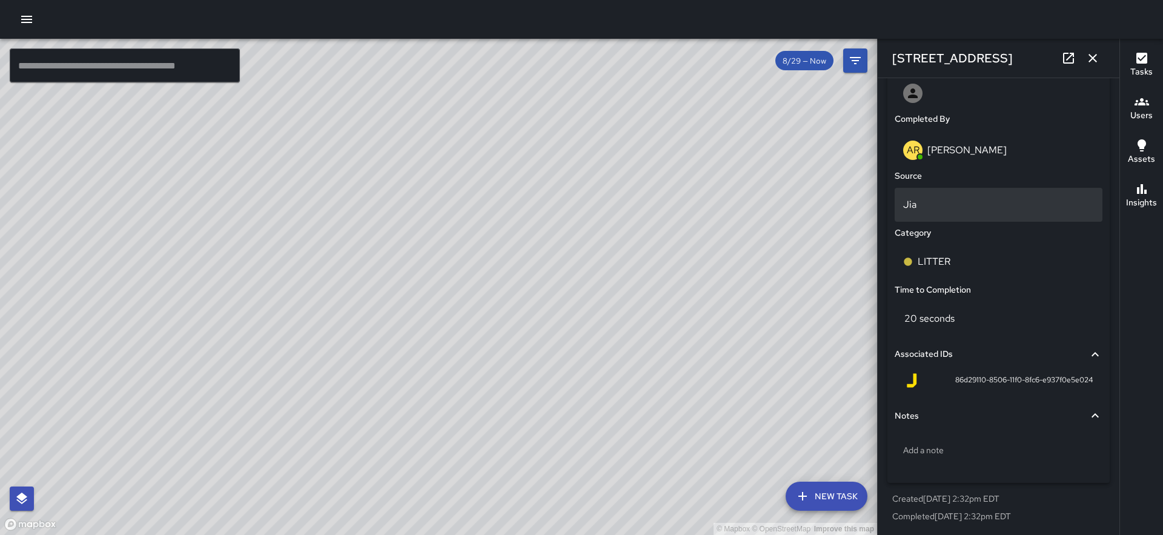
scroll to position [717, 0]
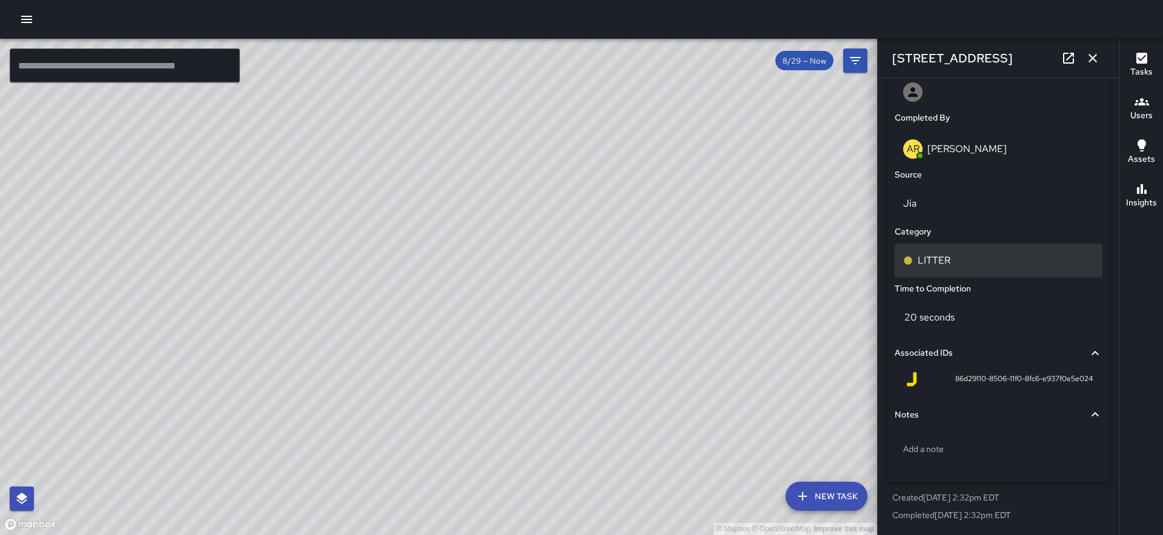
click at [943, 257] on p "LITTER" at bounding box center [934, 260] width 33 height 15
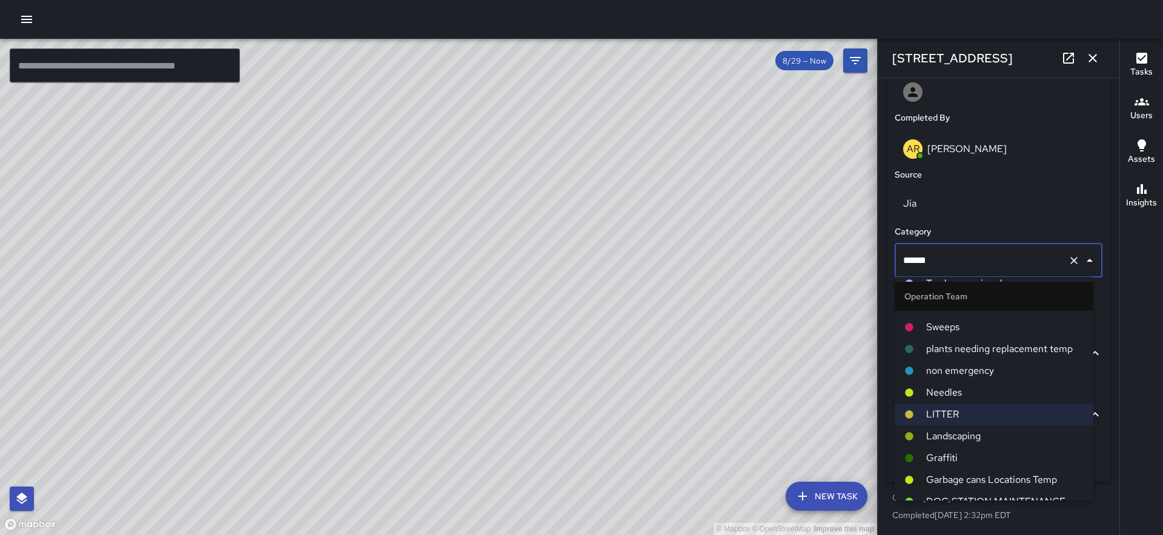
scroll to position [273, 0]
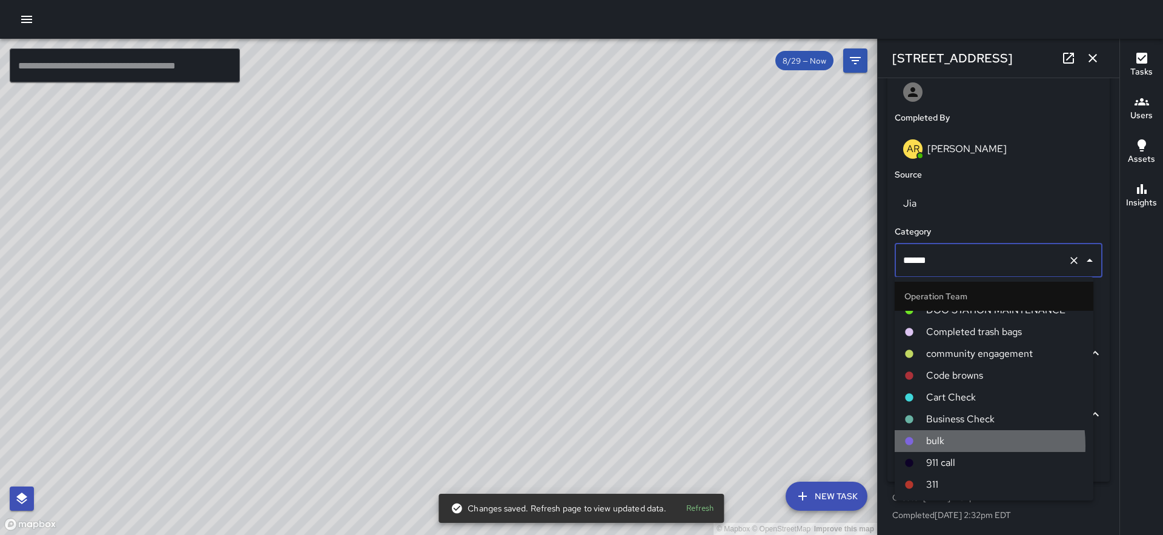
click at [948, 445] on span "bulk" at bounding box center [1005, 441] width 158 height 15
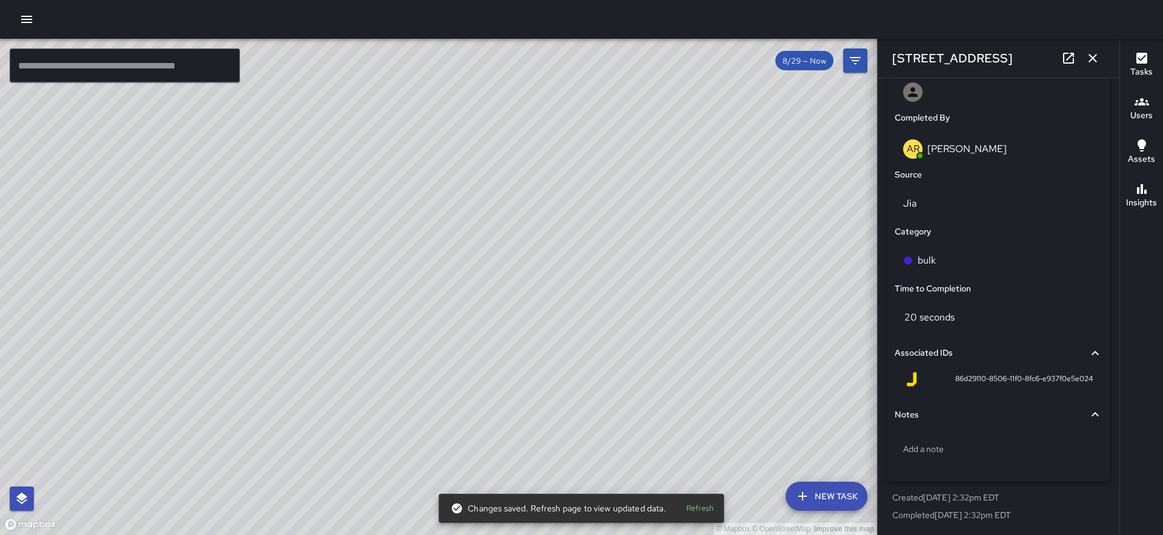
click at [1094, 59] on icon "button" at bounding box center [1093, 58] width 8 height 8
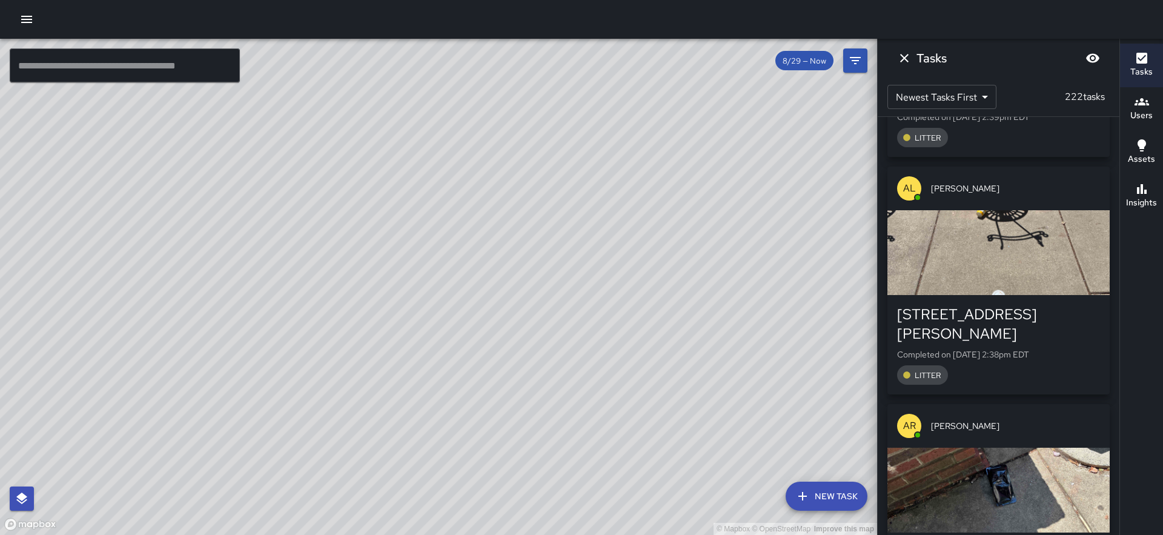
scroll to position [29537, 0]
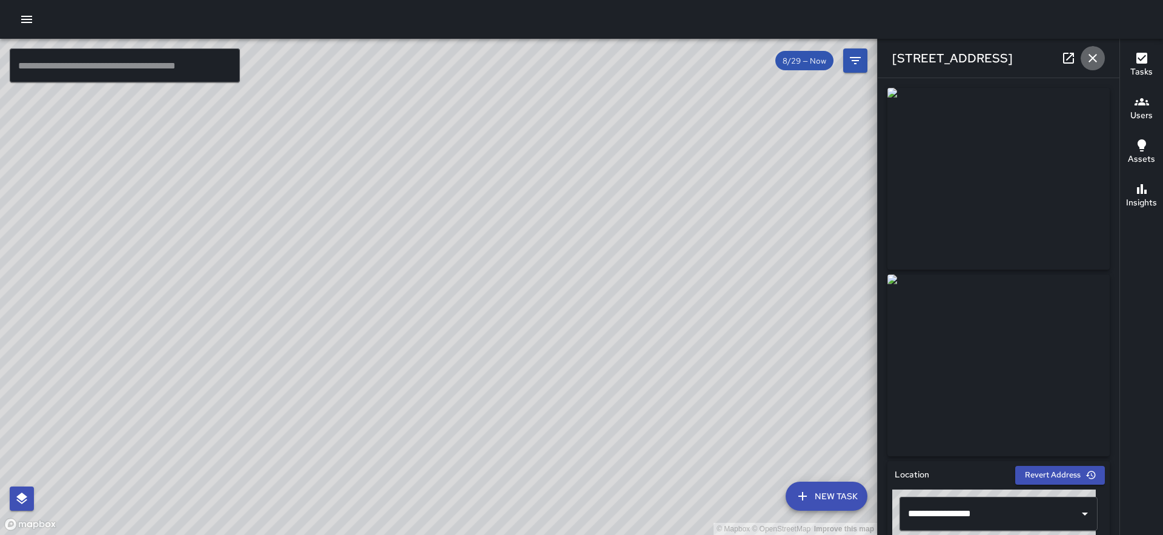
click at [1091, 59] on icon "button" at bounding box center [1093, 58] width 15 height 15
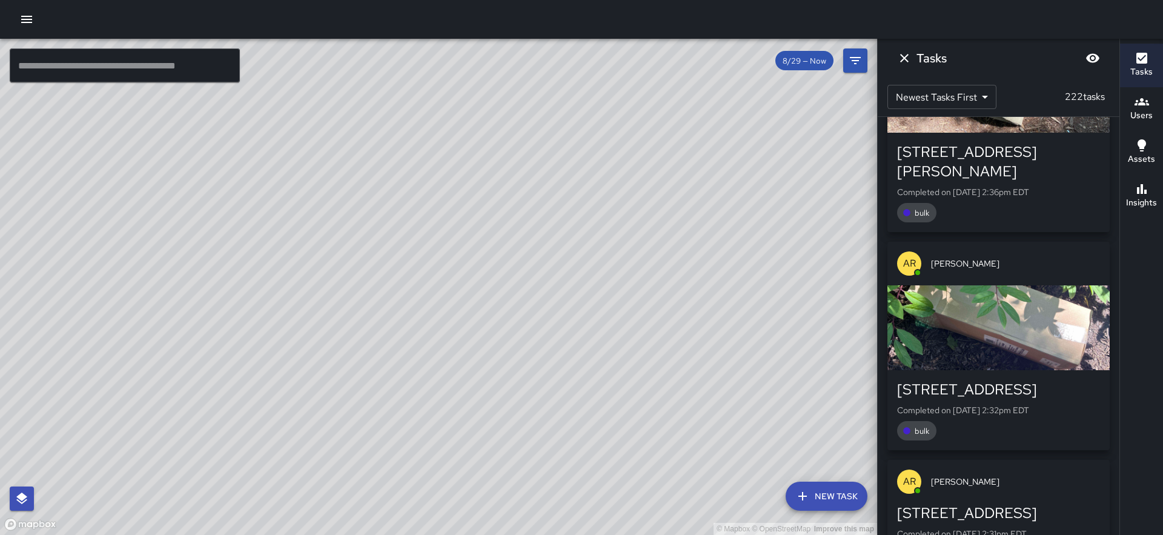
scroll to position [30419, 0]
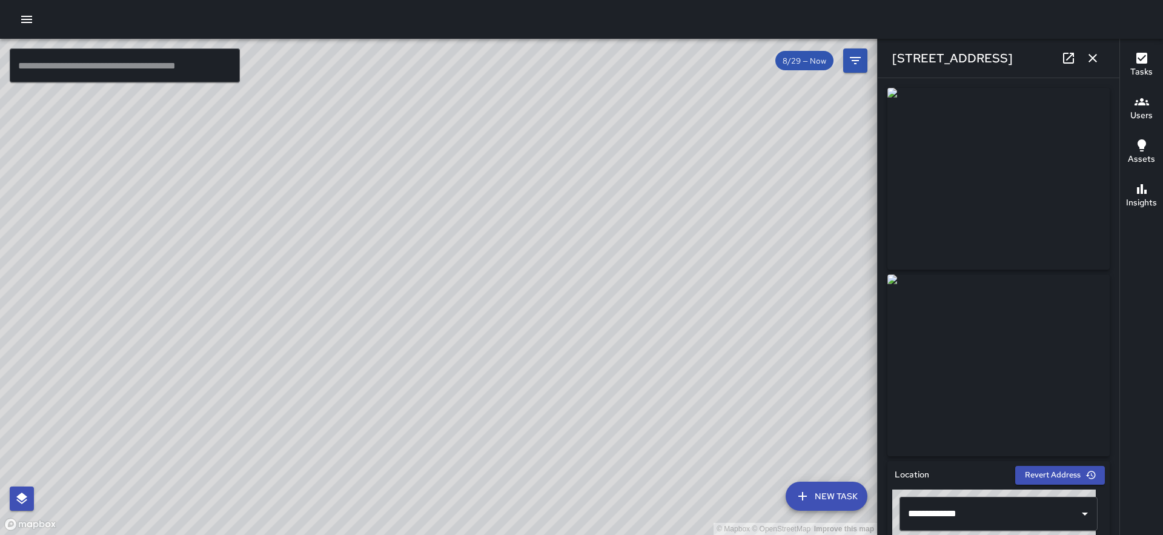
click at [1089, 61] on icon "button" at bounding box center [1093, 58] width 8 height 8
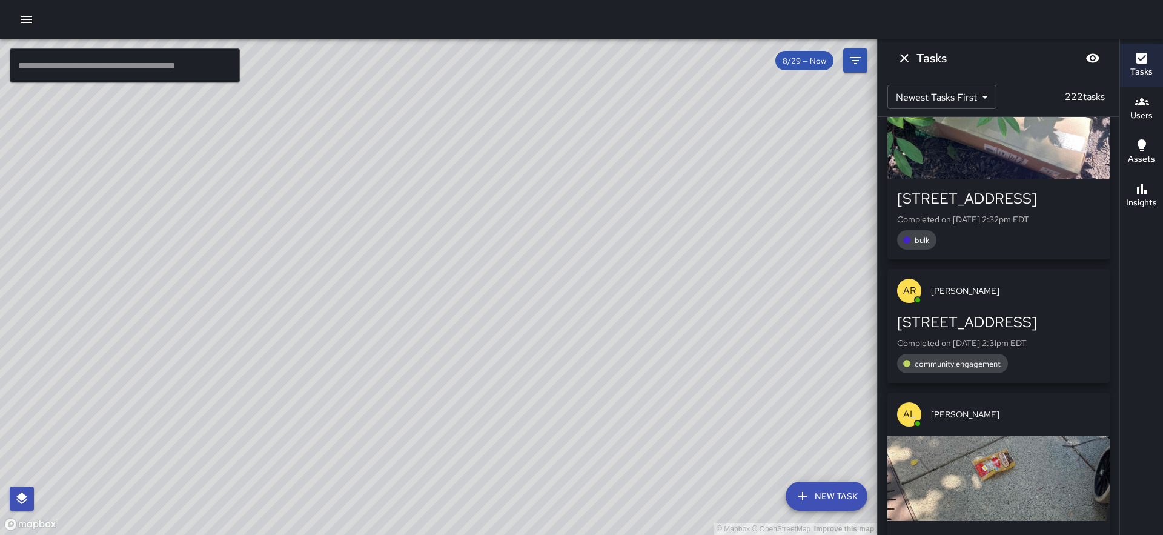
scroll to position [30607, 0]
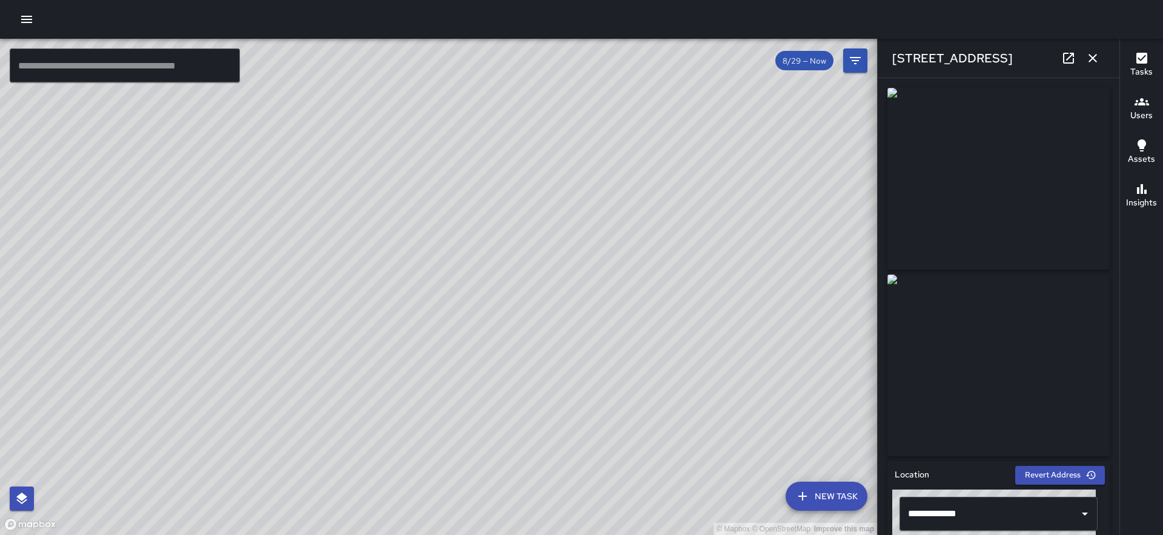
click at [1091, 59] on icon "button" at bounding box center [1093, 58] width 8 height 8
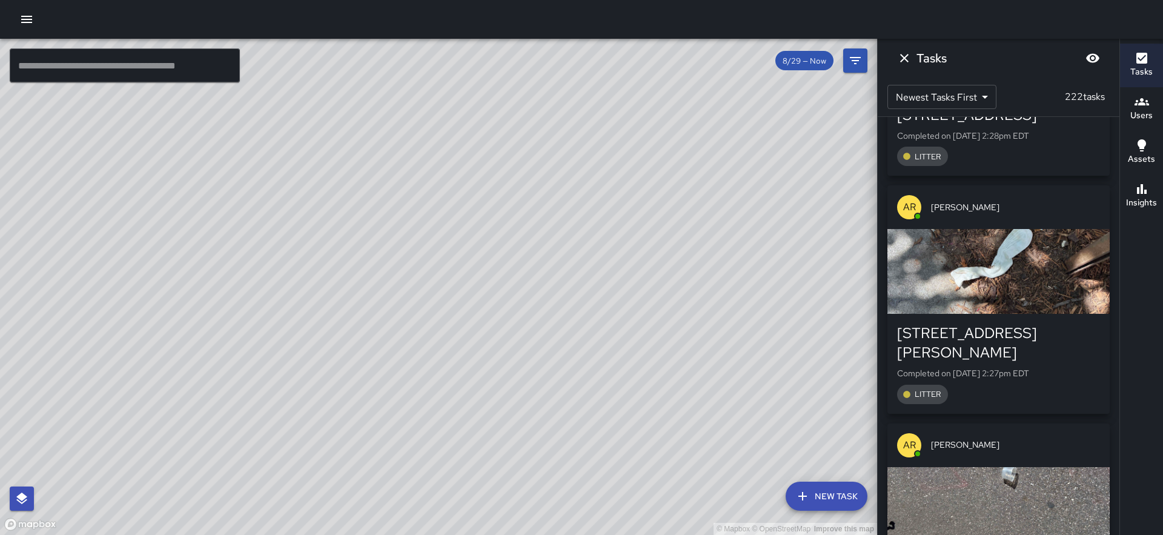
scroll to position [31343, 0]
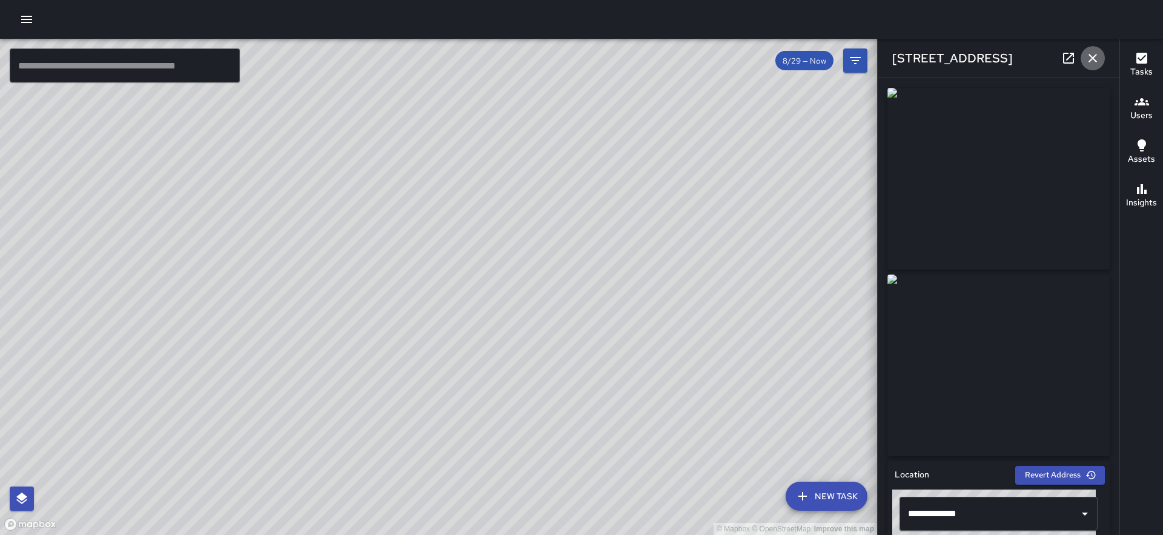
click at [1091, 57] on icon "button" at bounding box center [1093, 58] width 15 height 15
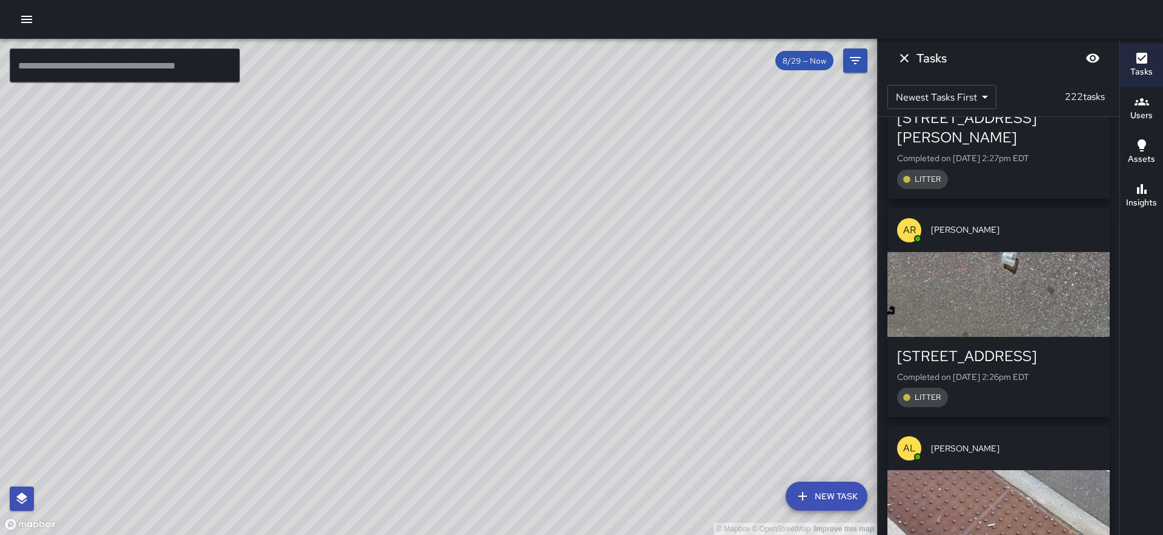
scroll to position [31564, 0]
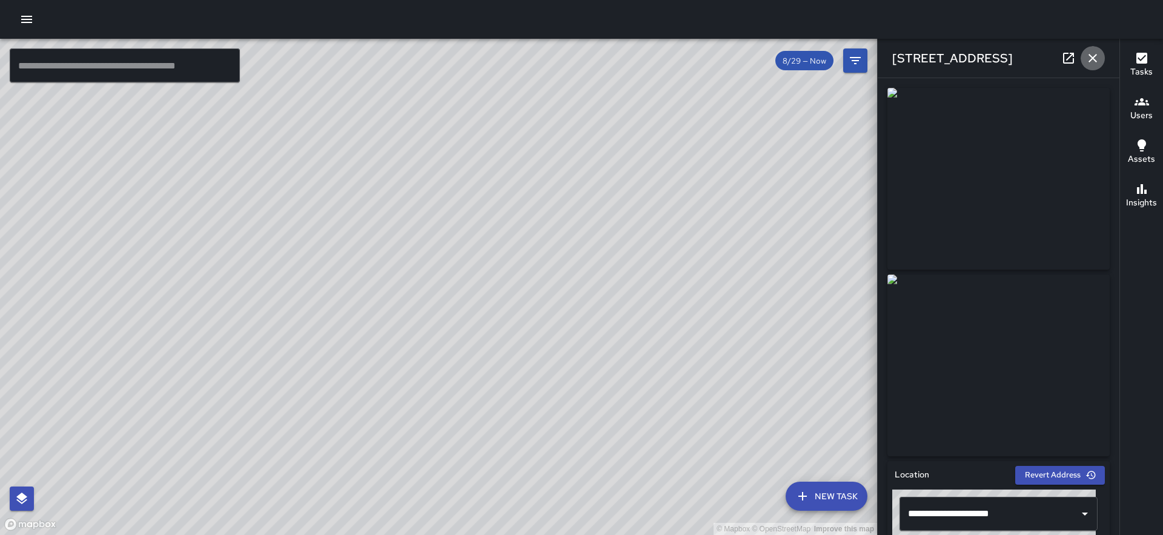
click at [1095, 56] on icon "button" at bounding box center [1093, 58] width 8 height 8
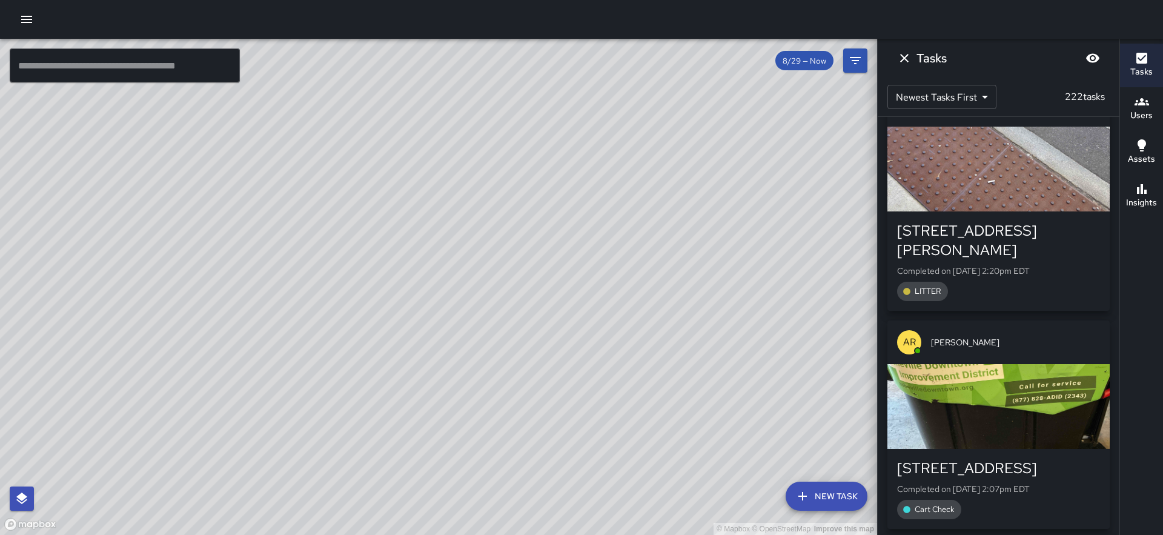
scroll to position [31804, 0]
click at [1146, 109] on h6 "Users" at bounding box center [1142, 115] width 22 height 13
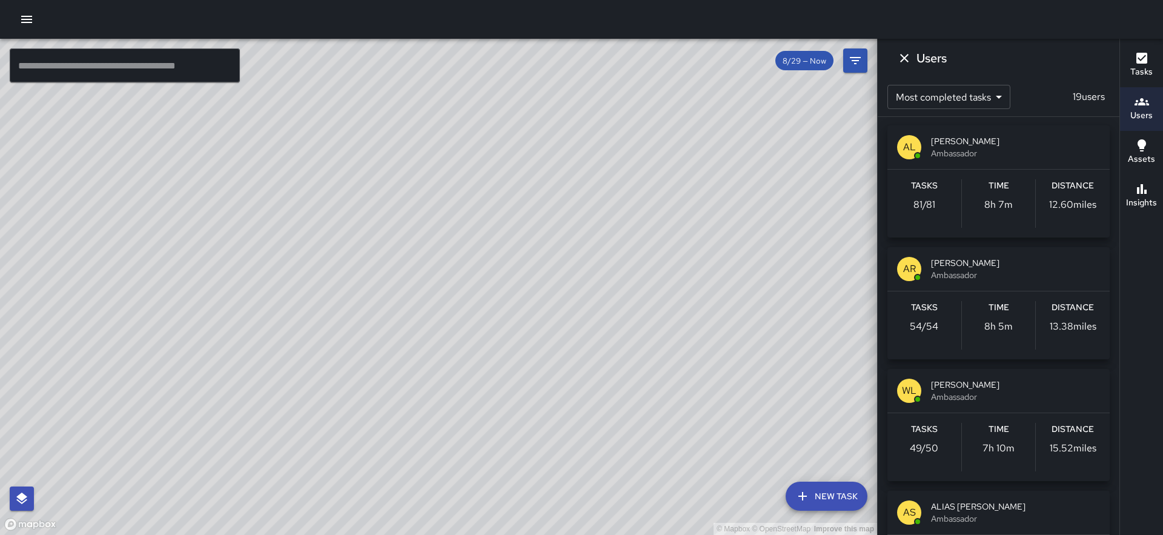
scroll to position [0, 0]
click at [901, 59] on icon "Dismiss" at bounding box center [904, 58] width 15 height 15
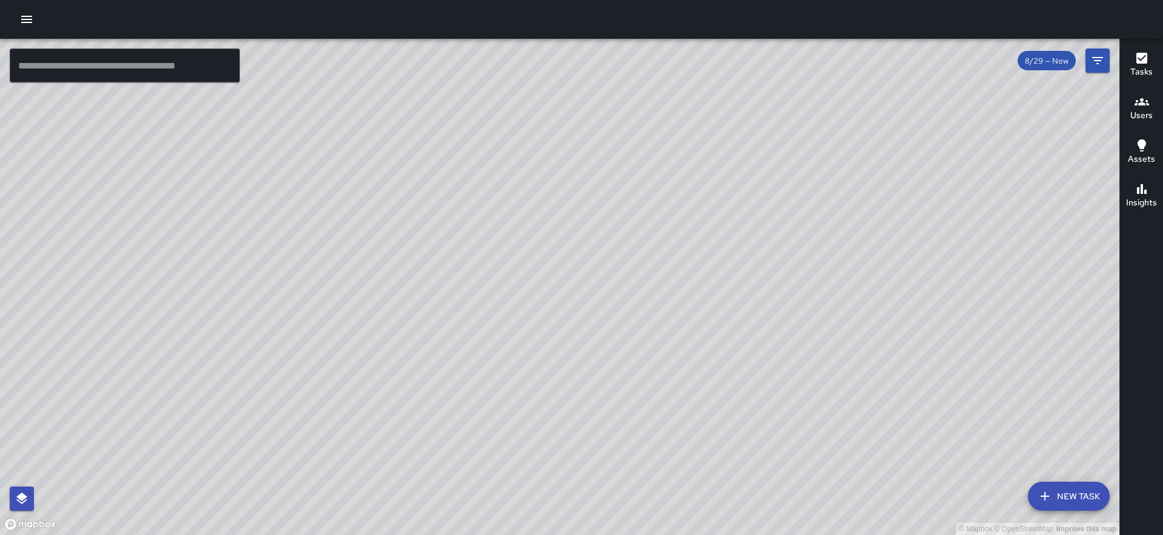
drag, startPoint x: 922, startPoint y: 457, endPoint x: 878, endPoint y: 323, distance: 141.6
click at [878, 323] on div "© Mapbox © OpenStreetMap Improve this map" at bounding box center [560, 287] width 1120 height 496
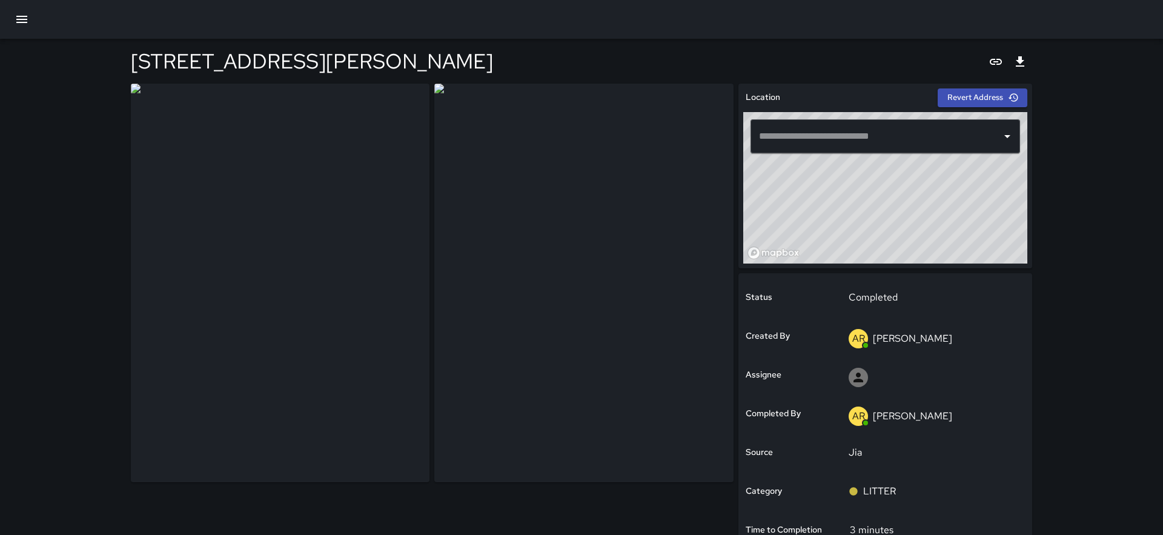
type input "**********"
